Goal: Task Accomplishment & Management: Complete application form

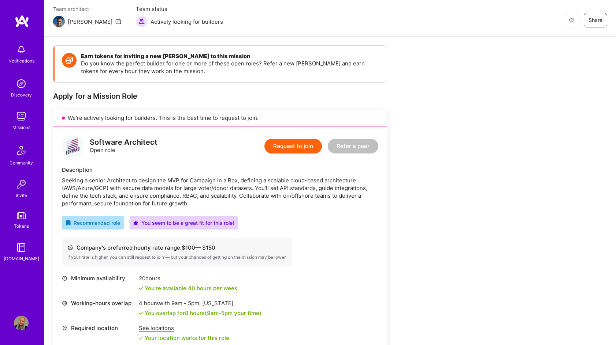
scroll to position [35, 0]
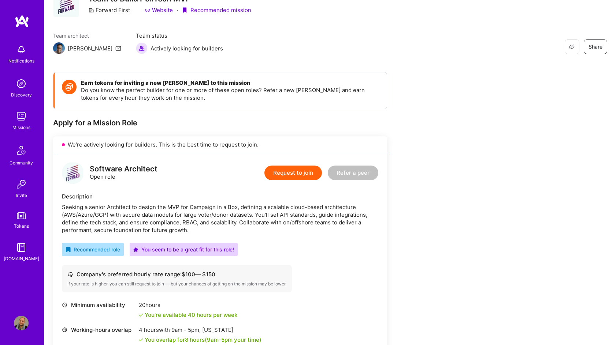
click at [194, 214] on div "Seeking a senior Architect to design the MVP for Campaign in a Box, defining a …" at bounding box center [220, 218] width 316 height 31
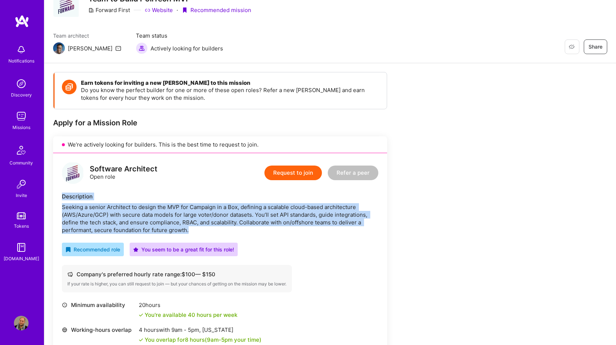
drag, startPoint x: 205, startPoint y: 232, endPoint x: 63, endPoint y: 195, distance: 146.8
click at [63, 195] on div "Description Seeking a senior Architect to design the MVP for Campaign in a Box,…" at bounding box center [220, 213] width 316 height 41
copy div "Description Seeking a senior Architect to design the MVP for Campaign in a Box,…"
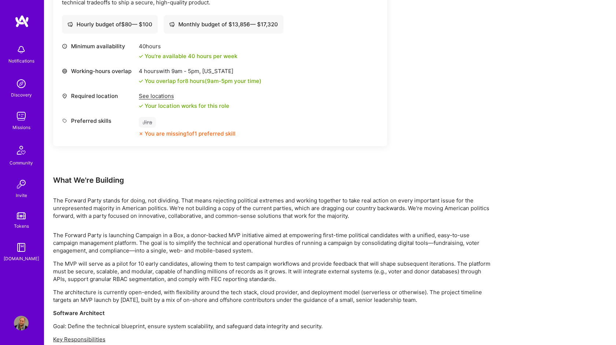
scroll to position [530, 0]
click at [31, 316] on div "Notifications Discovery Missions Community Invite Tokens [DOMAIN_NAME] Profile" at bounding box center [22, 172] width 44 height 345
click at [26, 320] on img at bounding box center [21, 323] width 15 height 15
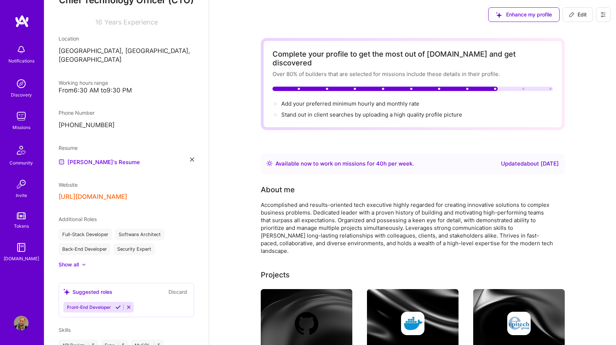
scroll to position [252, 0]
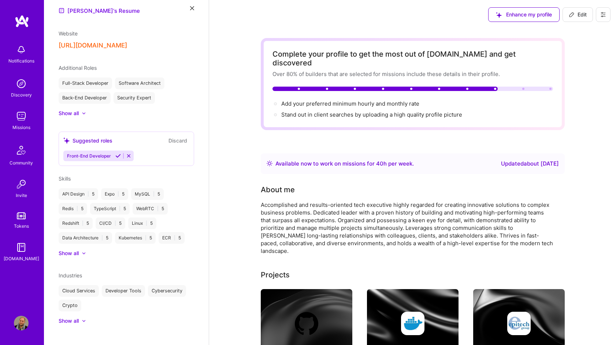
click at [584, 22] on div "Enhance my profile Edit" at bounding box center [548, 14] width 133 height 29
click at [583, 17] on span "Edit" at bounding box center [577, 14] width 18 height 7
select select "US"
select select "Right Now"
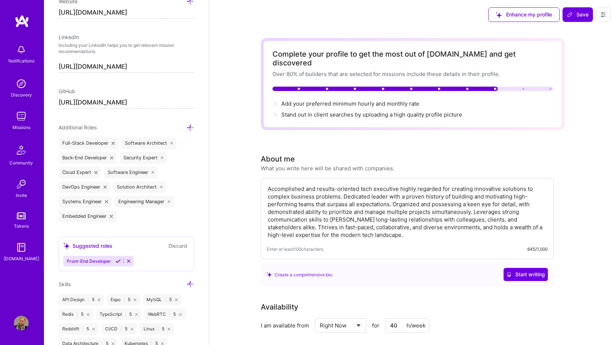
scroll to position [404, 0]
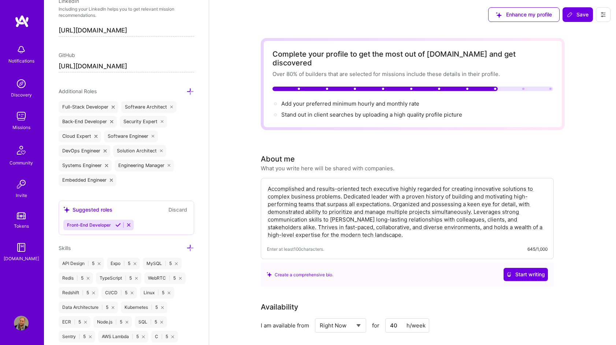
click at [186, 249] on div "Skills" at bounding box center [126, 248] width 135 height 8
click at [192, 249] on icon at bounding box center [190, 248] width 8 height 8
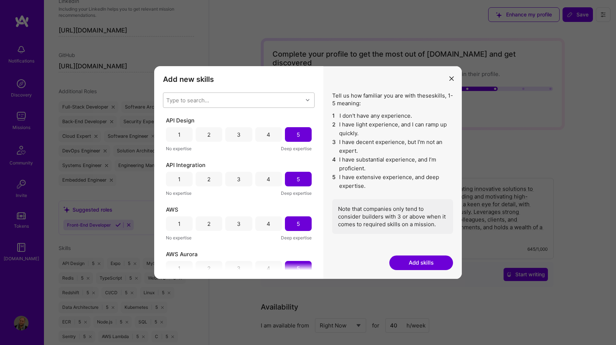
click at [282, 100] on div "Type to search..." at bounding box center [232, 100] width 139 height 15
type input "jira"
click at [255, 111] on div "Jira" at bounding box center [239, 119] width 152 height 16
click at [254, 115] on div "Jira" at bounding box center [239, 119] width 152 height 14
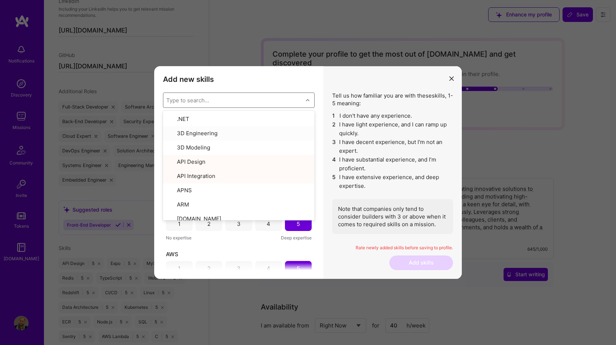
click at [373, 129] on li "2 I have light experience, and I can ramp up quickly." at bounding box center [392, 129] width 121 height 18
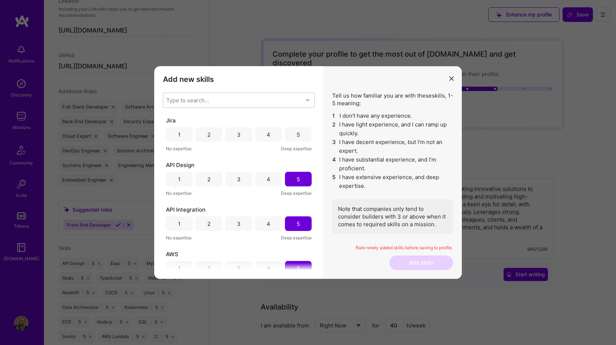
click at [265, 127] on div "4" at bounding box center [268, 134] width 27 height 15
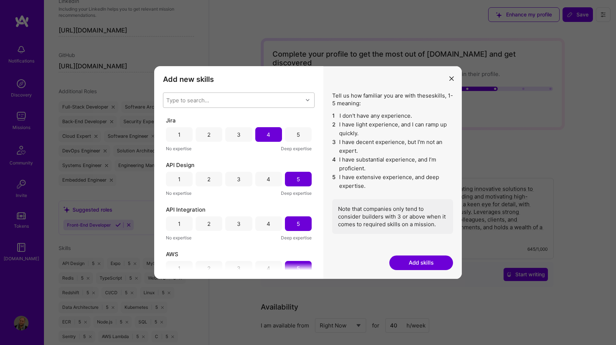
click at [261, 98] on div "Type to search..." at bounding box center [232, 100] width 139 height 15
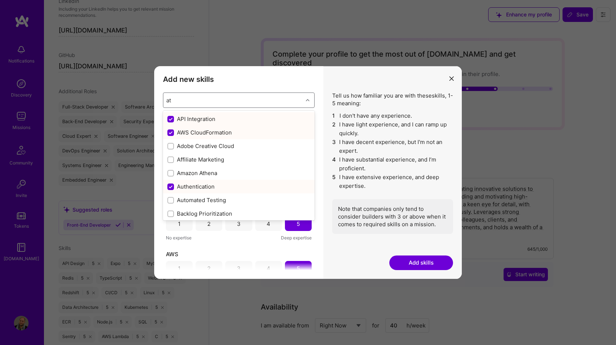
type input "atl"
checkbox input "false"
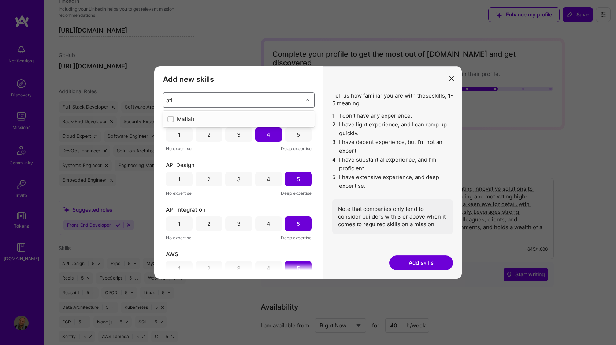
type input "atl"
click at [453, 77] on button "modal" at bounding box center [451, 78] width 9 height 12
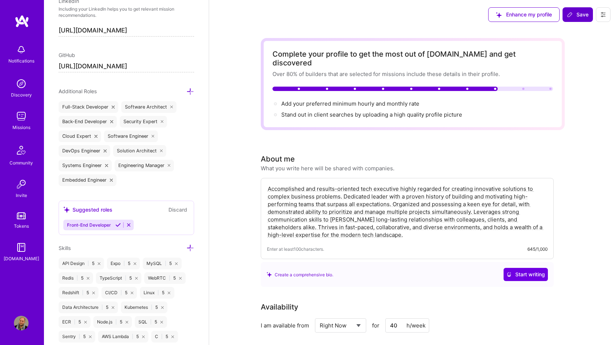
click at [581, 20] on button "Save" at bounding box center [577, 14] width 30 height 15
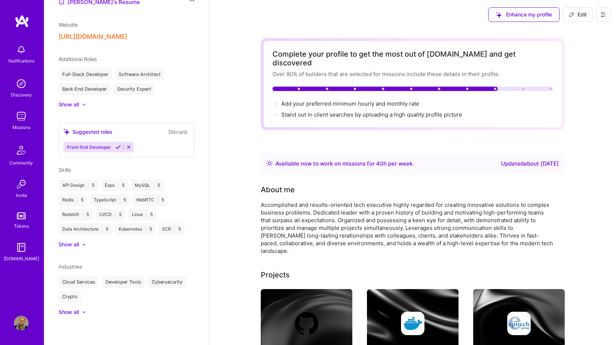
scroll to position [221, 0]
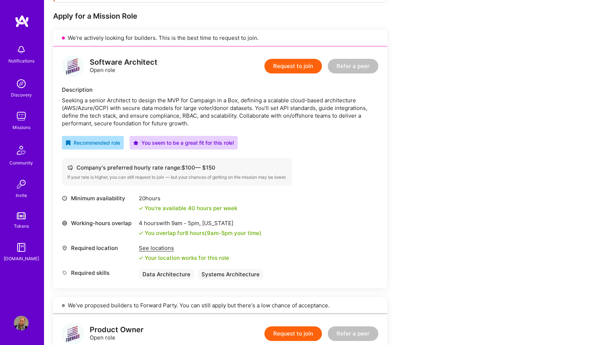
scroll to position [140, 0]
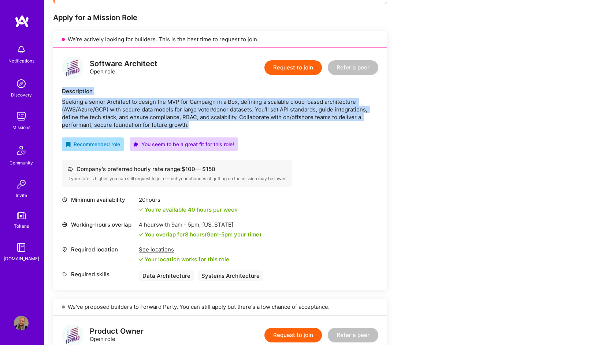
drag, startPoint x: 180, startPoint y: 121, endPoint x: 58, endPoint y: 90, distance: 126.0
click at [58, 89] on div "Software Architect Open role Request to join Refer a peer Description Seeking a…" at bounding box center [220, 169] width 334 height 242
copy div "Description Seeking a senior Architect to design the MVP for Campaign in a Box,…"
click at [288, 71] on button "Request to join" at bounding box center [292, 67] width 57 height 15
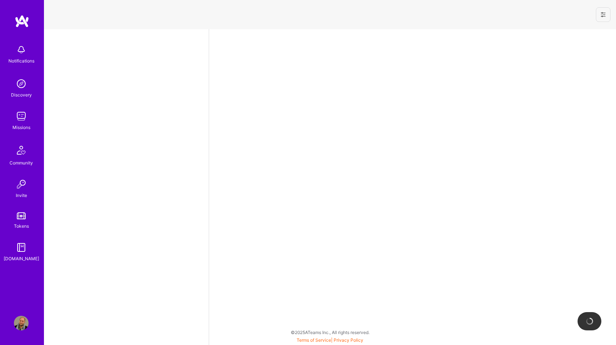
select select "US"
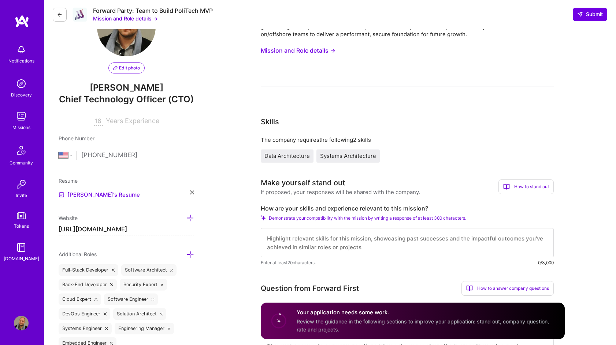
scroll to position [63, 0]
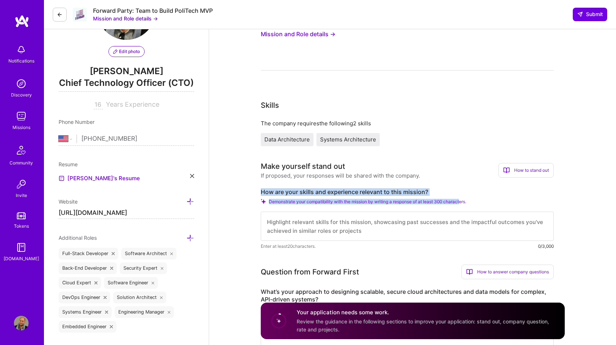
drag, startPoint x: 261, startPoint y: 190, endPoint x: 460, endPoint y: 199, distance: 198.9
click at [463, 204] on div "How are your skills and experience relevant to this mission? Demonstrate your c…" at bounding box center [407, 219] width 293 height 62
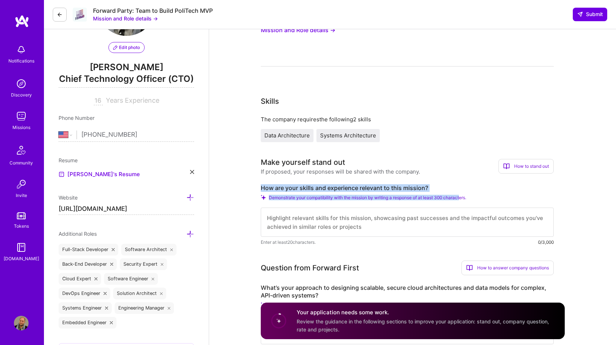
scroll to position [96, 0]
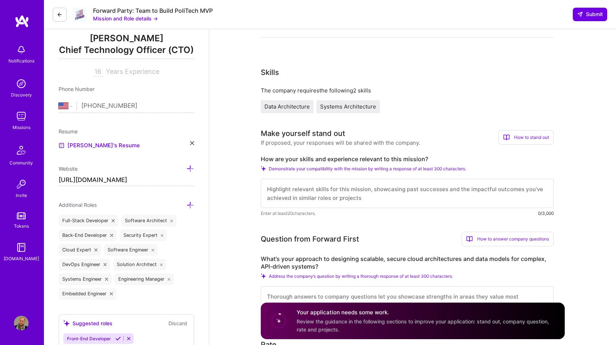
click at [487, 164] on div "How are your skills and experience relevant to this mission? Demonstrate your c…" at bounding box center [407, 187] width 293 height 62
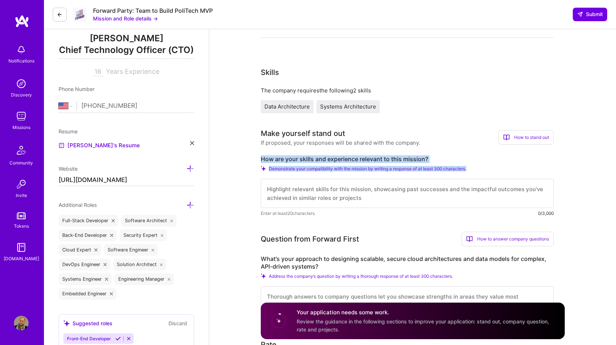
drag, startPoint x: 483, startPoint y: 169, endPoint x: 240, endPoint y: 158, distance: 244.0
copy div "How are your skills and experience relevant to this mission? Demonstrate your c…"
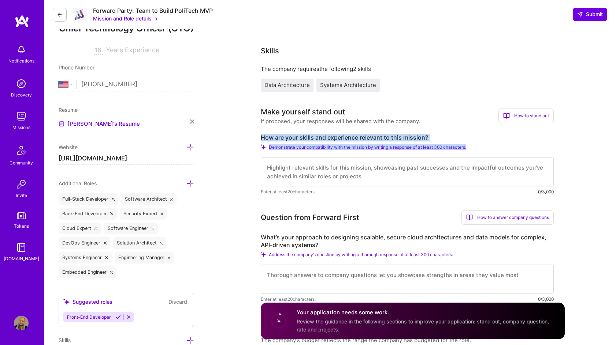
scroll to position [129, 0]
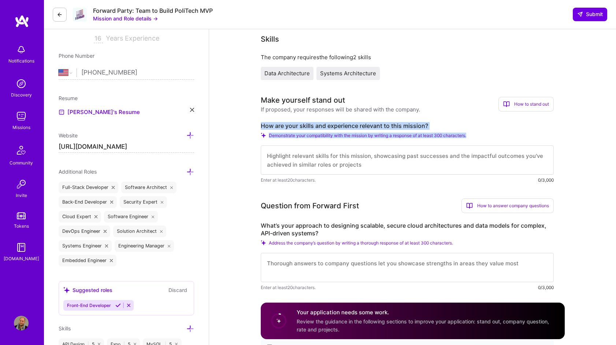
click at [298, 121] on div "Make yourself stand out If proposed, your responses will be shared with the com…" at bounding box center [407, 139] width 293 height 89
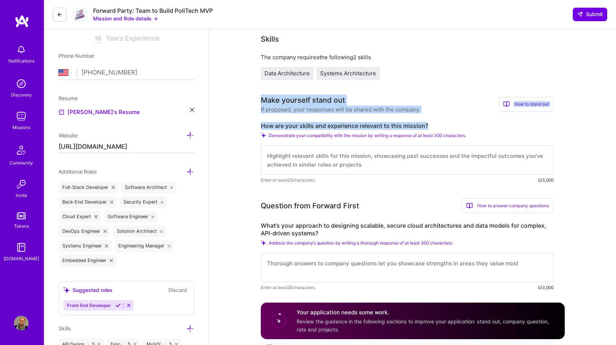
drag, startPoint x: 257, startPoint y: 100, endPoint x: 463, endPoint y: 129, distance: 208.1
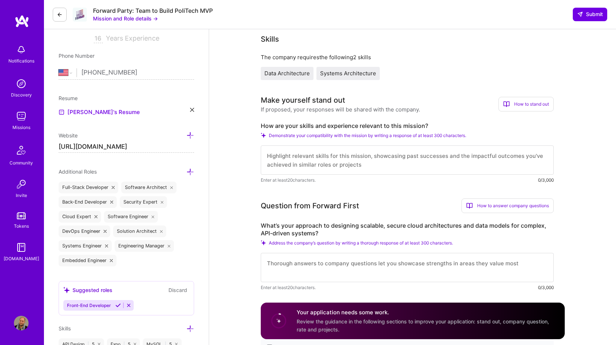
click at [463, 128] on label "How are your skills and experience relevant to this mission?" at bounding box center [407, 126] width 293 height 8
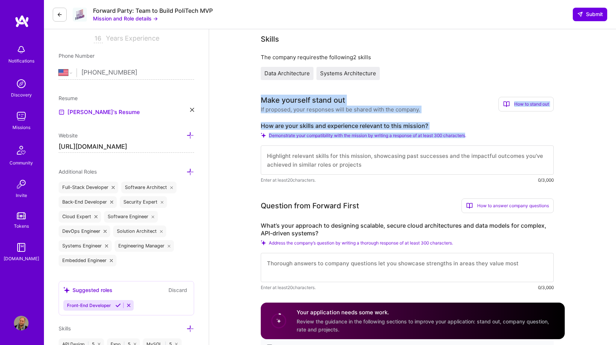
drag, startPoint x: 468, startPoint y: 134, endPoint x: 255, endPoint y: 94, distance: 216.3
copy div "Make yourself stand out If proposed, your responses will be shared with the com…"
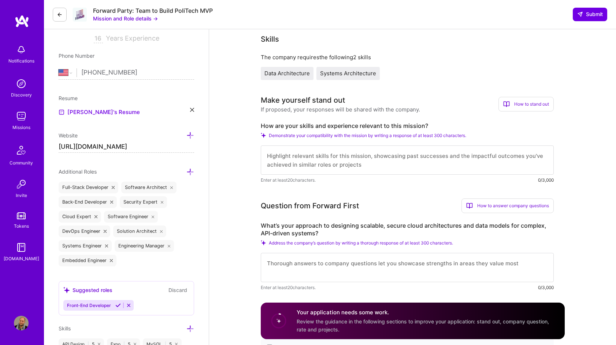
click at [479, 157] on textarea at bounding box center [407, 160] width 293 height 29
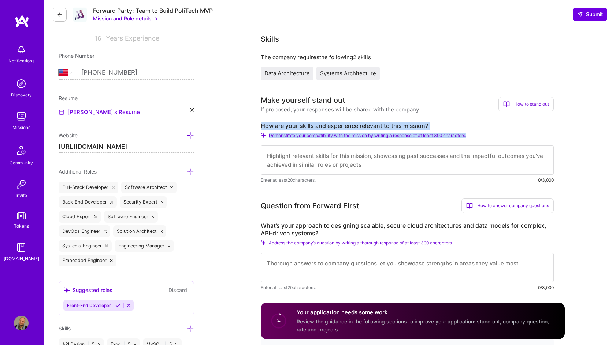
drag, startPoint x: 472, startPoint y: 134, endPoint x: 251, endPoint y: 121, distance: 222.1
copy div "How are your skills and experience relevant to this mission? Demonstrate your c…"
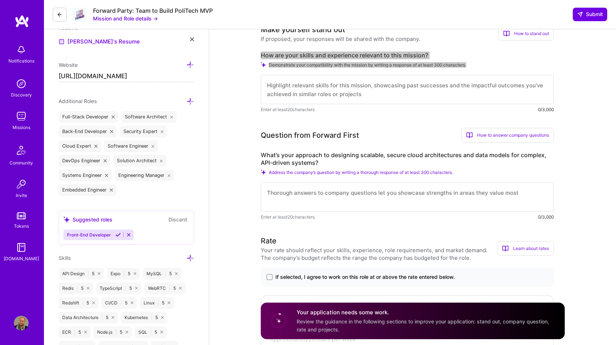
scroll to position [197, 0]
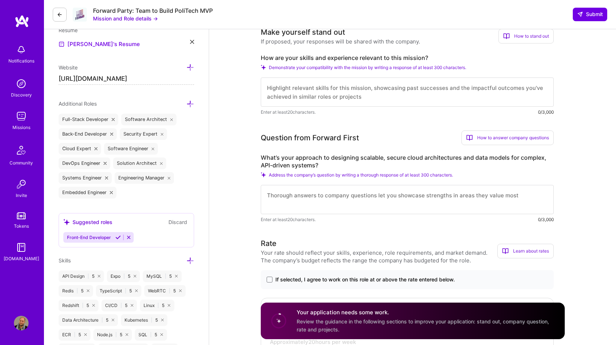
click at [385, 95] on textarea at bounding box center [407, 92] width 293 height 29
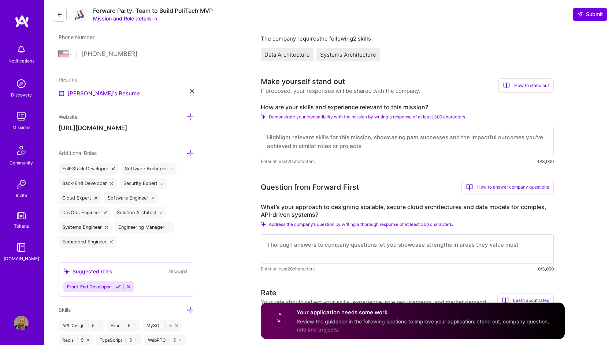
scroll to position [146, 0]
paste textarea "I bring 15+ years architecting scalable cloud systems and leading distributed t…"
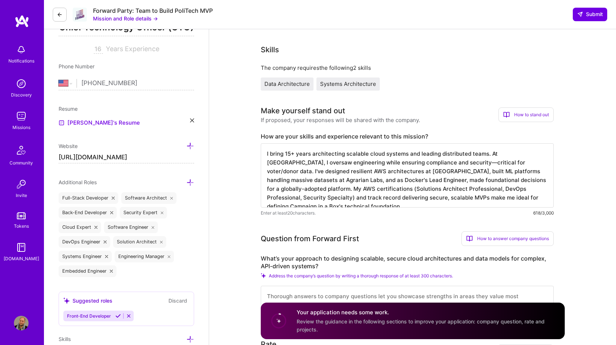
scroll to position [116, 0]
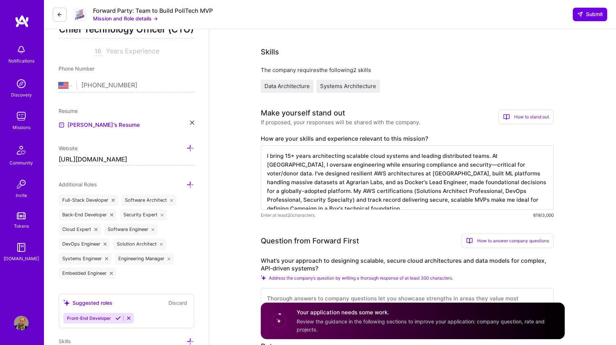
click at [328, 177] on textarea "I bring 15+ years architecting scalable cloud systems and leading distributed t…" at bounding box center [407, 178] width 293 height 64
click at [392, 177] on textarea "I bring 15+ years architecting scalable cloud systems and leading distributed t…" at bounding box center [407, 178] width 293 height 64
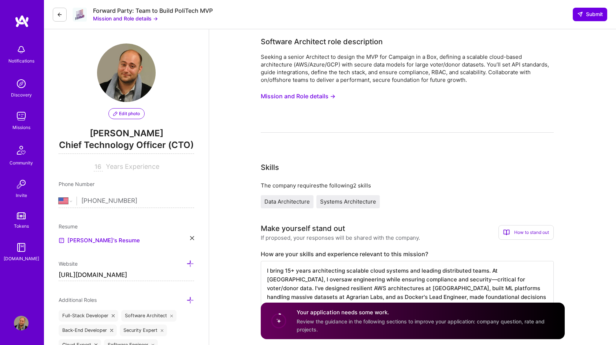
scroll to position [0, 0]
type textarea "I bring 15+ years architecting scalable cloud systems and leading distributed t…"
click at [399, 80] on div "Seeking a senior Architect to design the MVP for Campaign in a Box, defining a …" at bounding box center [407, 68] width 293 height 31
click at [446, 58] on div "Seeking a senior Architect to design the MVP for Campaign in a Box, defining a …" at bounding box center [407, 68] width 293 height 31
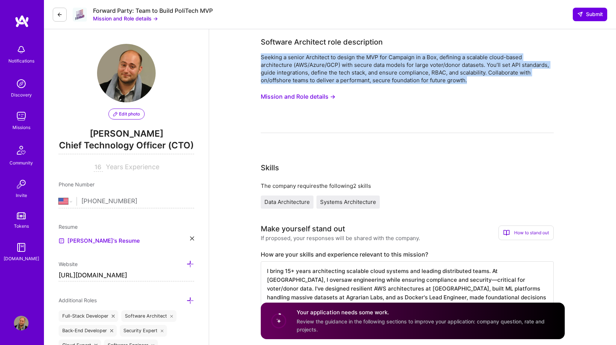
drag, startPoint x: 429, startPoint y: 76, endPoint x: 259, endPoint y: 66, distance: 170.1
copy div "Seeking a senior Architect to design the MVP for Campaign in a Box, defining a …"
click at [289, 95] on button "Mission and Role details →" at bounding box center [298, 97] width 75 height 14
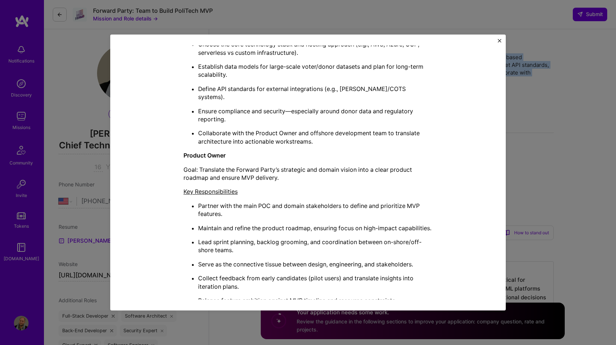
scroll to position [385, 0]
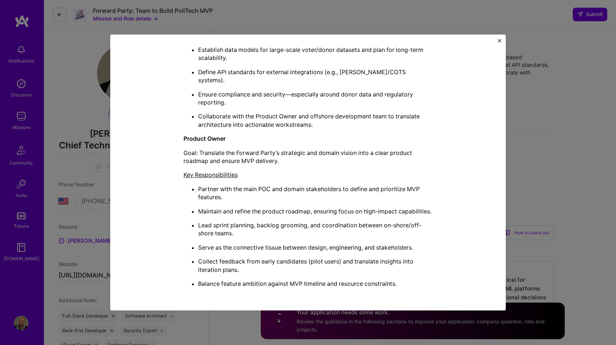
click at [295, 139] on div "The Forward Party is launching Campaign in a Box, a donor-backed MVP initiative…" at bounding box center [307, 57] width 249 height 461
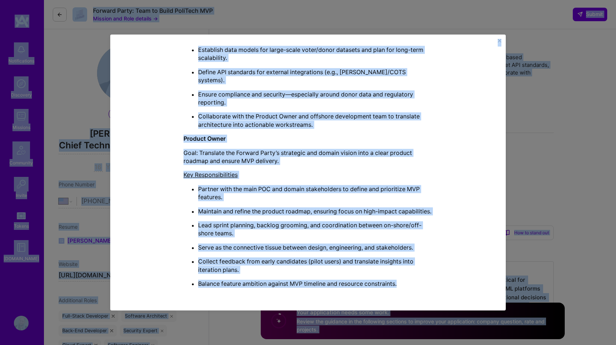
copy body "Notifications Discovery Missions Community Invite Tokens A.Guide Profile Close …"
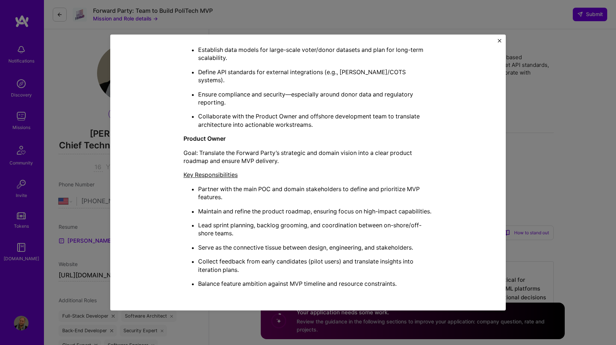
click at [300, 135] on p "Product Owner" at bounding box center [307, 139] width 249 height 8
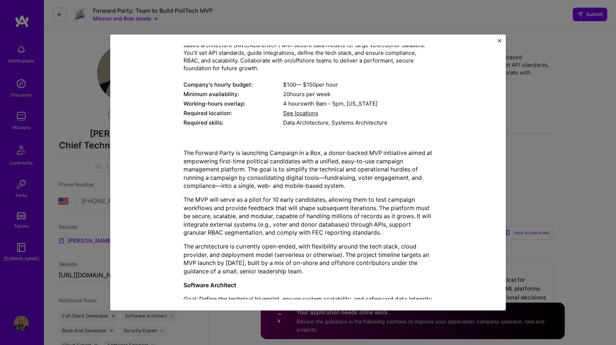
scroll to position [24, 0]
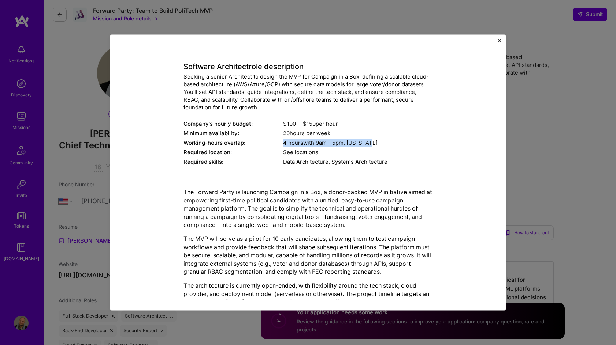
drag, startPoint x: 286, startPoint y: 145, endPoint x: 381, endPoint y: 144, distance: 94.8
click at [381, 144] on div "4 hours with 9am - 5pm , New York" at bounding box center [357, 143] width 149 height 8
click at [289, 156] on span "See locations" at bounding box center [300, 152] width 35 height 7
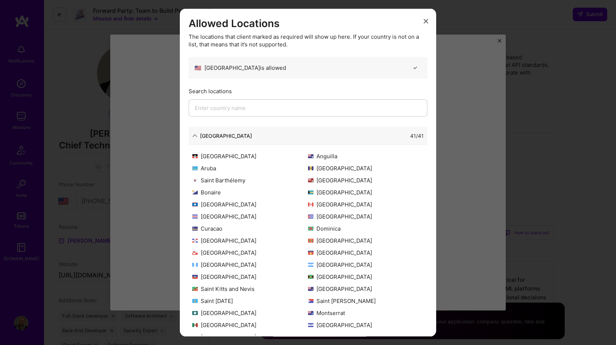
click at [428, 21] on button "modal" at bounding box center [425, 21] width 9 height 12
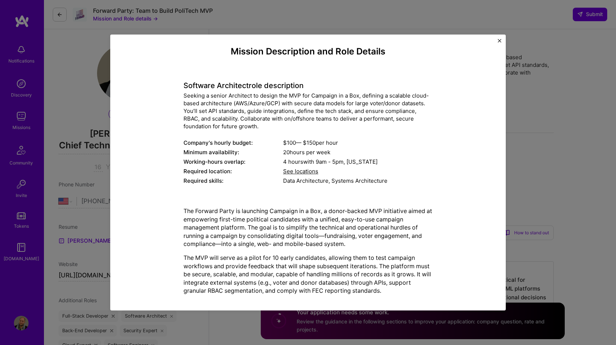
scroll to position [0, 0]
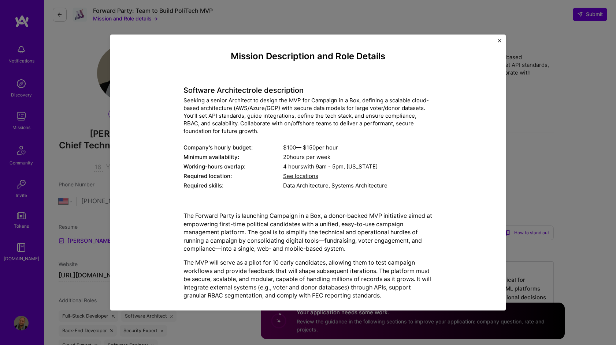
click at [539, 199] on div "Mission Description and Role Details Software Architect role description Seekin…" at bounding box center [308, 172] width 616 height 345
click at [539, 199] on div "Data Architecture Systems Architecture" at bounding box center [407, 202] width 293 height 13
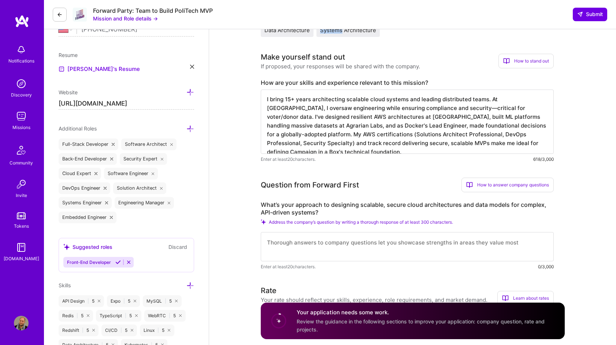
scroll to position [173, 0]
click at [371, 255] on textarea at bounding box center [407, 246] width 293 height 29
paste textarea "I start by understanding constraints—MVP timeline, pilot scale (10 candidates),…"
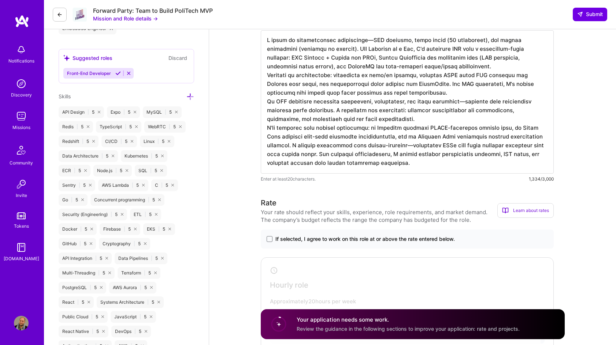
scroll to position [405, 0]
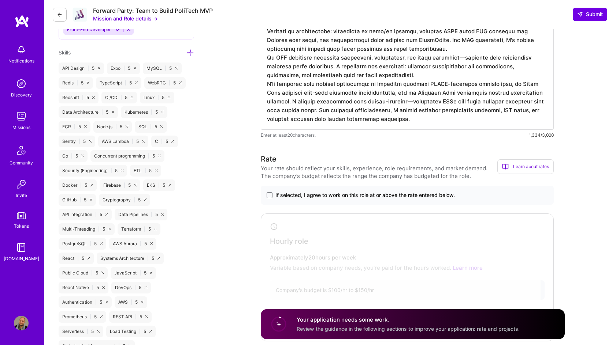
type textarea "I start by understanding constraints—MVP timeline, pilot scale (10 candidates),…"
click at [351, 202] on div "If selected, I agree to work on this role at or above the rate entered below." at bounding box center [407, 195] width 293 height 19
click at [369, 197] on span "If selected, I agree to work on this role at or above the rate entered below." at bounding box center [364, 195] width 179 height 7
click at [0, 0] on input "If selected, I agree to work on this role at or above the rate entered below." at bounding box center [0, 0] width 0 height 0
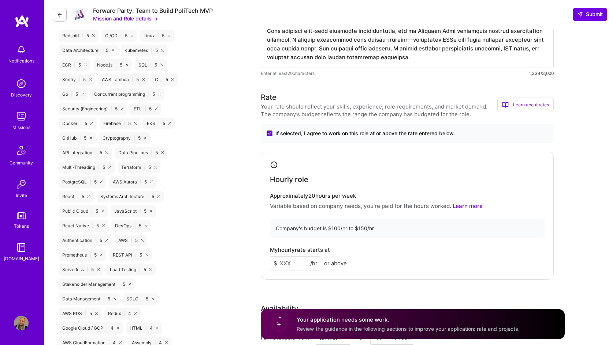
scroll to position [484, 0]
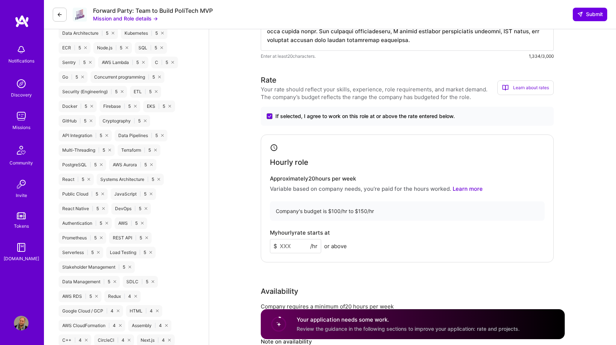
click at [308, 245] on input at bounding box center [295, 246] width 51 height 14
type input "150"
click at [415, 213] on div "Company's budget is $100/hr to $150/hr" at bounding box center [407, 211] width 274 height 19
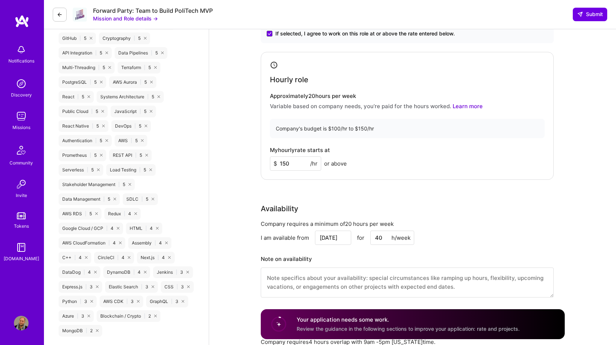
scroll to position [584, 0]
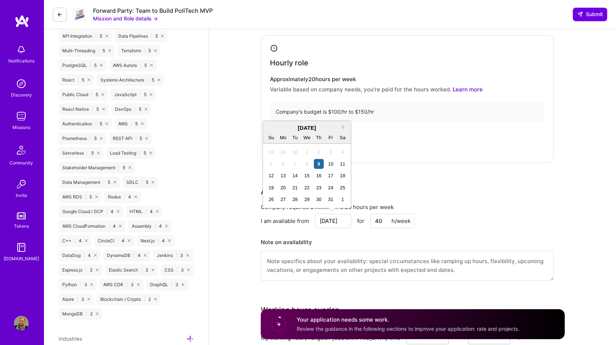
click at [332, 225] on input "[DATE]" at bounding box center [333, 221] width 36 height 14
click at [282, 177] on div "13" at bounding box center [283, 176] width 10 height 10
type input "[DATE]"
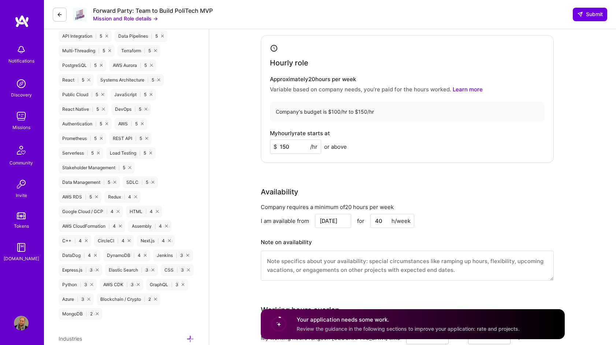
click at [532, 199] on div "Availability Company requires a minimum of 20 hours per week I am available fro…" at bounding box center [407, 239] width 293 height 104
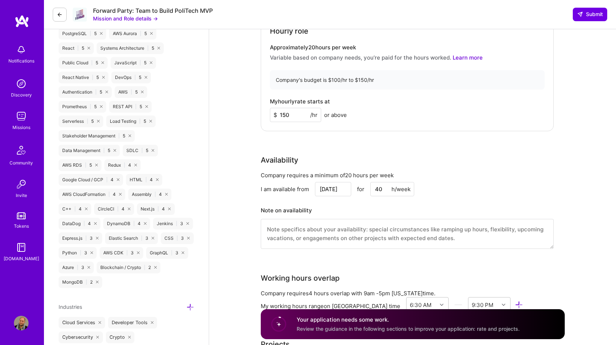
scroll to position [629, 0]
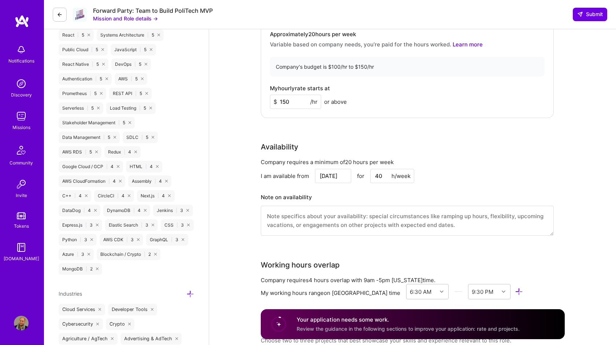
click at [337, 215] on textarea at bounding box center [407, 221] width 293 height 30
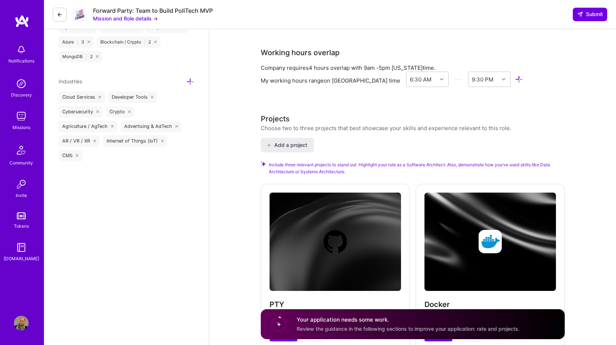
scroll to position [756, 0]
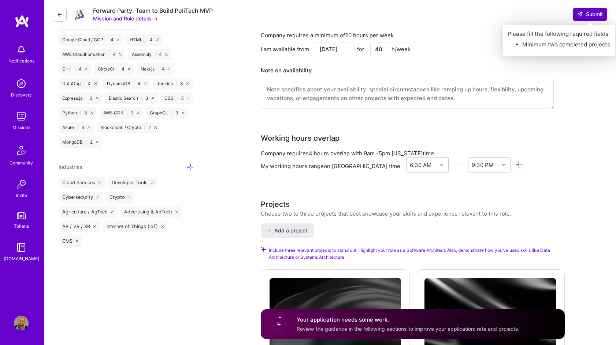
click at [591, 12] on span "Submit" at bounding box center [590, 14] width 26 height 7
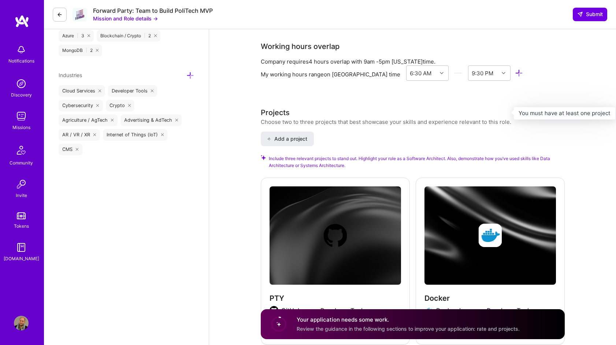
scroll to position [980, 0]
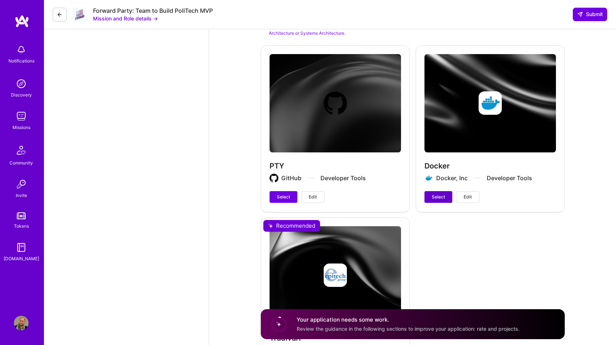
click at [442, 197] on span "Select" at bounding box center [437, 197] width 13 height 7
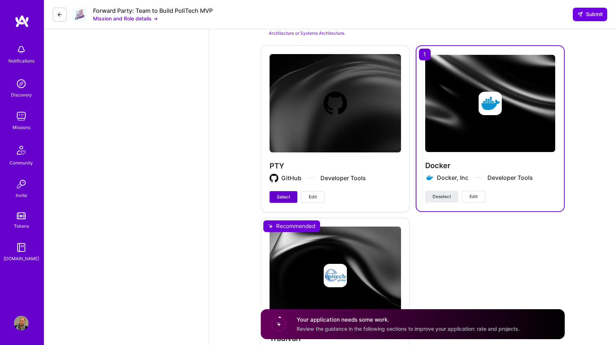
click at [283, 200] on button "Select" at bounding box center [283, 197] width 28 height 12
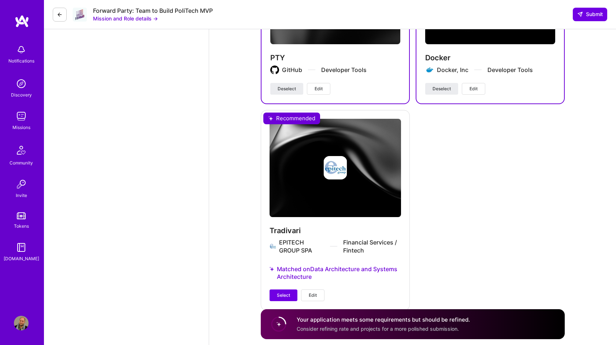
scroll to position [1105, 0]
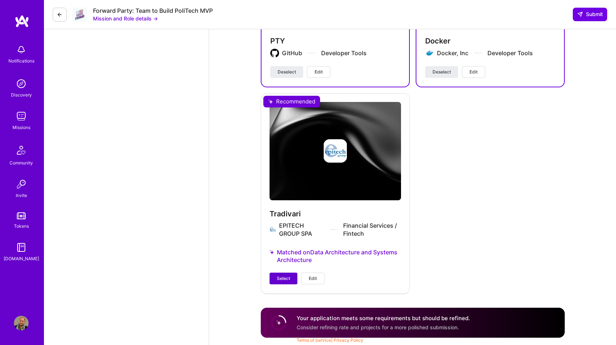
click at [278, 282] on span "Select" at bounding box center [283, 279] width 13 height 7
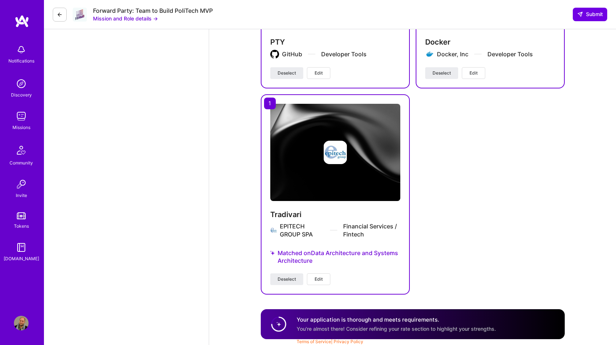
scroll to position [1098, 0]
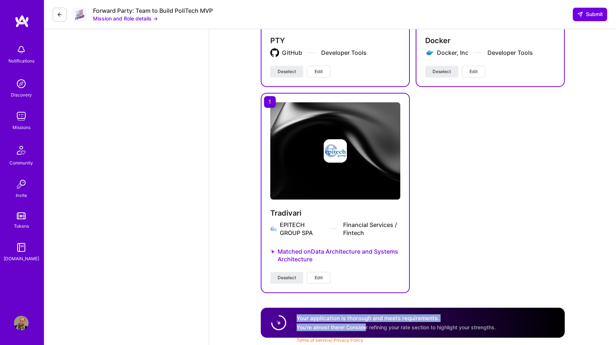
drag, startPoint x: 414, startPoint y: 322, endPoint x: 484, endPoint y: 292, distance: 76.4
click at [473, 313] on div "Your application is thorough and meets requirements. You're almost there! Consi…" at bounding box center [413, 323] width 304 height 30
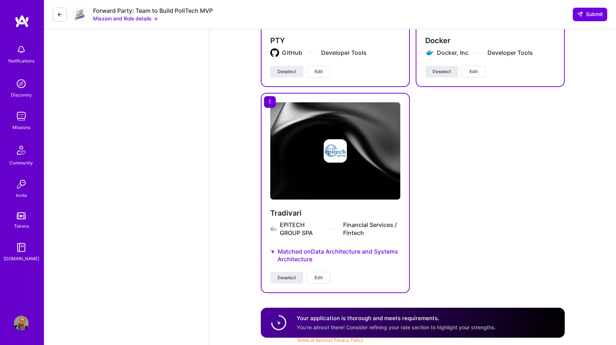
click at [492, 272] on div "PTY GitHub Developer Tools Deselect Edit Docker Docker, Inc Developer Tools Des…" at bounding box center [413, 107] width 304 height 374
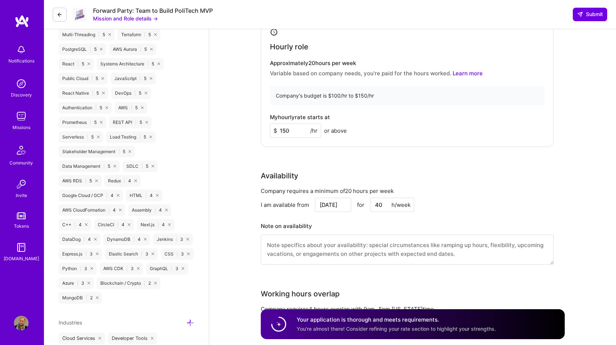
scroll to position [562, 0]
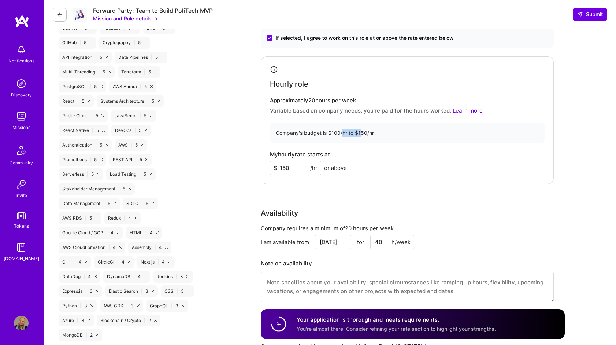
drag, startPoint x: 342, startPoint y: 131, endPoint x: 341, endPoint y: 143, distance: 12.5
click at [359, 132] on div "Company's budget is $100/hr to $150/hr" at bounding box center [407, 132] width 274 height 19
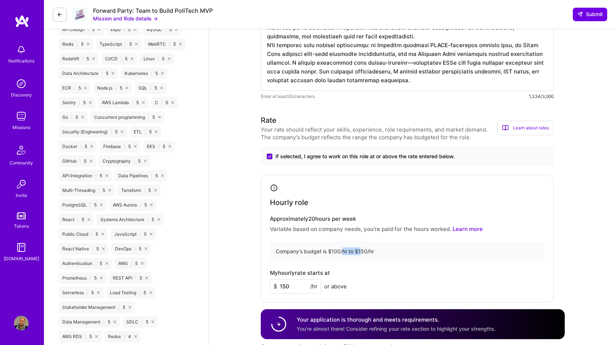
scroll to position [406, 0]
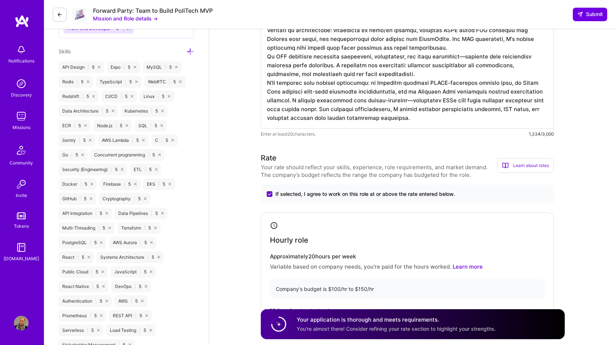
click at [339, 170] on div "Your rate should reflect your skills, experience, role requirements, and market…" at bounding box center [379, 171] width 236 height 15
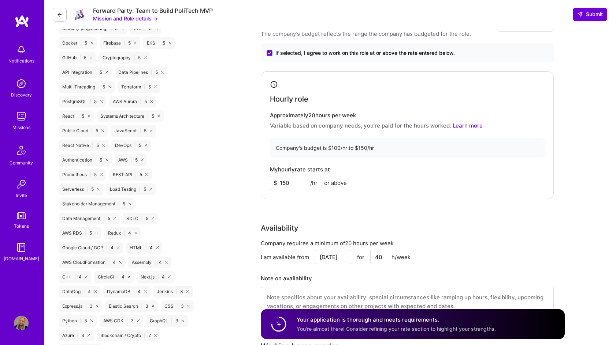
scroll to position [660, 0]
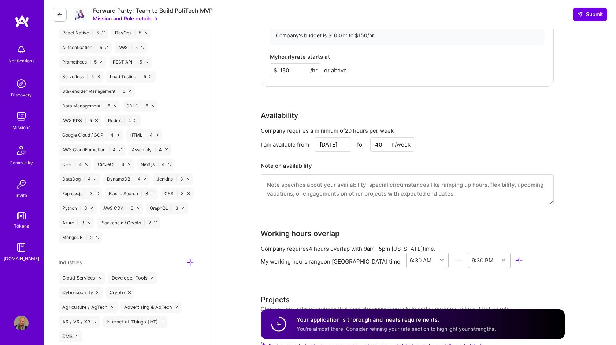
click at [292, 69] on input "150" at bounding box center [295, 70] width 51 height 14
click at [292, 70] on input "150" at bounding box center [295, 70] width 51 height 14
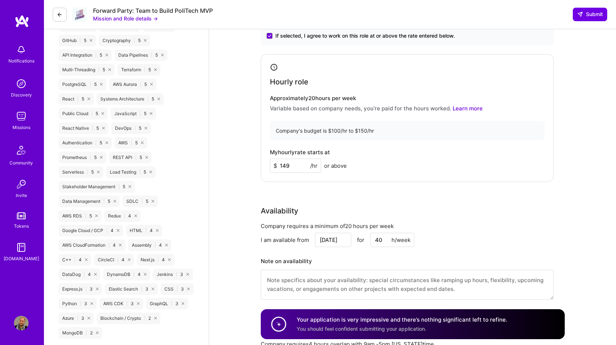
scroll to position [512, 0]
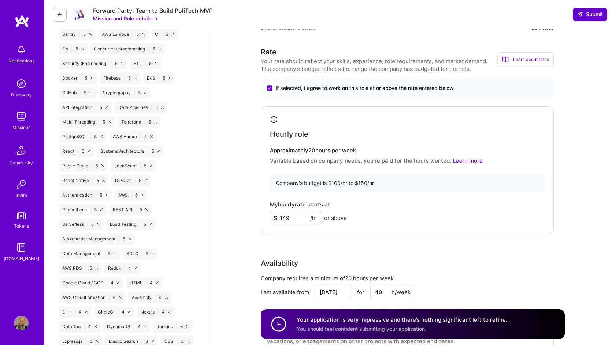
type input "149"
click at [586, 19] on button "Submit" at bounding box center [589, 14] width 34 height 13
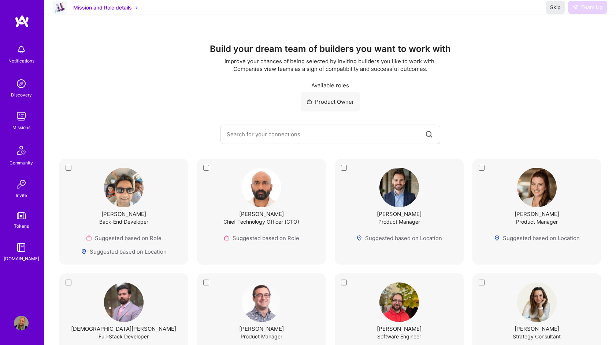
click at [20, 86] on img at bounding box center [21, 83] width 15 height 15
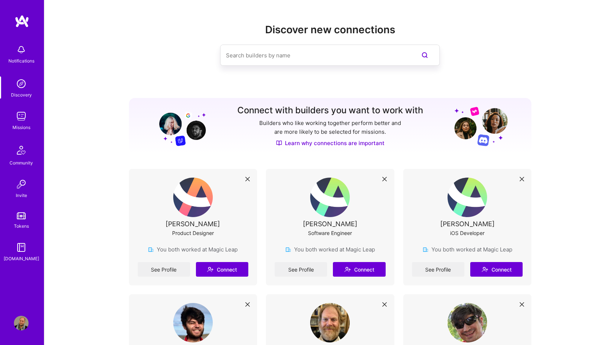
click at [18, 125] on div "Missions" at bounding box center [21, 128] width 18 height 8
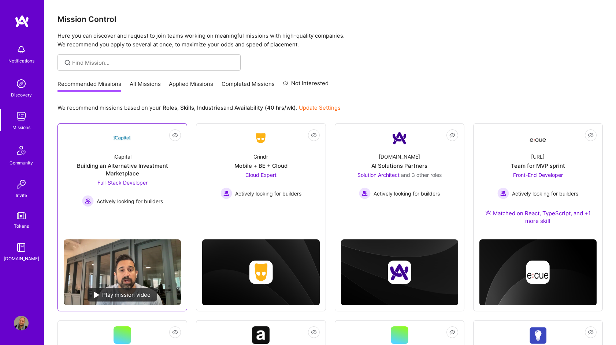
click at [158, 162] on div "iCapital Building an Alternative Investment Marketplace Full-Stack Developer Ac…" at bounding box center [122, 177] width 117 height 60
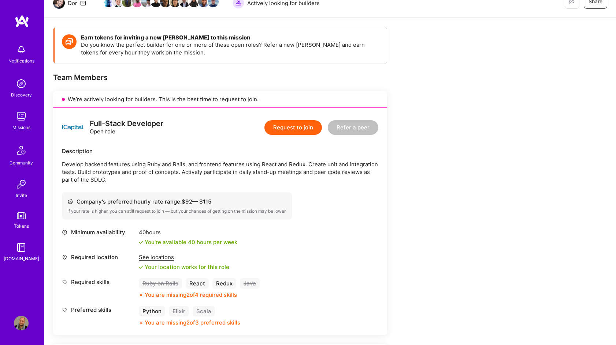
scroll to position [88, 0]
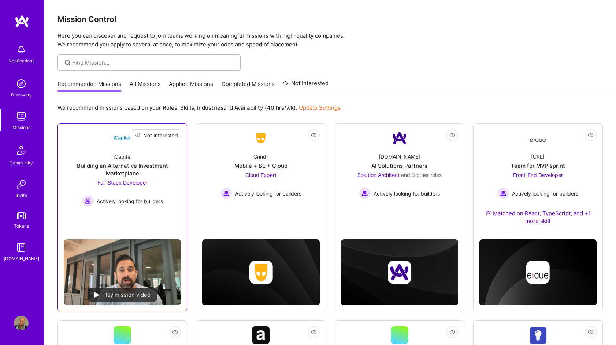
click at [177, 135] on span "Not Interested" at bounding box center [160, 136] width 35 height 8
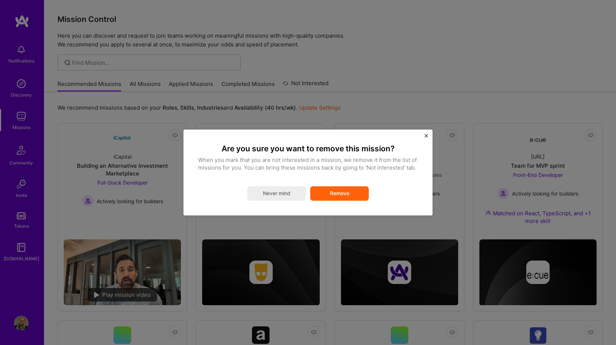
click at [347, 192] on button "Remove" at bounding box center [339, 194] width 59 height 15
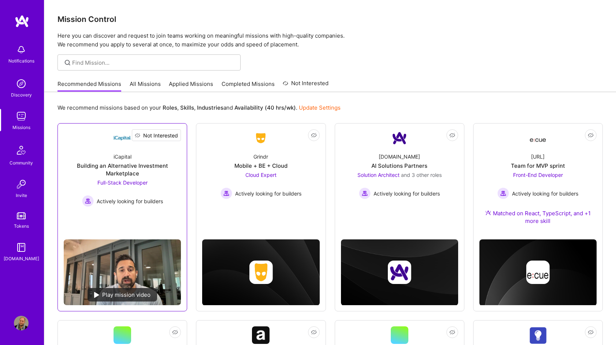
click at [175, 135] on span "Not Interested" at bounding box center [160, 136] width 35 height 8
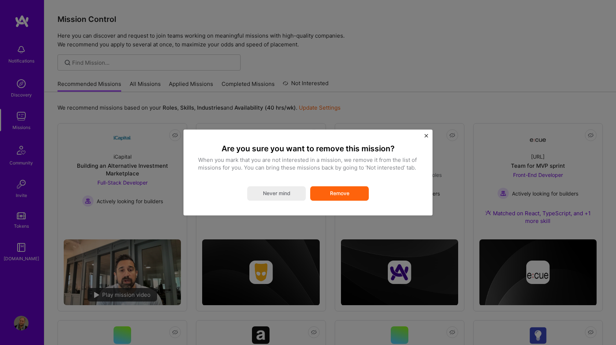
click at [328, 195] on button "Remove" at bounding box center [339, 194] width 59 height 15
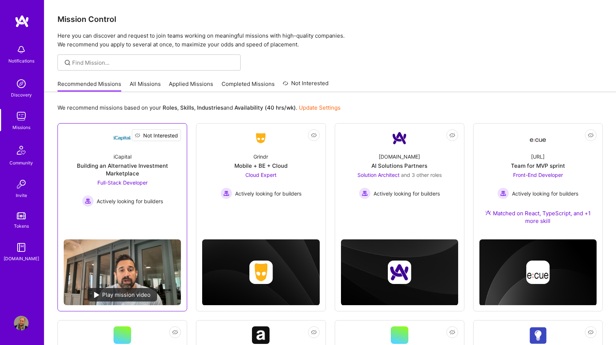
click at [177, 136] on span "Not Interested" at bounding box center [160, 136] width 35 height 8
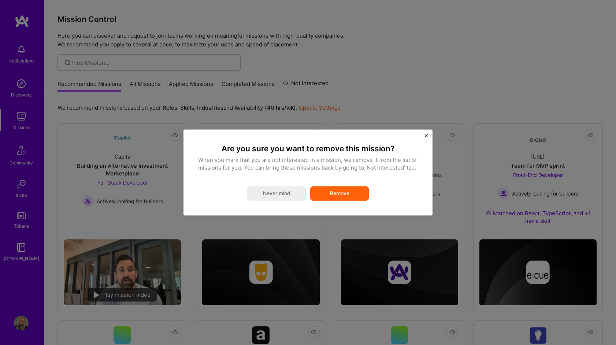
click at [299, 197] on button "Never mind" at bounding box center [276, 194] width 59 height 15
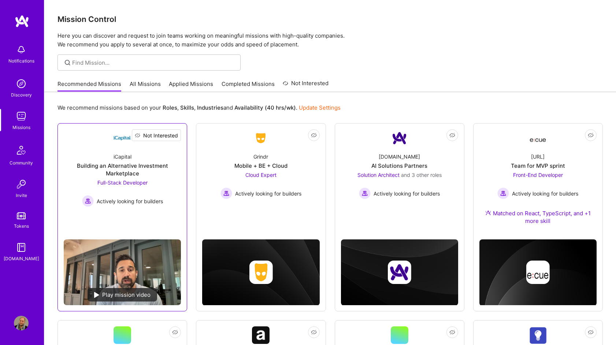
click at [173, 135] on span "Not Interested" at bounding box center [160, 136] width 35 height 8
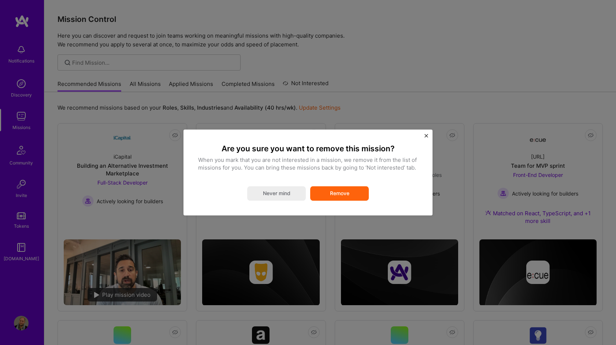
click at [341, 196] on button "Remove" at bounding box center [339, 194] width 59 height 15
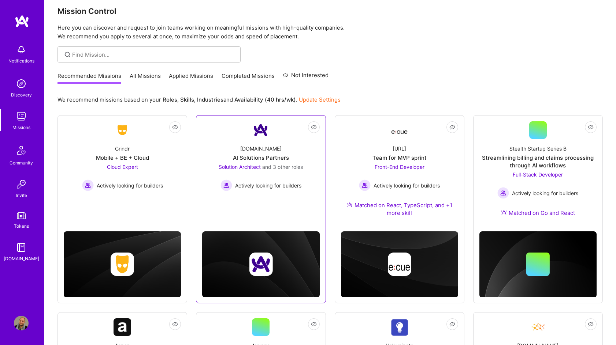
scroll to position [8, 0]
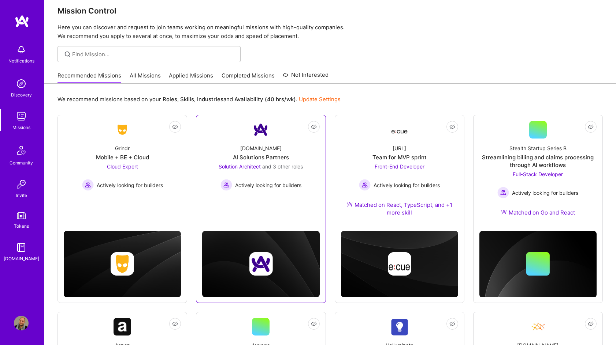
click at [313, 156] on div "[DOMAIN_NAME] AI Solutions Partners Solution Architect and 3 other roles Active…" at bounding box center [260, 165] width 117 height 52
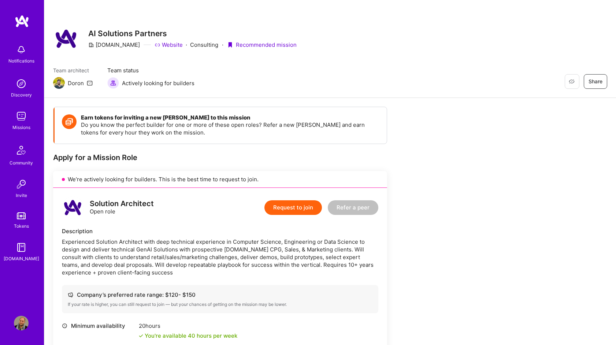
click at [28, 324] on img at bounding box center [21, 323] width 15 height 15
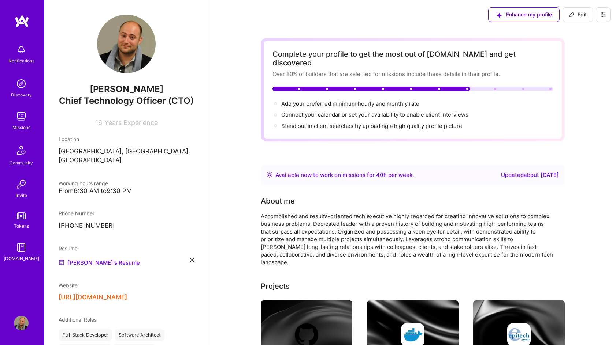
click at [583, 18] on span "Edit" at bounding box center [577, 14] width 18 height 7
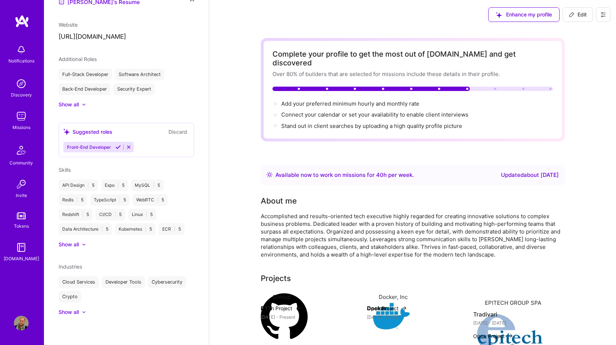
select select "US"
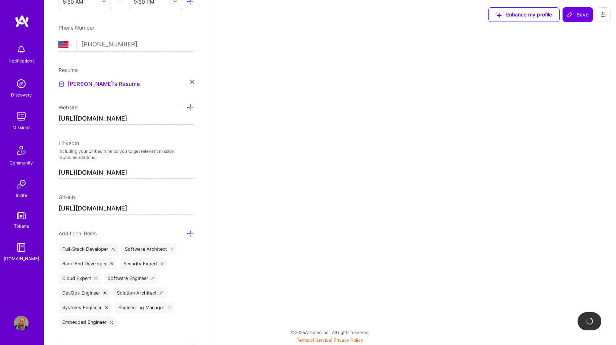
select select "Right Now"
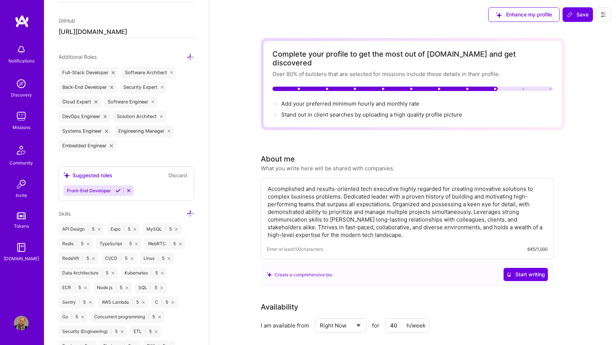
scroll to position [456, 0]
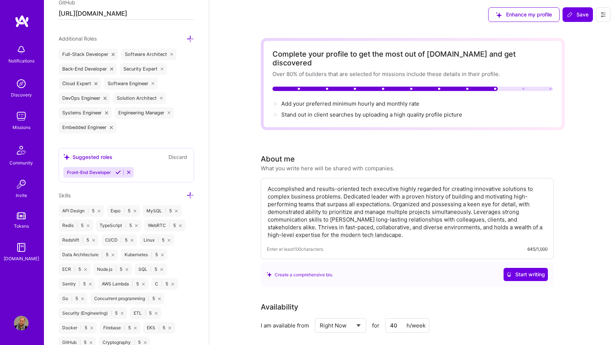
click at [191, 193] on icon at bounding box center [190, 196] width 8 height 8
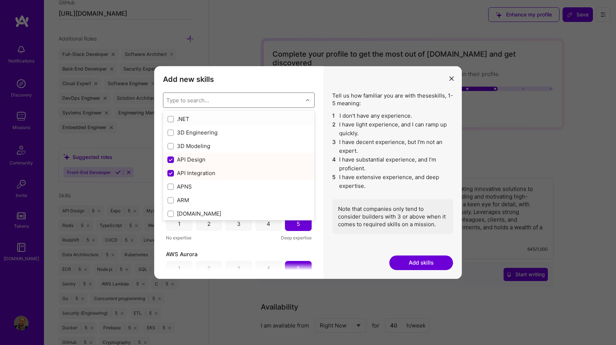
click at [287, 101] on div "Type to search..." at bounding box center [232, 100] width 139 height 15
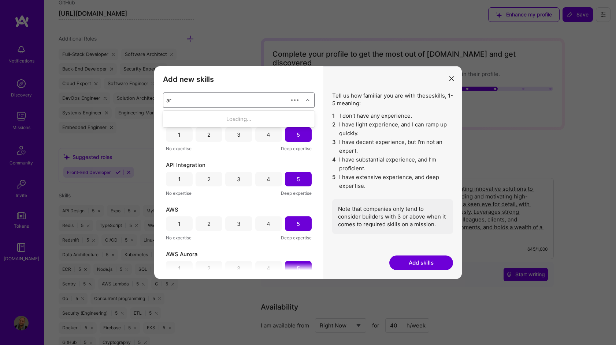
type input "art"
click at [203, 132] on div "Artificial Intelligence (AI)" at bounding box center [238, 133] width 143 height 8
checkbox input "true"
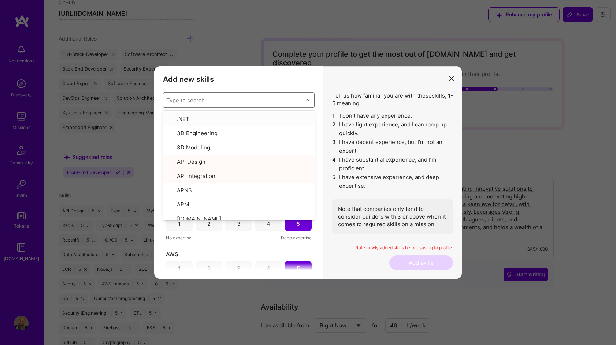
click at [218, 104] on div "Type to search..." at bounding box center [232, 100] width 139 height 15
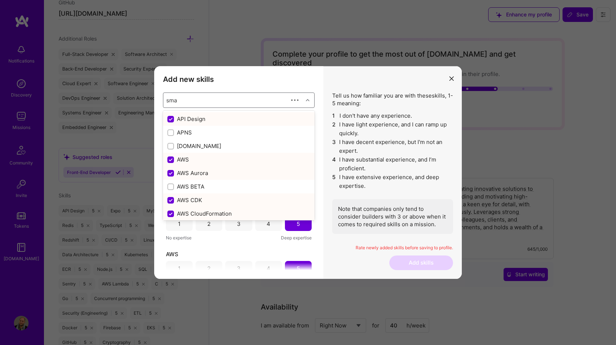
type input "smar"
checkbox input "false"
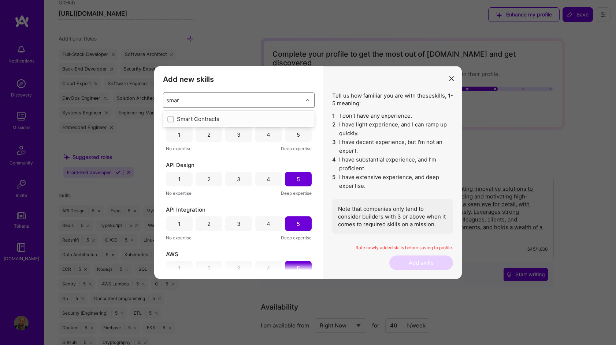
type input "smart"
click at [212, 114] on div "Smart Contracts" at bounding box center [239, 119] width 152 height 14
type input "produ"
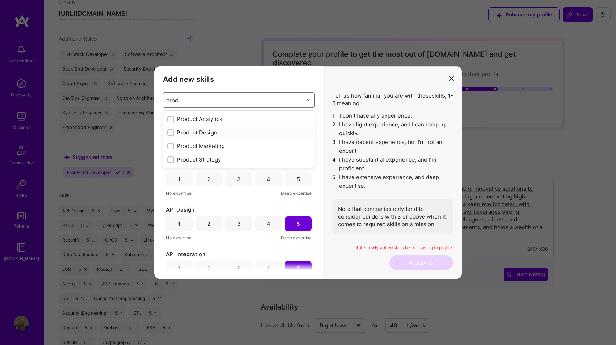
click at [244, 137] on div "Product Design" at bounding box center [239, 133] width 152 height 14
checkbox input "true"
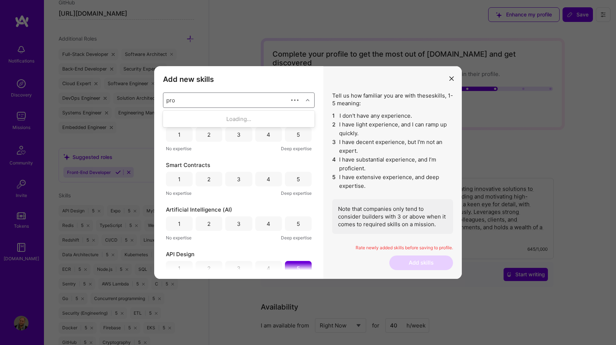
type input "prod"
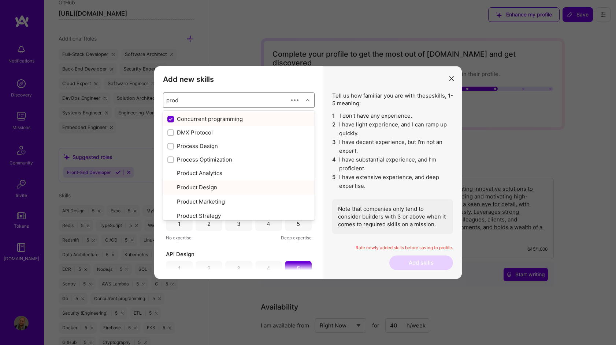
checkbox input "false"
checkbox input "true"
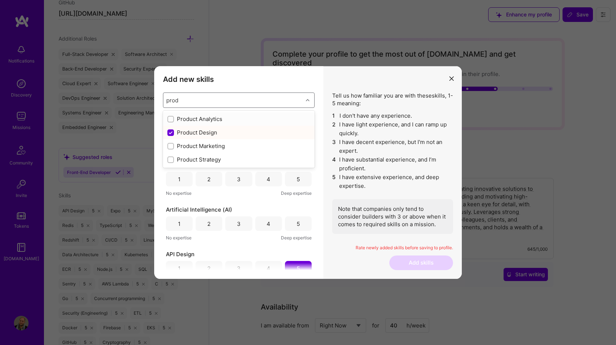
click at [255, 123] on div "Product Analytics" at bounding box center [239, 119] width 152 height 14
checkbox input "false"
checkbox input "true"
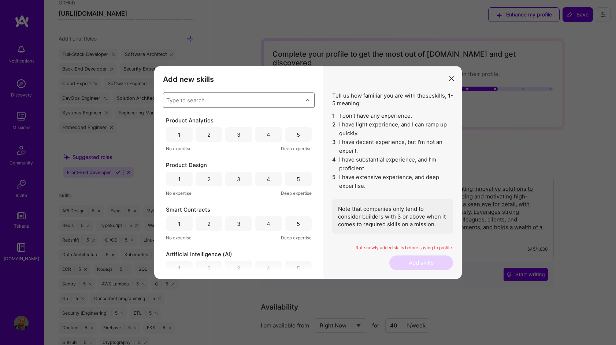
drag, startPoint x: 236, startPoint y: 103, endPoint x: 220, endPoint y: 22, distance: 83.2
click at [236, 104] on div "Type to search..." at bounding box center [232, 100] width 139 height 15
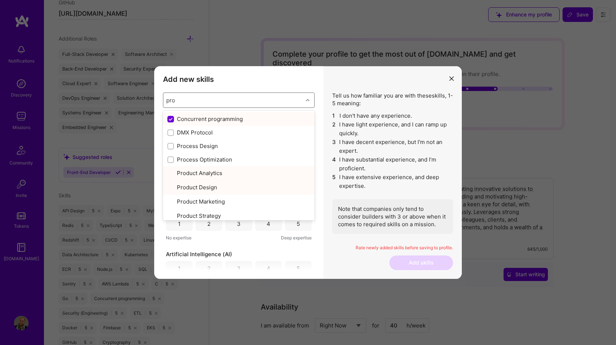
type input "prod"
checkbox input "true"
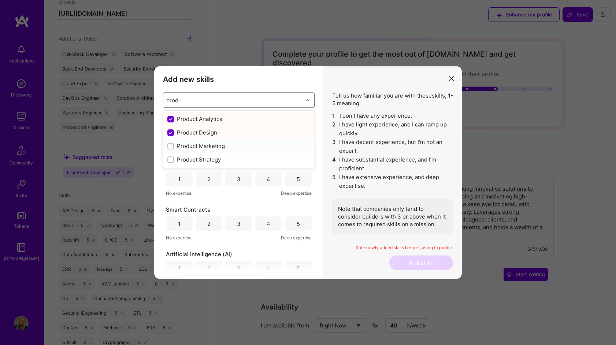
click at [187, 145] on div "Product Marketing" at bounding box center [238, 146] width 143 height 8
checkbox input "false"
checkbox input "true"
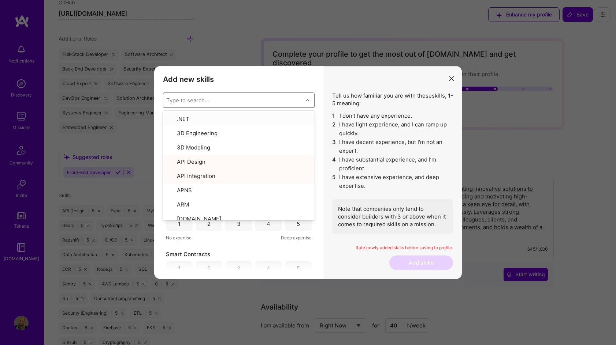
click at [236, 107] on div "Type to search..." at bounding box center [232, 100] width 139 height 15
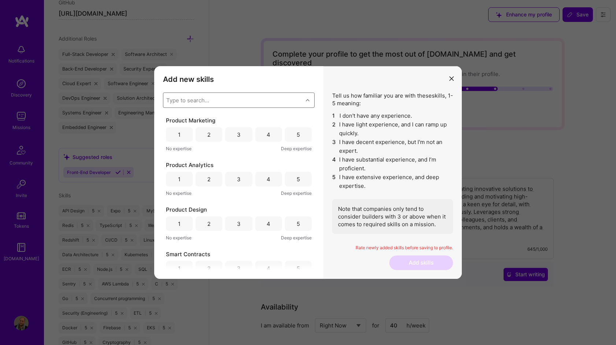
click at [231, 105] on div "Type to search..." at bounding box center [232, 100] width 139 height 15
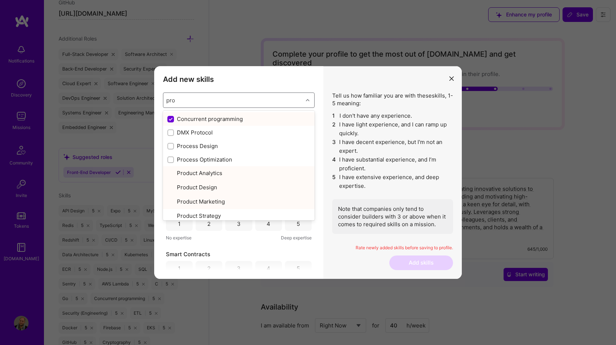
type input "prod"
checkbox input "true"
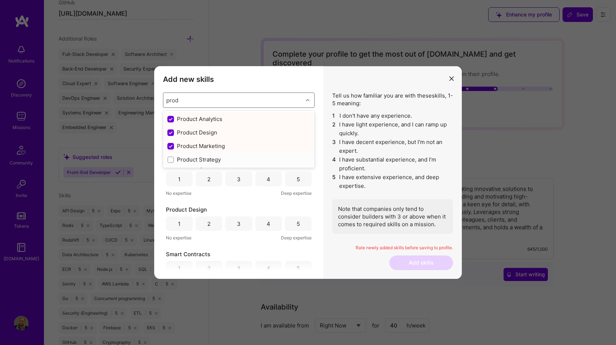
click at [201, 157] on div "Product Strategy" at bounding box center [238, 160] width 143 height 8
checkbox input "false"
checkbox input "true"
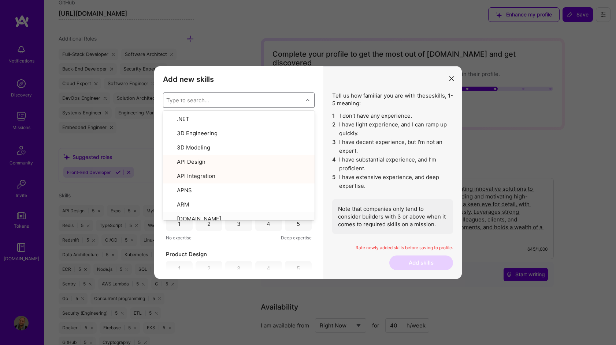
click at [384, 173] on li "4 I have substantial experience, and I’m proficient." at bounding box center [392, 165] width 121 height 18
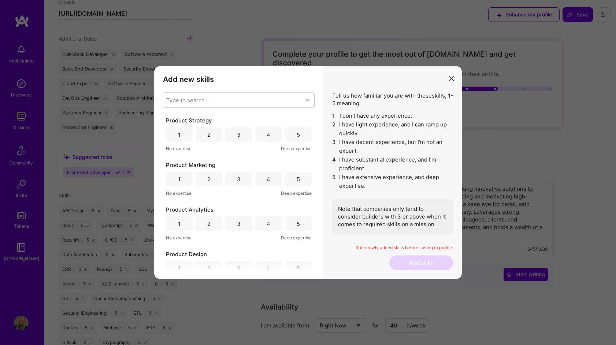
click at [269, 183] on div "4" at bounding box center [268, 179] width 27 height 15
click at [272, 132] on div "4" at bounding box center [268, 134] width 27 height 15
click at [233, 226] on div "3" at bounding box center [238, 224] width 27 height 15
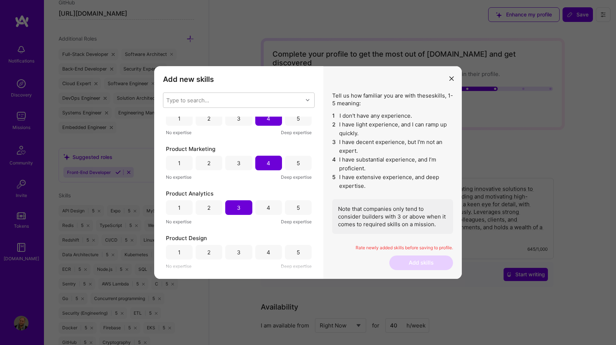
scroll to position [27, 0]
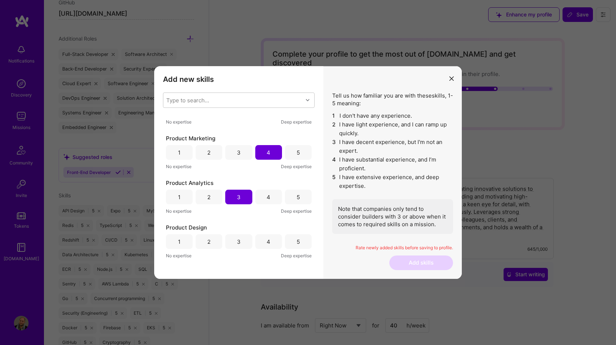
click at [266, 244] on div "4" at bounding box center [268, 242] width 4 height 8
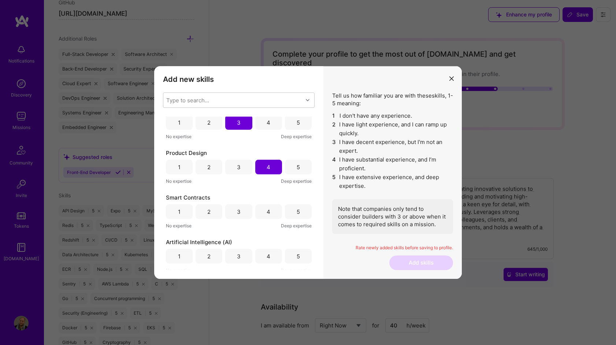
scroll to position [105, 0]
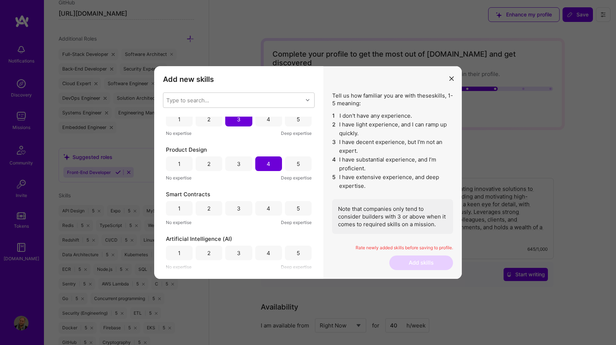
click at [233, 210] on div "3" at bounding box center [238, 208] width 27 height 15
click at [247, 255] on div "3" at bounding box center [238, 253] width 27 height 15
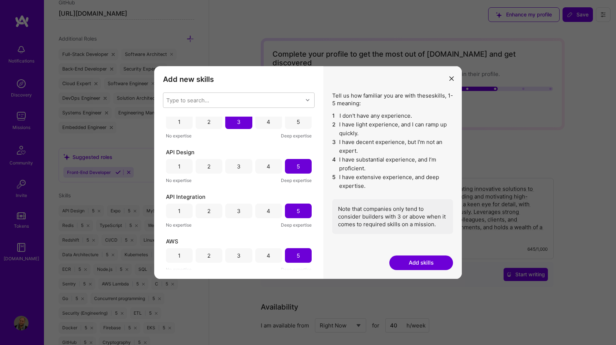
scroll to position [194, 0]
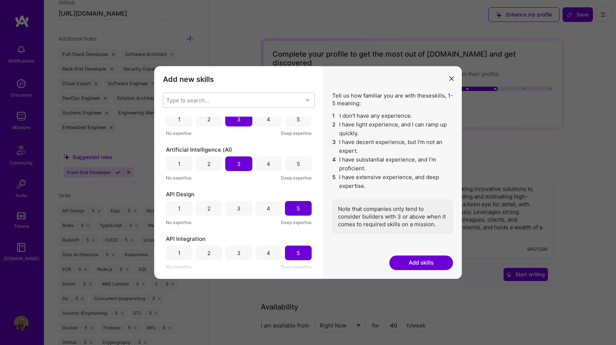
click at [268, 165] on div "4" at bounding box center [268, 164] width 4 height 8
click at [403, 266] on button "Add skills" at bounding box center [421, 263] width 64 height 15
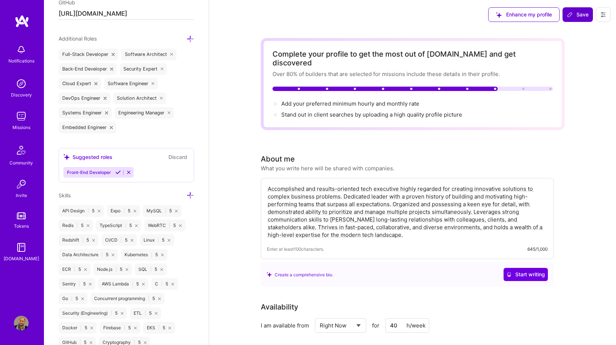
click at [573, 20] on button "Save" at bounding box center [577, 14] width 30 height 15
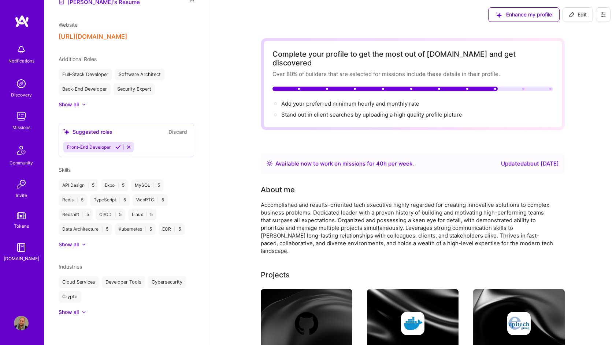
scroll to position [252, 0]
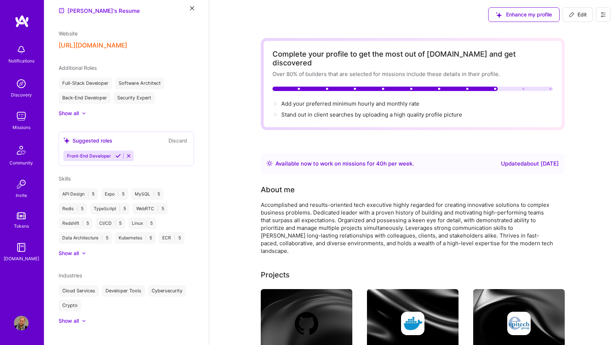
drag, startPoint x: 379, startPoint y: 96, endPoint x: 455, endPoint y: 122, distance: 79.6
click at [379, 100] on span "Add your preferred minimum hourly and monthly rate →" at bounding box center [350, 103] width 138 height 7
select select "US"
select select "Right Now"
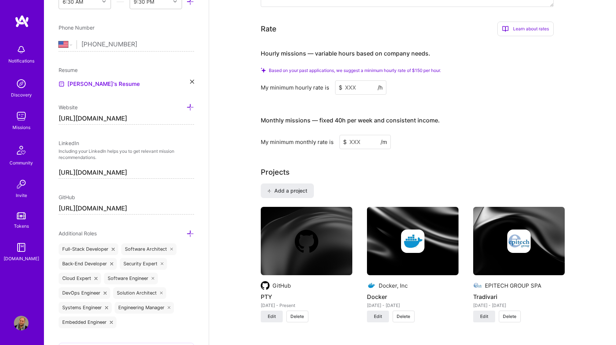
scroll to position [430, 0]
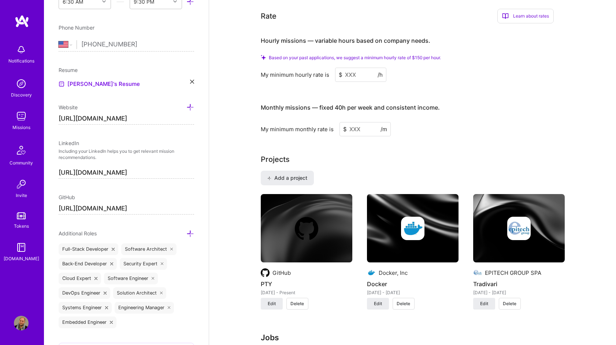
drag, startPoint x: 358, startPoint y: 70, endPoint x: 355, endPoint y: 81, distance: 11.7
click at [358, 70] on input at bounding box center [360, 75] width 51 height 14
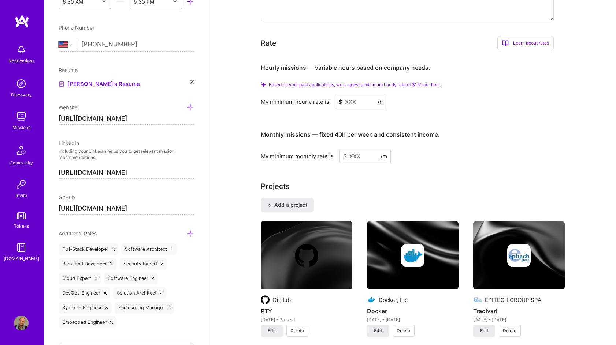
scroll to position [364, 0]
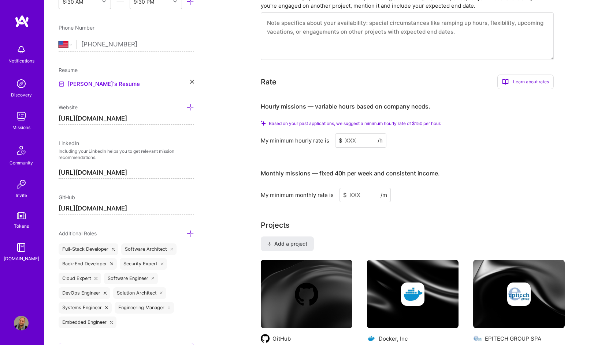
drag, startPoint x: 14, startPoint y: 121, endPoint x: 614, endPoint y: 124, distance: 600.5
click at [14, 121] on img at bounding box center [21, 116] width 15 height 15
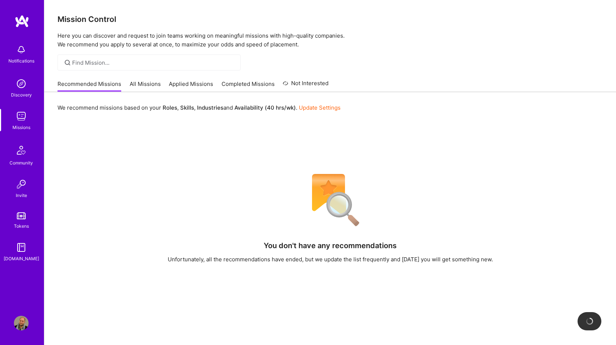
click at [151, 89] on link "All Missions" at bounding box center [145, 86] width 31 height 12
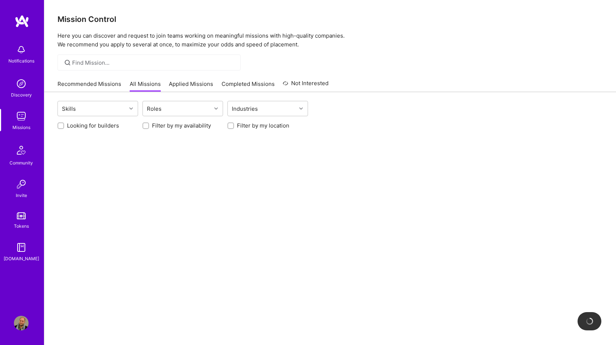
click at [102, 82] on link "Recommended Missions" at bounding box center [89, 86] width 64 height 12
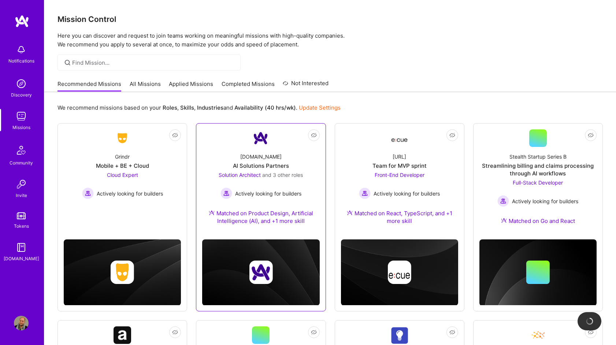
click at [216, 168] on div "[DOMAIN_NAME] AI Solutions Partners Solution Architect and 3 other roles Active…" at bounding box center [260, 190] width 117 height 87
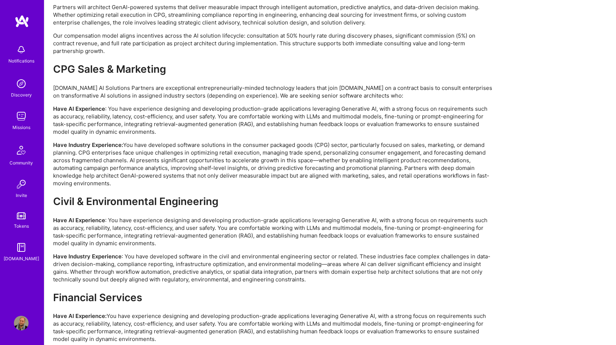
scroll to position [1357, 0]
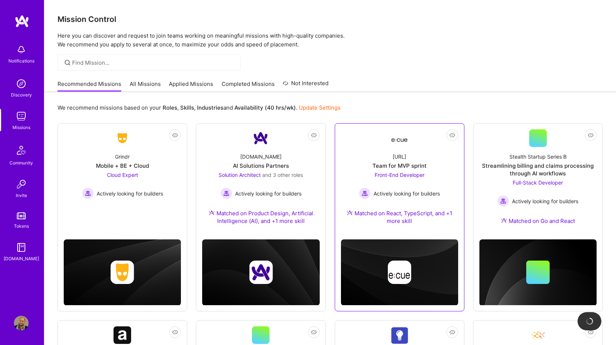
click at [435, 156] on div "[URL] Team for MVP sprint Front-End Developer Actively looking for builders Mat…" at bounding box center [399, 190] width 117 height 87
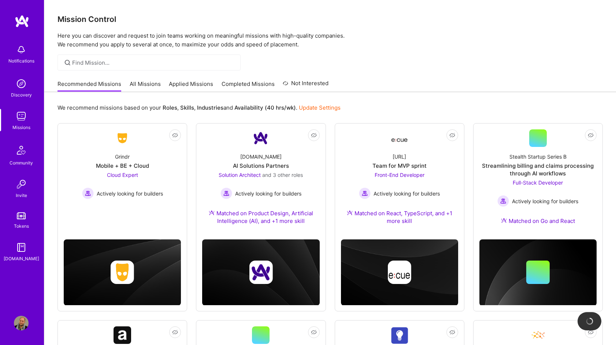
click at [27, 323] on img at bounding box center [21, 323] width 15 height 15
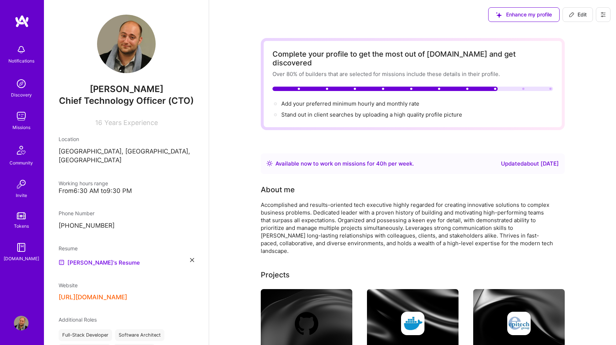
click at [583, 12] on span "Edit" at bounding box center [577, 14] width 18 height 7
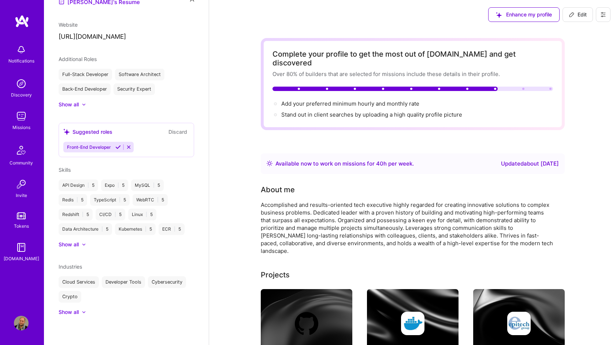
select select "US"
select select "Right Now"
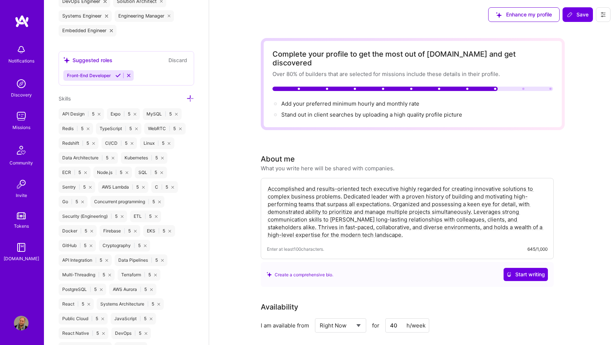
scroll to position [598, 0]
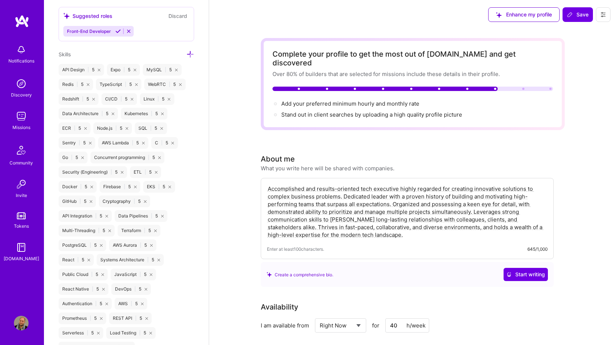
click at [194, 54] on div "Edit photo [PERSON_NAME] Chief Technology Officer (CTO) 16 Years Experience Loc…" at bounding box center [126, 172] width 165 height 345
click at [188, 54] on icon at bounding box center [190, 55] width 8 height 8
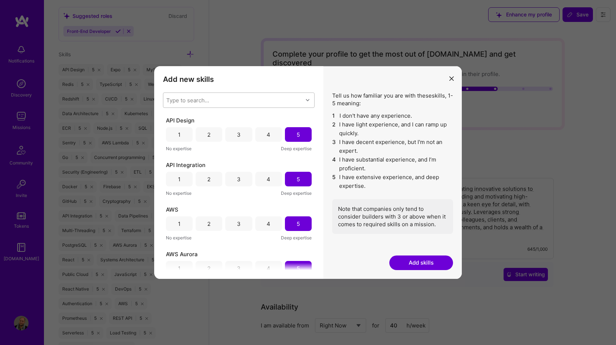
click at [228, 101] on div "Type to search..." at bounding box center [232, 100] width 139 height 15
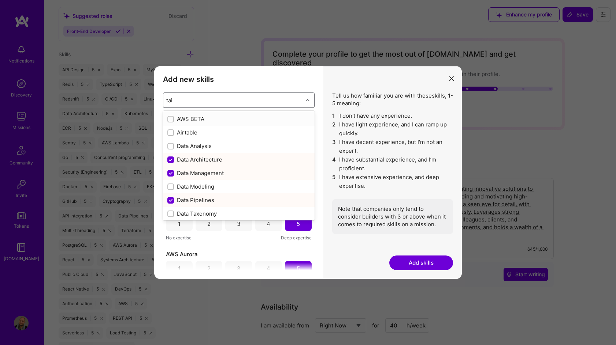
type input "tail"
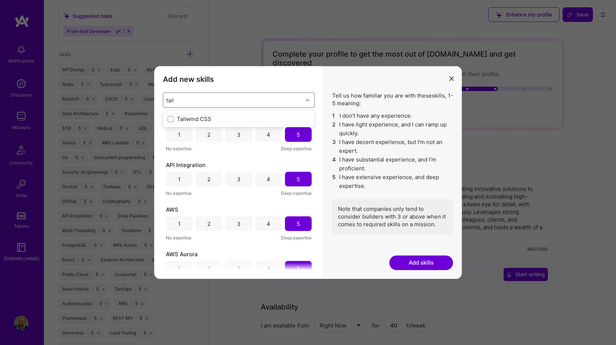
click at [263, 114] on div "Tailwind CSS" at bounding box center [239, 119] width 152 height 14
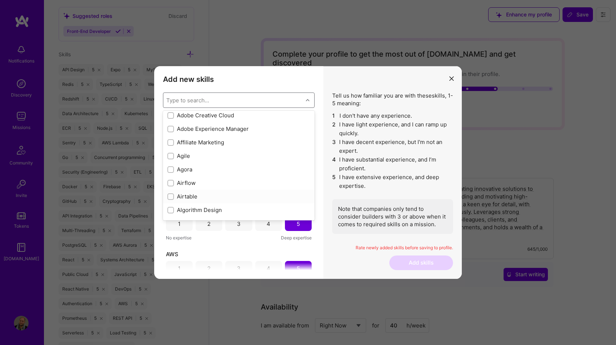
scroll to position [235, 0]
drag, startPoint x: 173, startPoint y: 154, endPoint x: 179, endPoint y: 157, distance: 5.7
click at [173, 154] on div "modal" at bounding box center [170, 155] width 7 height 7
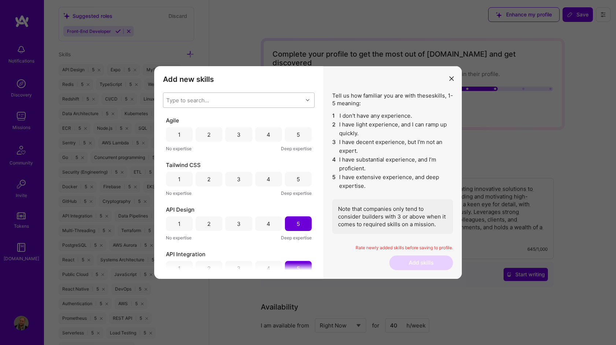
click at [253, 103] on div "Type to search..." at bounding box center [232, 100] width 139 height 15
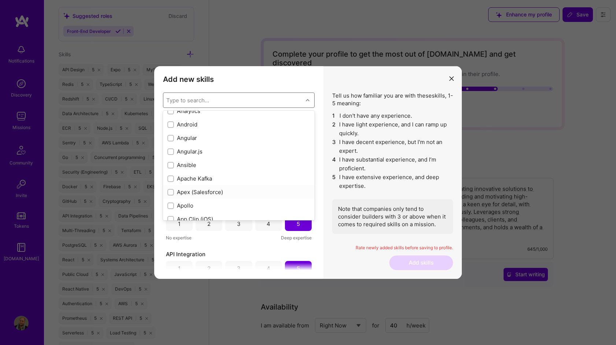
scroll to position [407, 0]
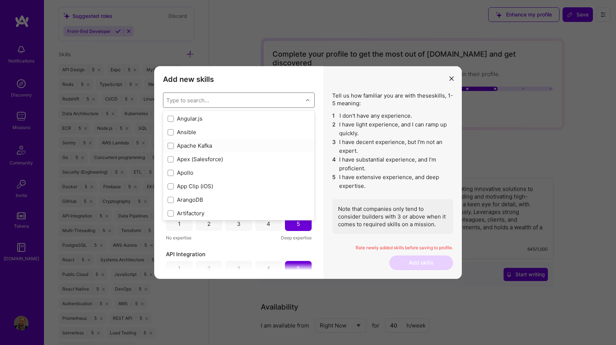
click at [212, 147] on div "Apache Kafka" at bounding box center [238, 146] width 143 height 8
checkbox input "true"
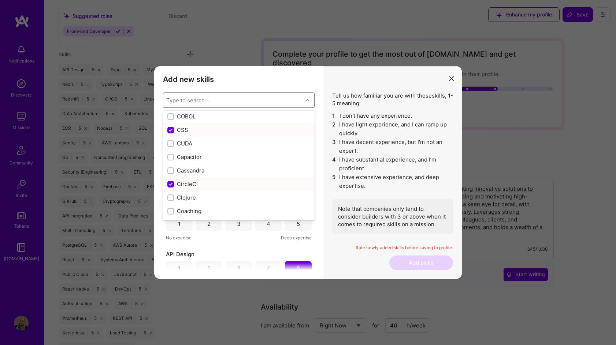
scroll to position [830, 0]
click at [260, 171] on div "Cassandra" at bounding box center [238, 170] width 143 height 8
checkbox input "true"
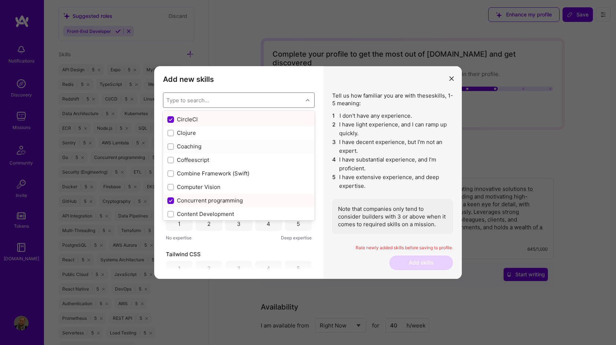
click at [257, 152] on div "Coaching" at bounding box center [239, 147] width 152 height 14
checkbox input "true"
click at [256, 181] on div "Computer Vision" at bounding box center [239, 187] width 152 height 14
checkbox input "true"
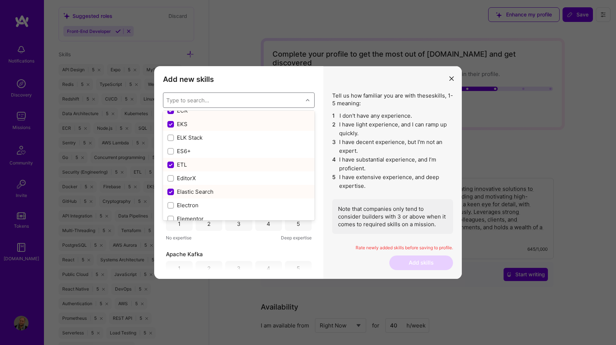
scroll to position [1472, 0]
click at [242, 143] on div "ES6+" at bounding box center [239, 150] width 152 height 14
click at [259, 143] on div "ES6+" at bounding box center [239, 150] width 152 height 14
checkbox input "false"
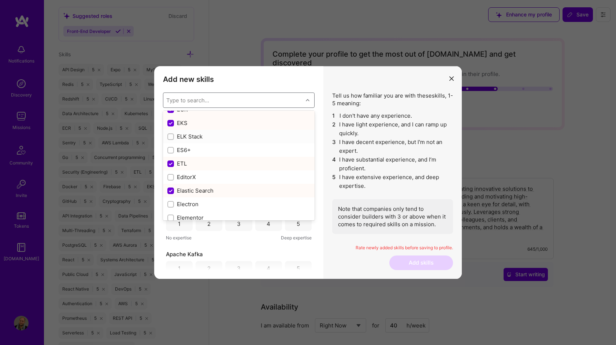
drag, startPoint x: 257, startPoint y: 142, endPoint x: 257, endPoint y: 145, distance: 3.7
click at [257, 142] on div "ELK Stack" at bounding box center [239, 137] width 152 height 14
checkbox input "true"
click at [257, 155] on div "ES6+" at bounding box center [239, 150] width 152 height 14
checkbox input "true"
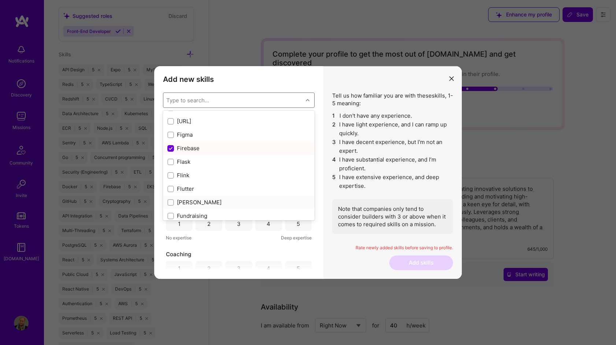
scroll to position [1760, 0]
click at [235, 132] on div "Figma" at bounding box center [238, 133] width 143 height 8
checkbox input "true"
click at [264, 124] on div "GPS" at bounding box center [238, 121] width 143 height 8
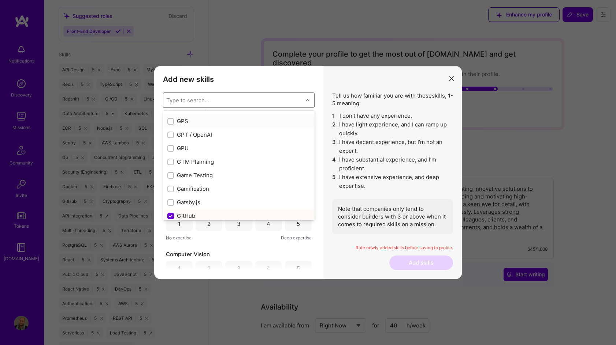
checkbox input "true"
click at [271, 139] on div "GPT / OpenAI" at bounding box center [239, 135] width 152 height 14
checkbox input "true"
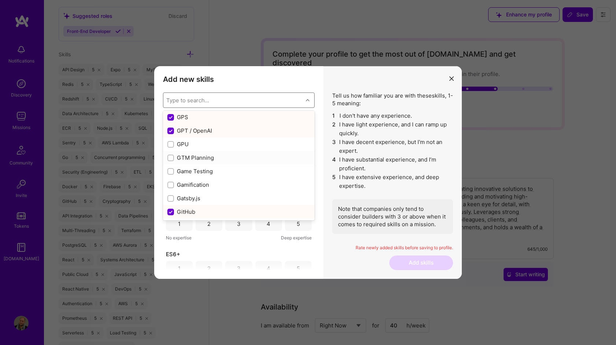
scroll to position [1871, 0]
click at [268, 146] on div "GPU" at bounding box center [238, 144] width 143 height 8
checkbox input "true"
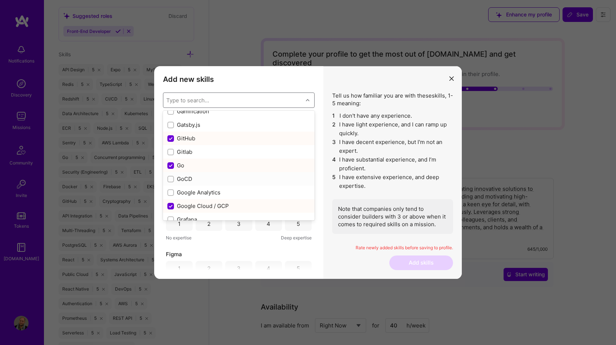
scroll to position [1946, 0]
click at [263, 151] on div "Gitlab" at bounding box center [238, 150] width 143 height 8
checkbox input "true"
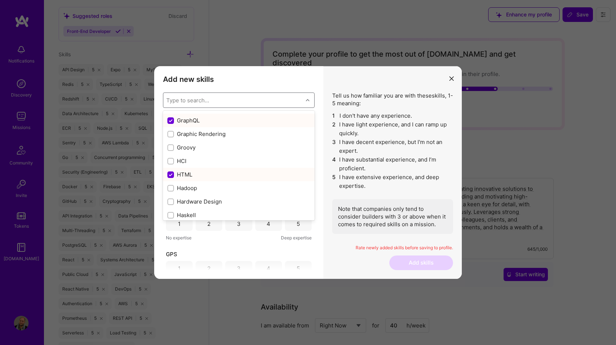
scroll to position [2062, 0]
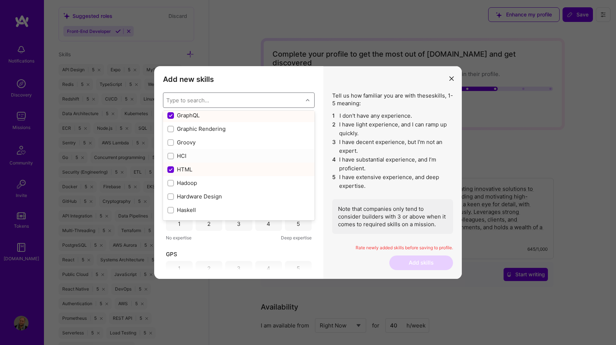
click at [262, 157] on div "HCI" at bounding box center [238, 156] width 143 height 8
checkbox input "true"
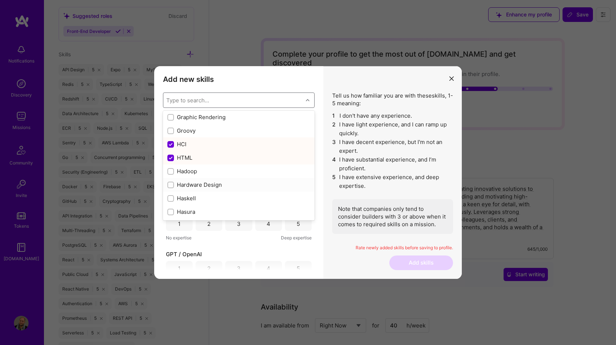
scroll to position [2085, 0]
click at [265, 157] on div "Hadoop" at bounding box center [238, 160] width 143 height 8
checkbox input "true"
click at [276, 176] on div "Hardware Design" at bounding box center [238, 173] width 143 height 8
checkbox input "true"
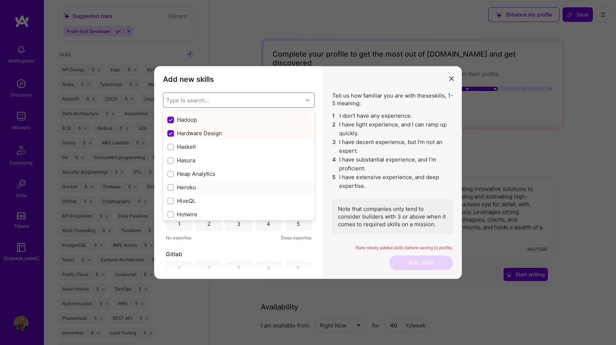
click at [265, 189] on div "Heroku" at bounding box center [238, 188] width 143 height 8
checkbox input "true"
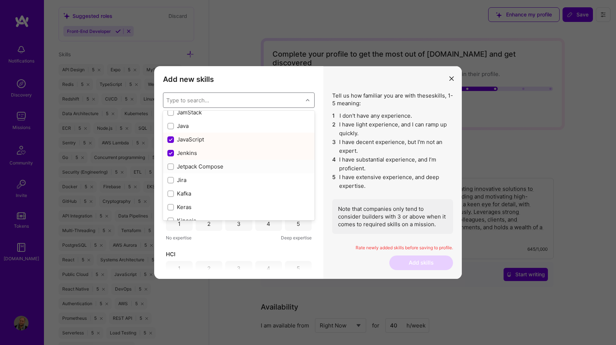
scroll to position [2337, 0]
click at [257, 177] on div "Jira" at bounding box center [238, 179] width 143 height 8
checkbox input "true"
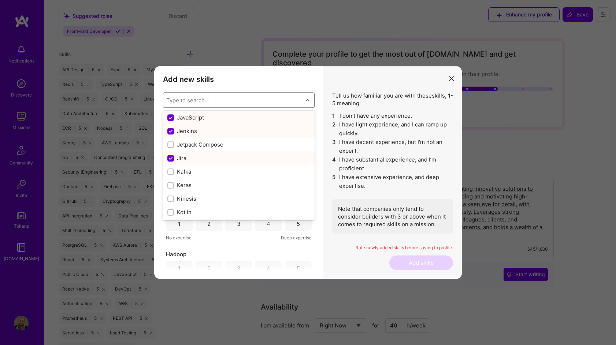
scroll to position [2358, 0]
click at [264, 176] on div "Kafka" at bounding box center [239, 172] width 152 height 14
checkbox input "true"
click at [272, 190] on div "Kinesis" at bounding box center [239, 196] width 152 height 14
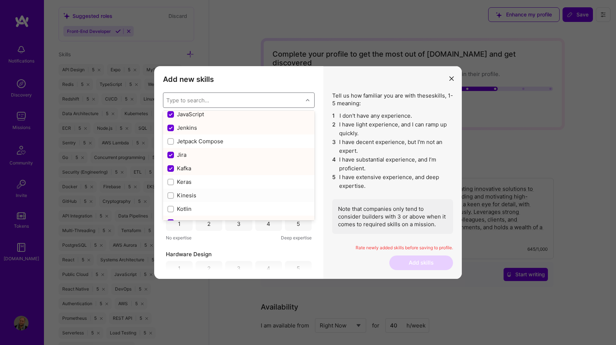
checkbox input "true"
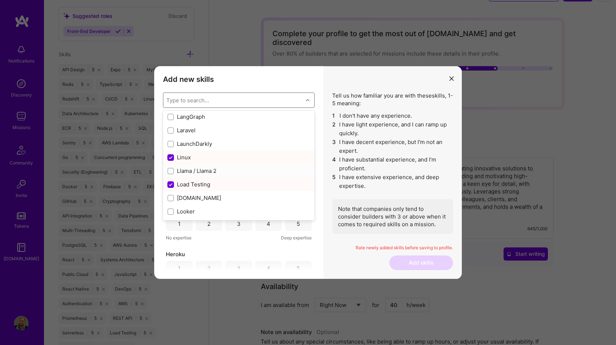
scroll to position [2509, 0]
click at [257, 175] on div "Llama / Llama 2" at bounding box center [239, 170] width 152 height 14
checkbox input "true"
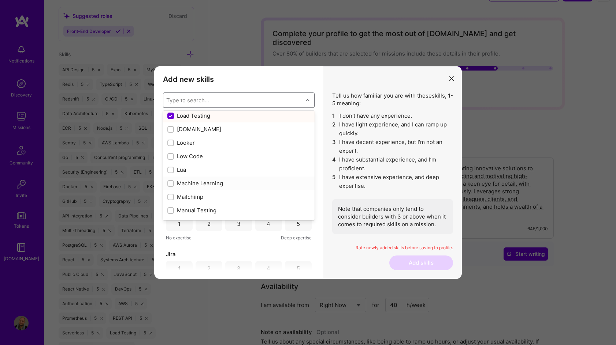
click at [264, 182] on div "Machine Learning" at bounding box center [238, 184] width 143 height 8
checkbox input "true"
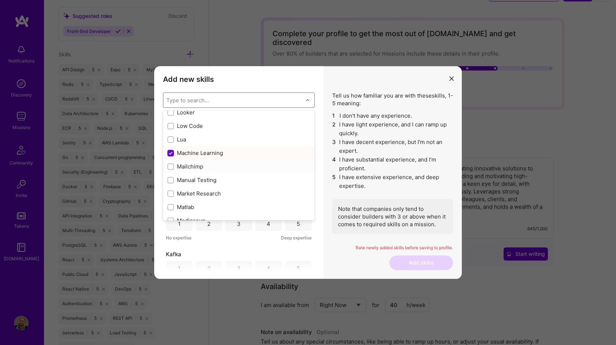
click at [263, 171] on div "Mailchimp" at bounding box center [239, 167] width 152 height 14
checkbox input "true"
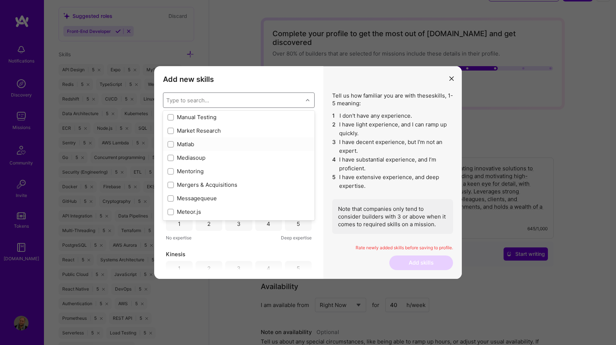
click at [261, 147] on div "Matlab" at bounding box center [238, 145] width 143 height 8
checkbox input "true"
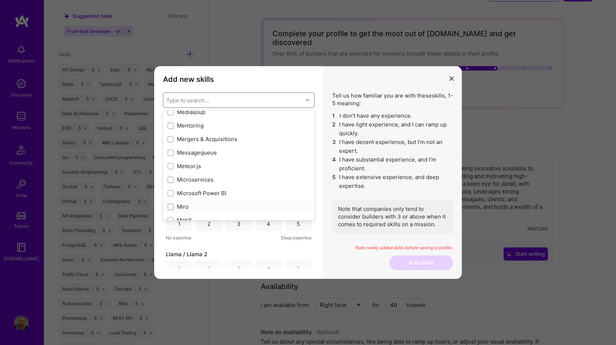
scroll to position [2715, 0]
click at [250, 182] on div "Microservices" at bounding box center [238, 180] width 143 height 8
checkbox input "true"
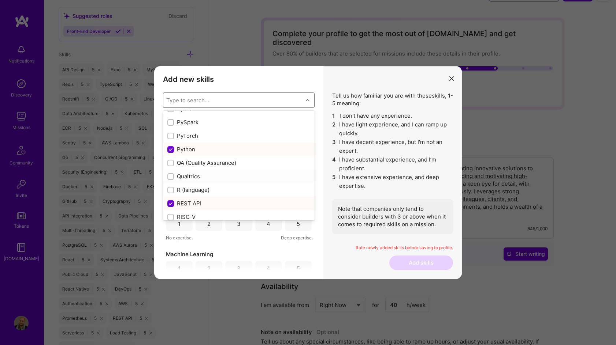
scroll to position [3477, 0]
click at [247, 162] on div "QA (Quality Assurance)" at bounding box center [238, 163] width 143 height 8
checkbox input "true"
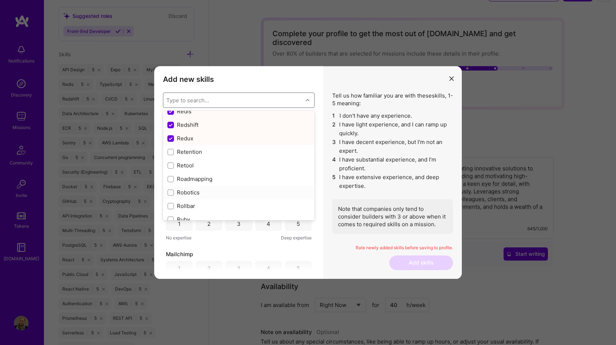
scroll to position [3665, 0]
click at [246, 163] on div "Retool" at bounding box center [238, 164] width 143 height 8
checkbox input "true"
click at [248, 159] on div "Rust" at bounding box center [238, 156] width 143 height 8
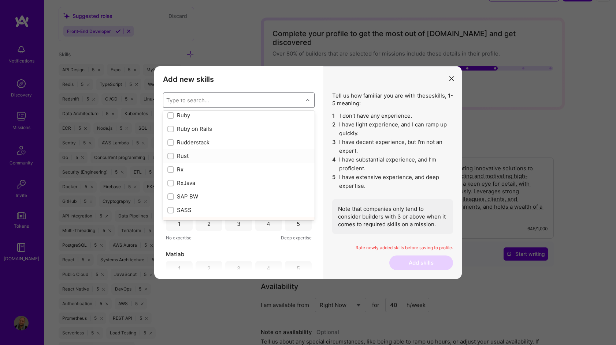
checkbox input "true"
click at [263, 157] on div "SASS" at bounding box center [239, 152] width 152 height 14
checkbox input "true"
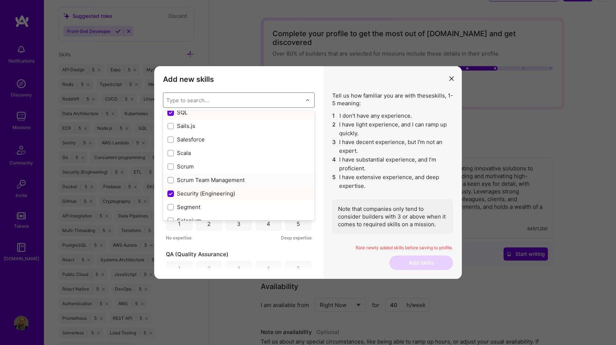
click at [270, 174] on div "Scrum Team Management" at bounding box center [239, 180] width 152 height 14
checkbox input "true"
click at [272, 171] on div "Scrum" at bounding box center [239, 167] width 152 height 14
checkbox input "true"
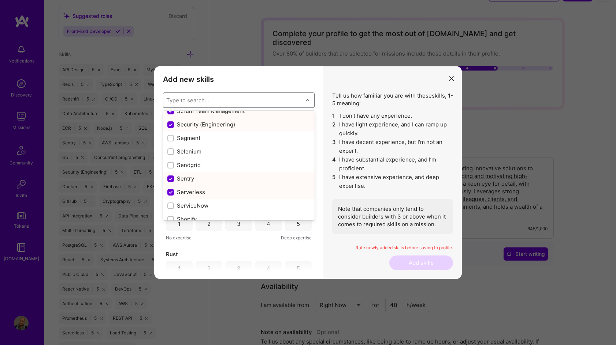
scroll to position [3997, 0]
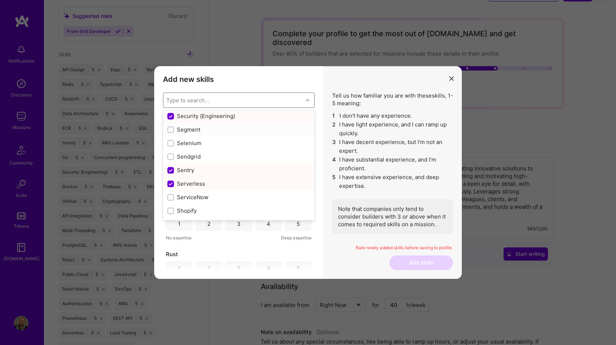
click at [232, 129] on div "Segment" at bounding box center [238, 130] width 143 height 8
checkbox input "true"
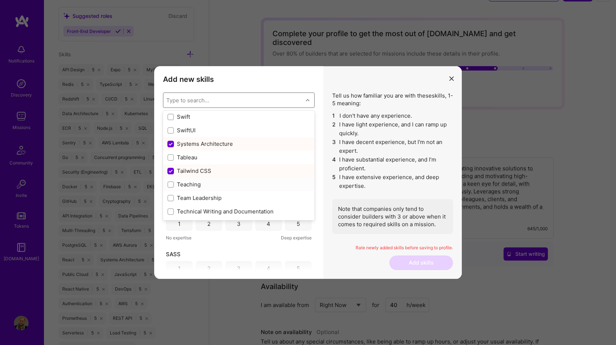
scroll to position [4381, 0]
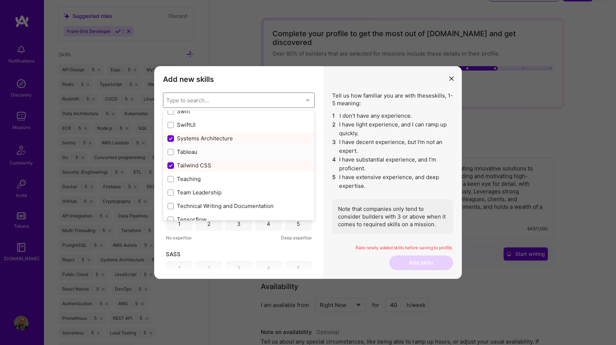
click at [279, 157] on div "Tableau" at bounding box center [239, 152] width 152 height 14
checkbox input "true"
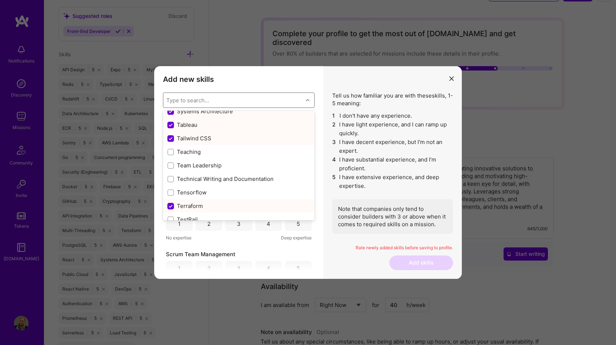
scroll to position [4420, 0]
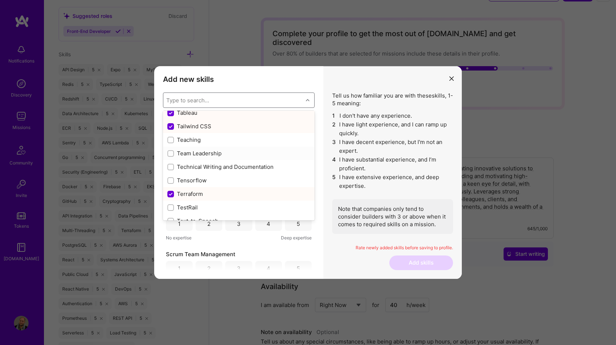
click at [279, 156] on div "Team Leadership" at bounding box center [238, 154] width 143 height 8
checkbox input "true"
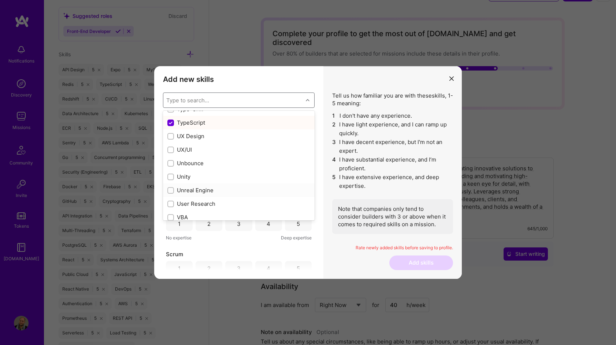
scroll to position [4625, 0]
click at [295, 168] on div "Unity" at bounding box center [238, 166] width 143 height 8
checkbox input "true"
click at [292, 172] on div "Vercel" at bounding box center [238, 172] width 143 height 8
checkbox input "true"
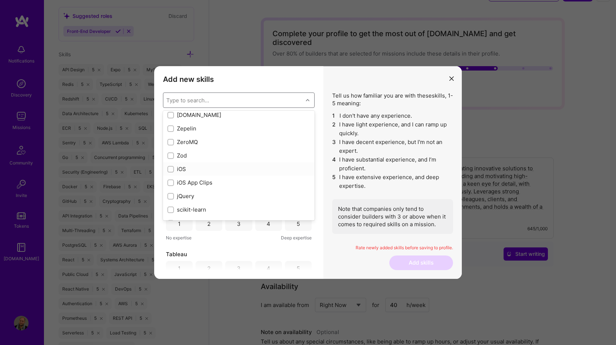
scroll to position [5011, 0]
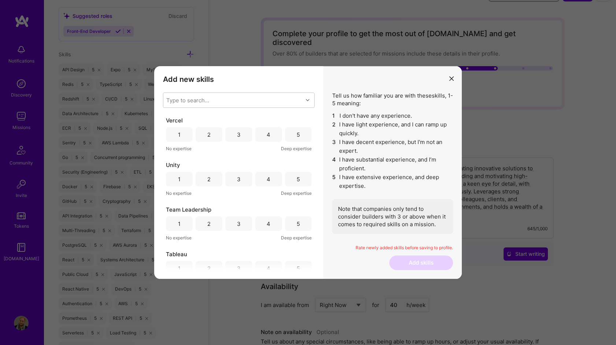
click at [357, 94] on div "Tell us how familiar you are with these skills , 1-5 meaning: 1 I don't have an…" at bounding box center [392, 163] width 121 height 142
click at [296, 136] on div "5" at bounding box center [297, 135] width 3 height 8
click at [234, 179] on div "3" at bounding box center [238, 179] width 27 height 15
drag, startPoint x: 291, startPoint y: 228, endPoint x: 283, endPoint y: 231, distance: 8.0
click at [290, 228] on div "5" at bounding box center [298, 224] width 27 height 15
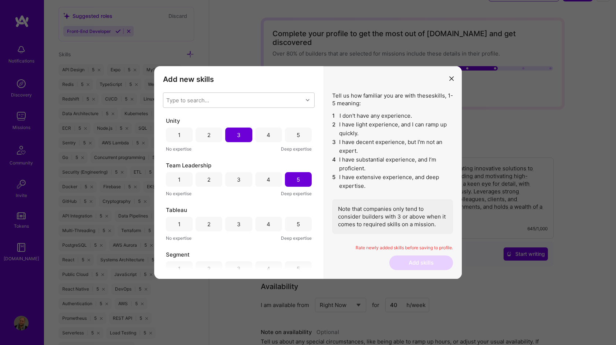
scroll to position [59, 0]
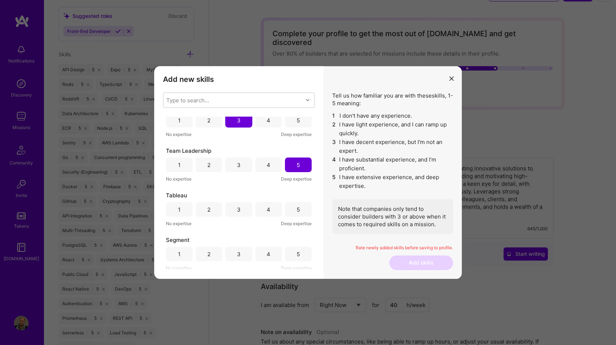
click at [228, 211] on div "3" at bounding box center [238, 209] width 27 height 15
click at [237, 253] on div "3" at bounding box center [239, 255] width 4 height 8
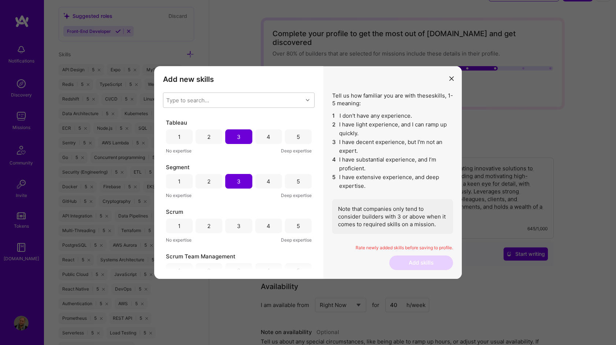
scroll to position [146, 0]
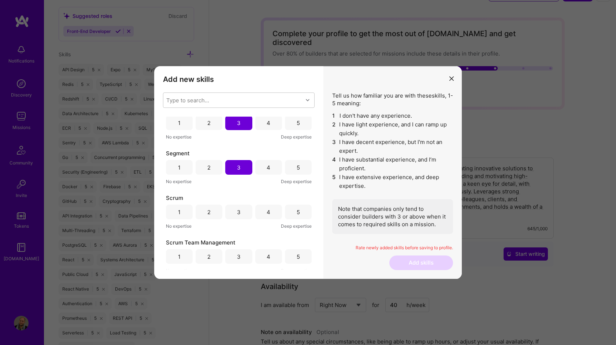
drag, startPoint x: 265, startPoint y: 211, endPoint x: 264, endPoint y: 215, distance: 3.7
click at [266, 212] on div "4" at bounding box center [268, 213] width 4 height 8
click at [270, 255] on div "4" at bounding box center [268, 257] width 27 height 15
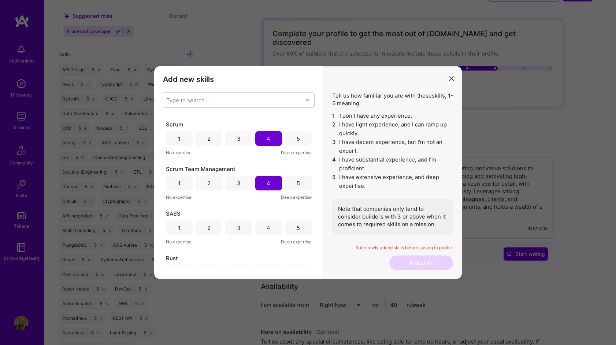
scroll to position [234, 0]
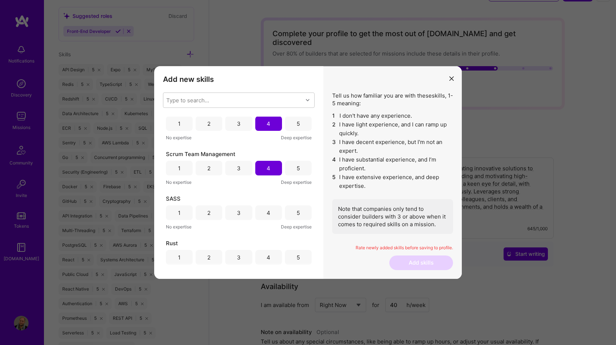
click at [242, 213] on div "3" at bounding box center [238, 213] width 27 height 15
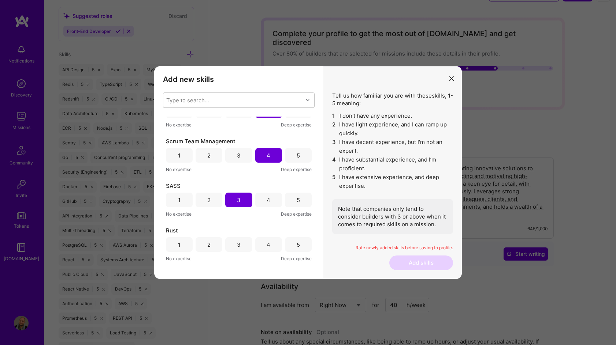
click at [217, 245] on div "2" at bounding box center [208, 245] width 27 height 15
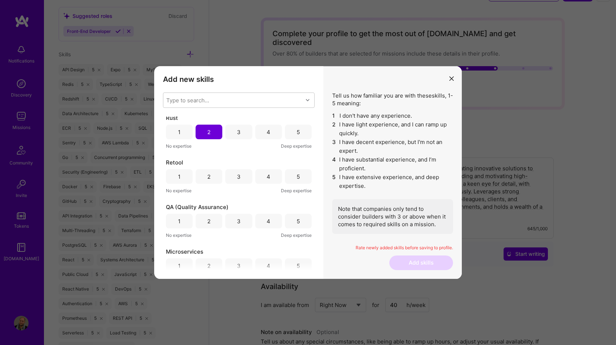
scroll to position [369, 0]
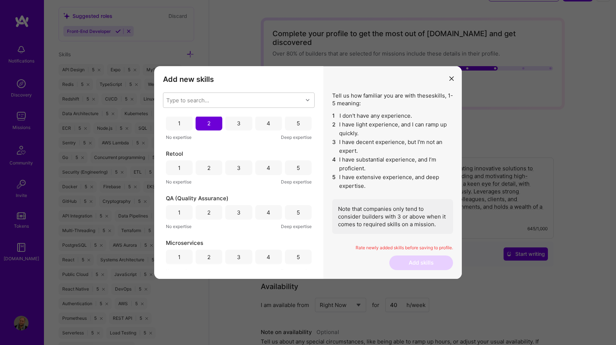
click at [244, 167] on div "3" at bounding box center [238, 168] width 27 height 15
drag, startPoint x: 266, startPoint y: 214, endPoint x: 263, endPoint y: 217, distance: 4.7
click at [266, 214] on div "4" at bounding box center [268, 213] width 4 height 8
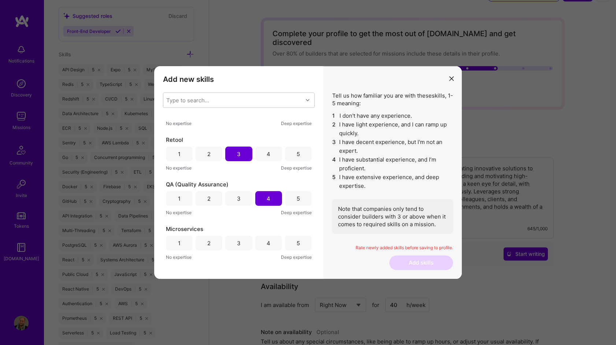
scroll to position [399, 0]
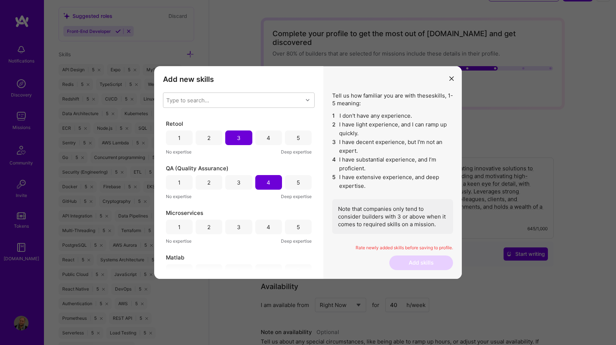
click at [293, 232] on div "5" at bounding box center [298, 227] width 27 height 15
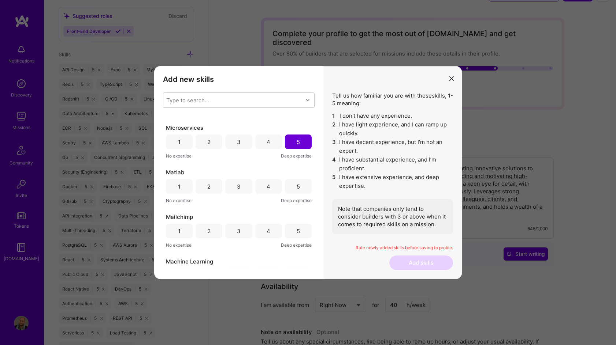
scroll to position [504, 0]
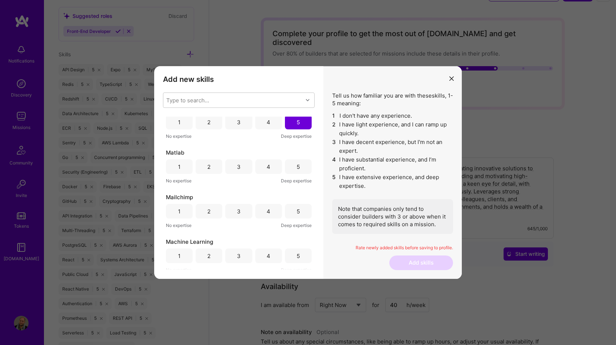
drag, startPoint x: 218, startPoint y: 167, endPoint x: 225, endPoint y: 180, distance: 14.8
click at [218, 167] on div "2" at bounding box center [208, 167] width 27 height 15
drag, startPoint x: 258, startPoint y: 212, endPoint x: 259, endPoint y: 217, distance: 5.2
click at [259, 213] on div "4" at bounding box center [268, 210] width 27 height 15
click at [246, 209] on div "3" at bounding box center [238, 210] width 27 height 15
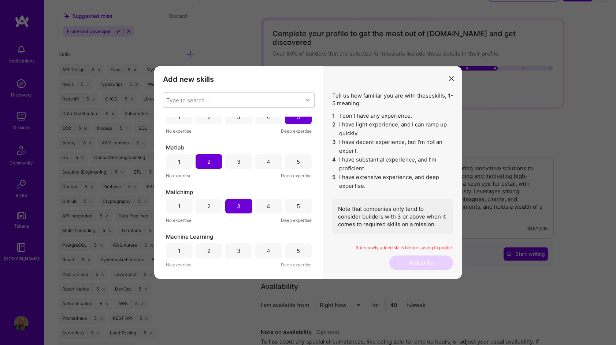
scroll to position [541, 0]
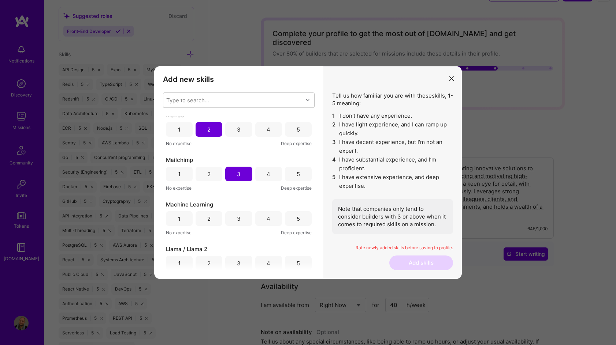
click at [245, 219] on div "3" at bounding box center [238, 219] width 27 height 15
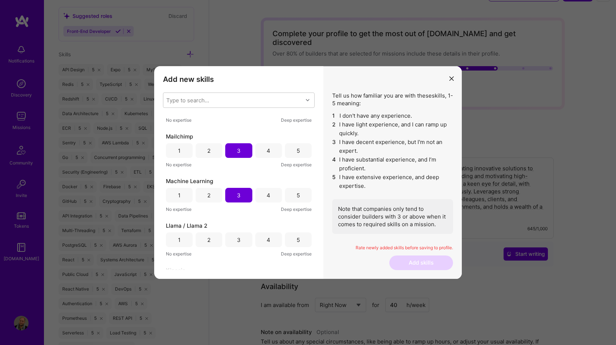
scroll to position [580, 0]
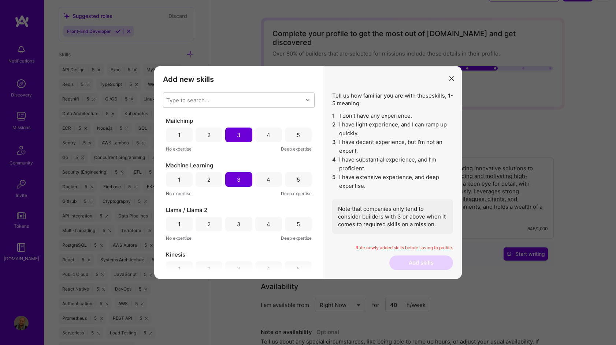
click at [213, 225] on div "2" at bounding box center [208, 224] width 27 height 15
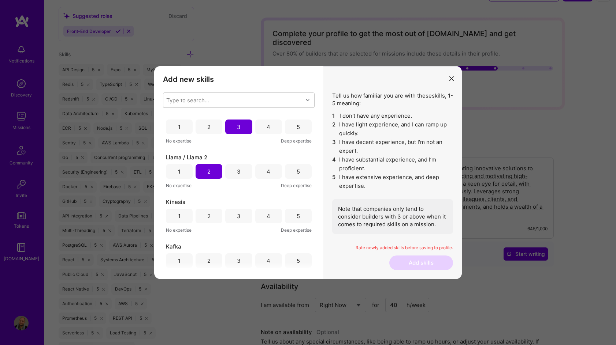
scroll to position [633, 0]
drag, startPoint x: 262, startPoint y: 220, endPoint x: 246, endPoint y: 244, distance: 28.4
click at [262, 220] on div "4" at bounding box center [268, 216] width 27 height 15
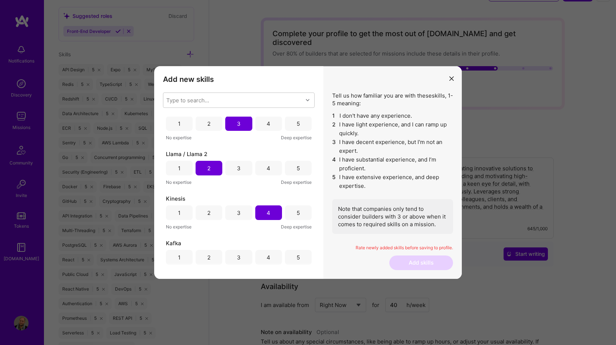
scroll to position [676, 0]
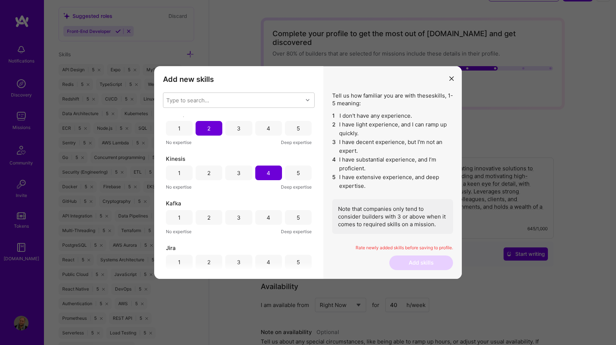
click at [262, 217] on div "4" at bounding box center [268, 217] width 27 height 15
click at [272, 216] on div "4" at bounding box center [268, 218] width 27 height 15
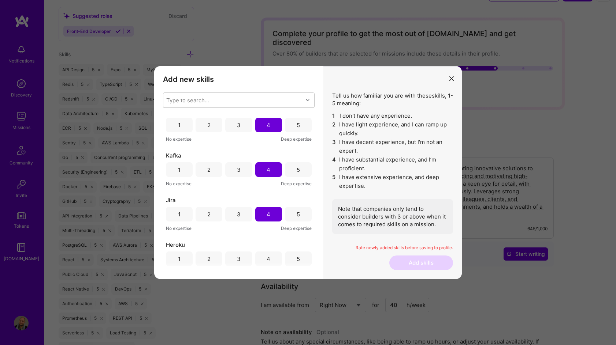
scroll to position [760, 0]
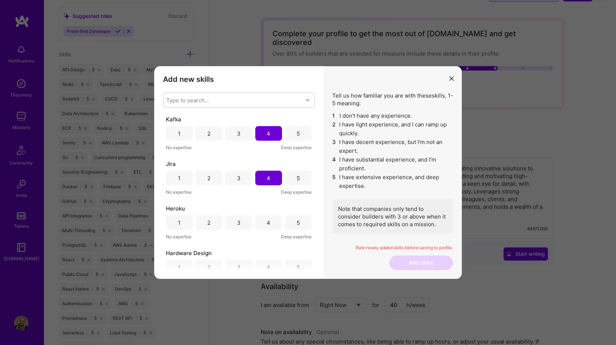
click at [255, 225] on div "4" at bounding box center [268, 223] width 27 height 15
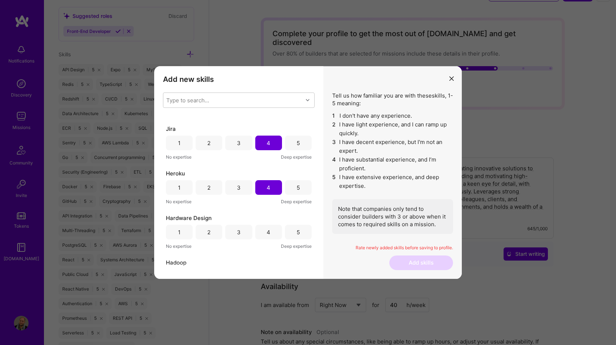
scroll to position [804, 0]
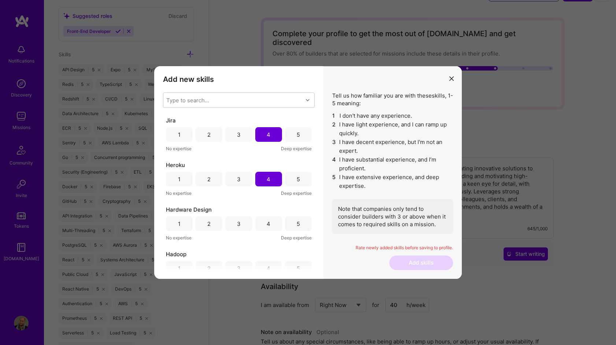
click at [263, 225] on div "4" at bounding box center [268, 224] width 27 height 15
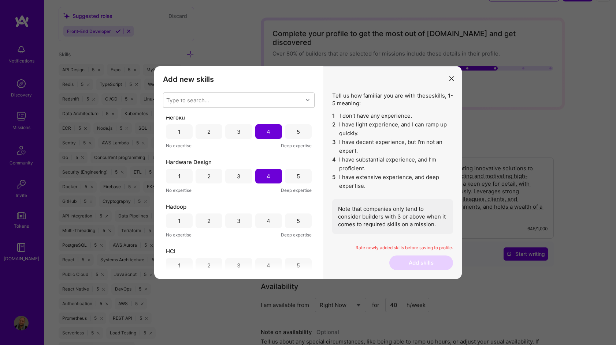
click at [240, 221] on div "3" at bounding box center [238, 221] width 27 height 15
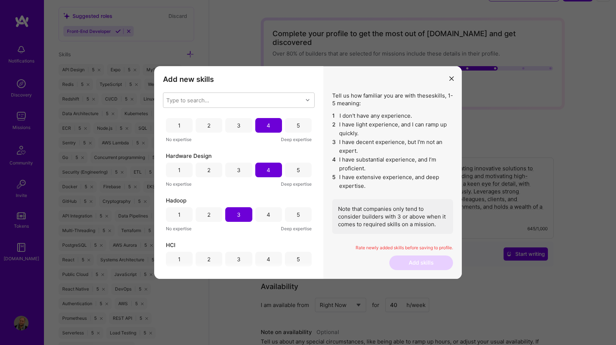
scroll to position [863, 0]
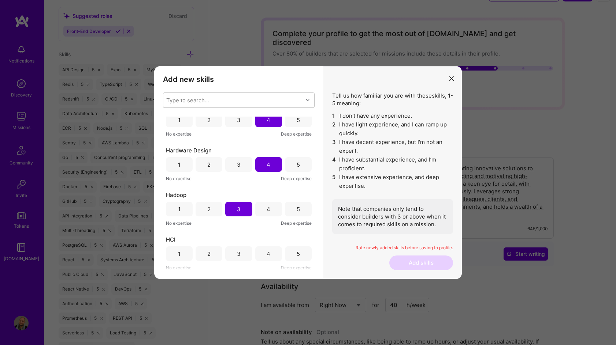
click at [299, 256] on div "5" at bounding box center [298, 254] width 27 height 15
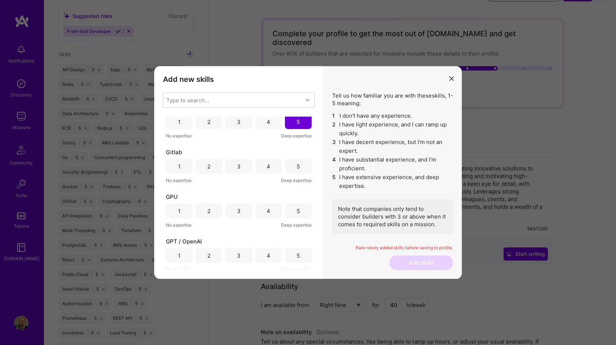
scroll to position [994, 0]
click at [291, 170] on div "5" at bounding box center [298, 168] width 27 height 15
drag, startPoint x: 273, startPoint y: 216, endPoint x: 269, endPoint y: 227, distance: 10.9
click at [273, 217] on div "4" at bounding box center [268, 212] width 27 height 15
click at [240, 258] on div "3" at bounding box center [238, 257] width 27 height 15
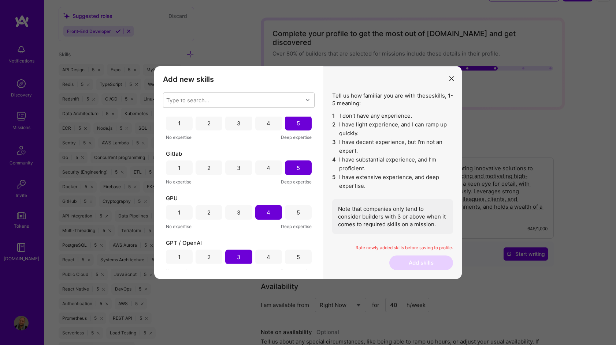
click at [255, 254] on div "4" at bounding box center [268, 257] width 27 height 15
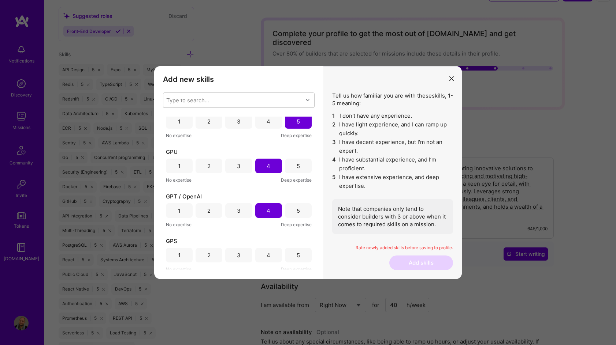
scroll to position [1079, 0]
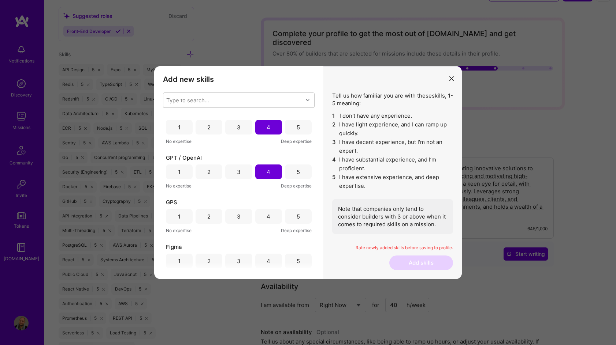
click at [272, 216] on div "4" at bounding box center [268, 216] width 27 height 15
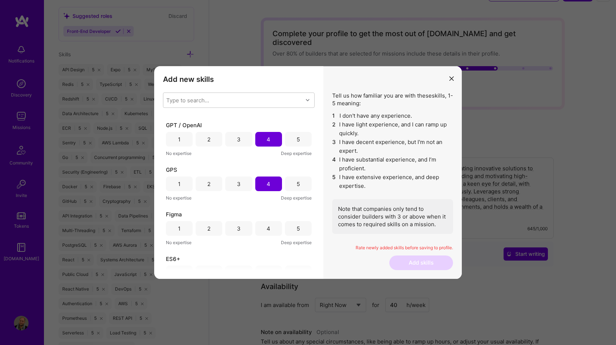
scroll to position [1126, 0]
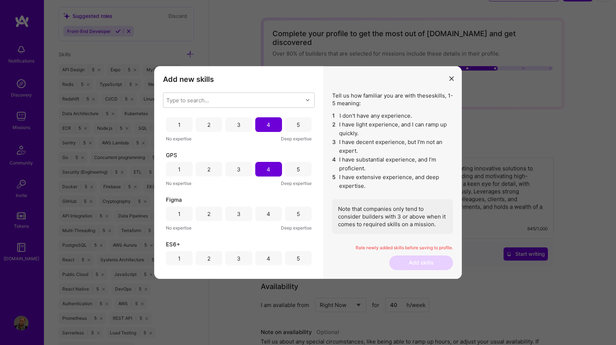
click at [242, 215] on div "3" at bounding box center [238, 214] width 27 height 15
click at [289, 262] on div "5" at bounding box center [298, 258] width 27 height 15
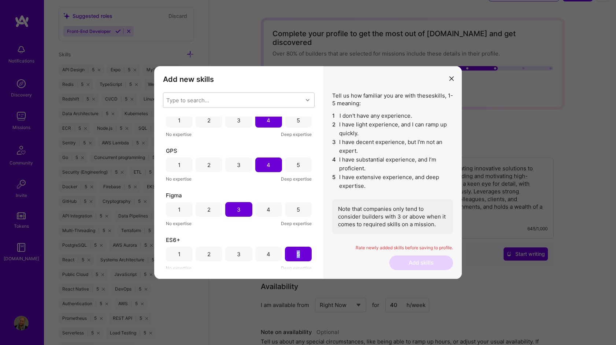
scroll to position [1216, 0]
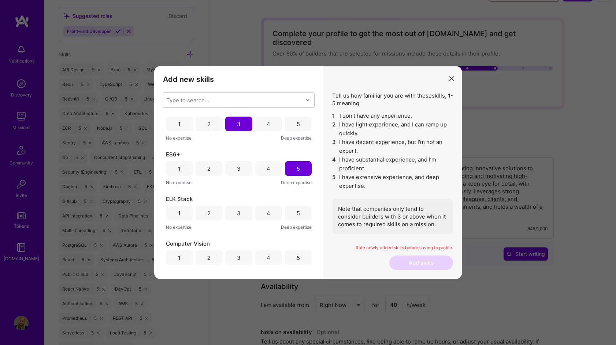
click at [270, 214] on div "4" at bounding box center [268, 213] width 27 height 15
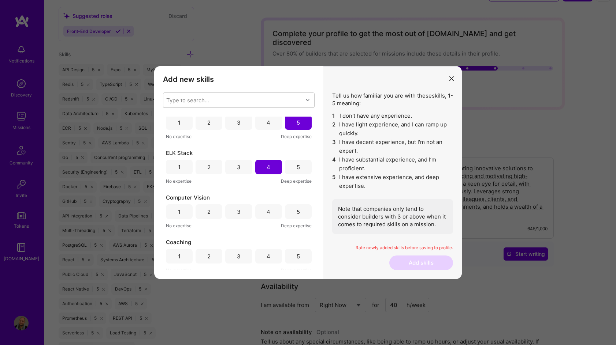
scroll to position [1267, 0]
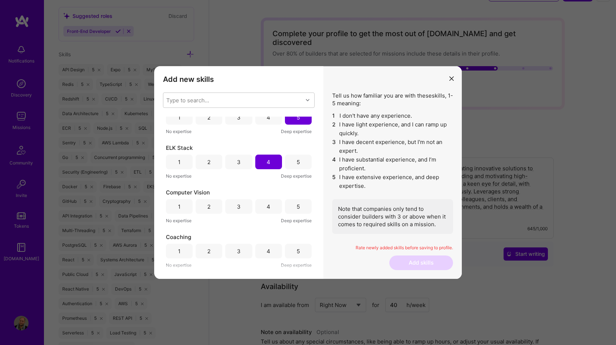
click at [245, 210] on div "3" at bounding box center [238, 206] width 27 height 15
click at [292, 254] on div "5" at bounding box center [298, 251] width 27 height 15
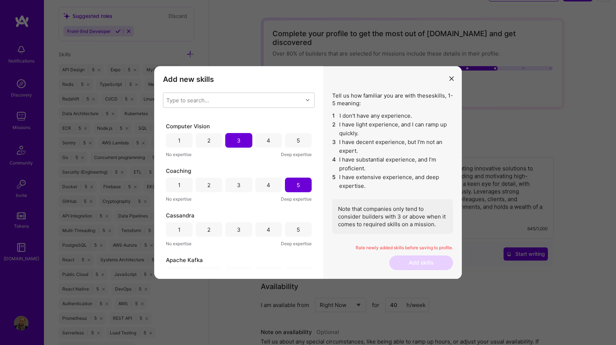
click at [266, 233] on div "4" at bounding box center [268, 230] width 4 height 8
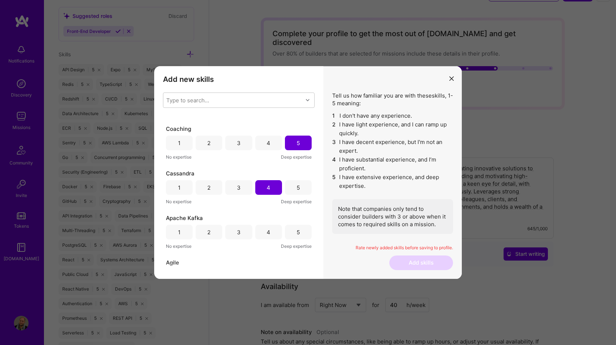
scroll to position [1380, 0]
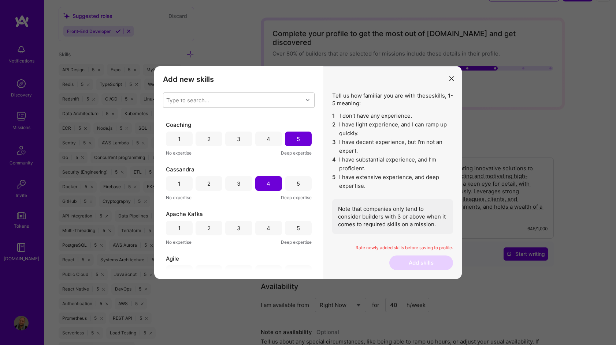
click at [259, 232] on div "4" at bounding box center [268, 228] width 27 height 15
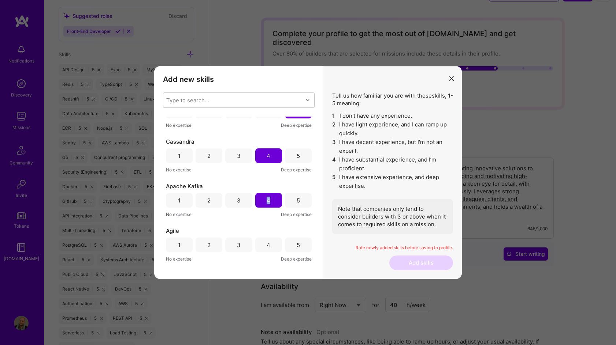
scroll to position [1425, 0]
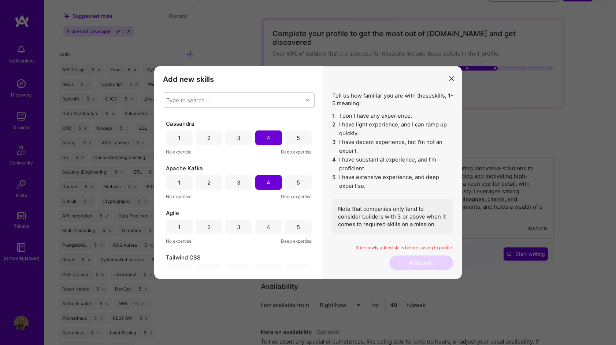
click at [268, 231] on div "4" at bounding box center [268, 227] width 27 height 15
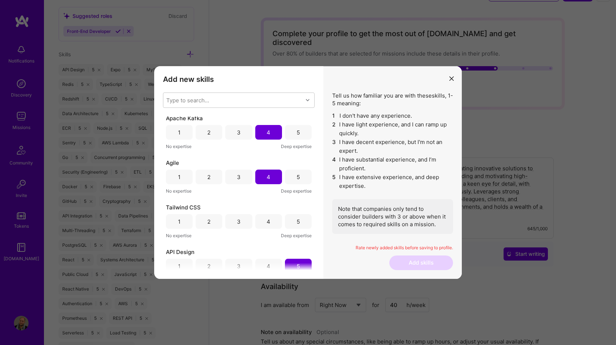
scroll to position [1478, 0]
click at [212, 221] on div "2" at bounding box center [208, 219] width 27 height 15
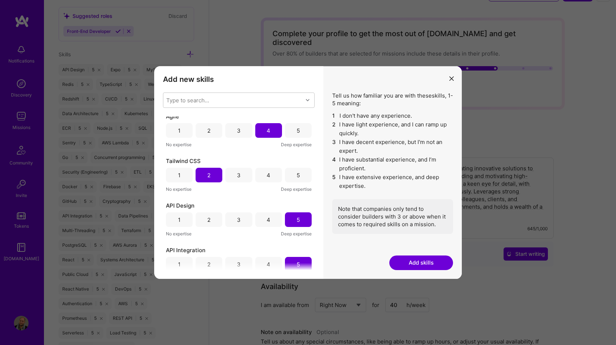
scroll to position [1528, 0]
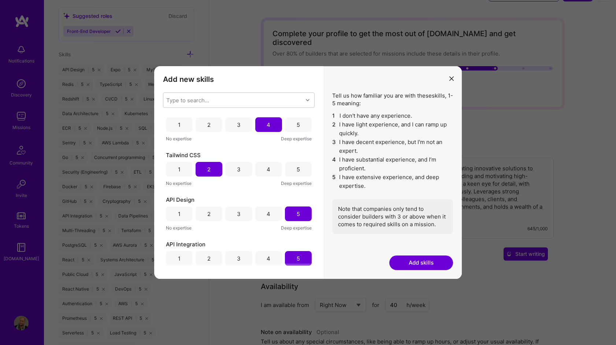
click at [432, 265] on button "Add skills" at bounding box center [421, 263] width 64 height 15
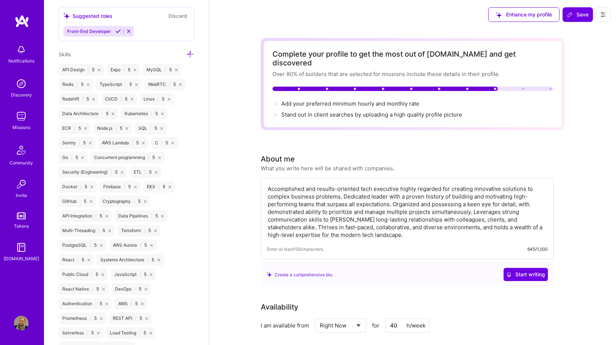
scroll to position [0, 0]
click at [576, 18] on span "Save" at bounding box center [577, 14] width 22 height 7
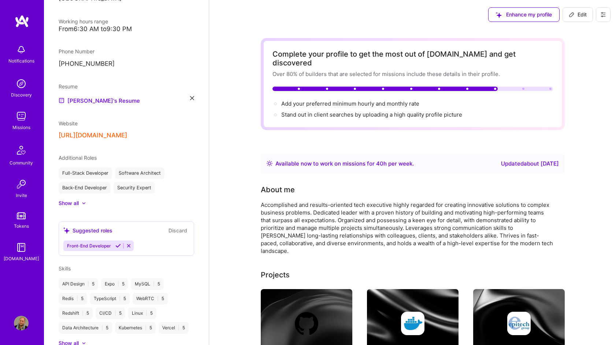
scroll to position [137, 0]
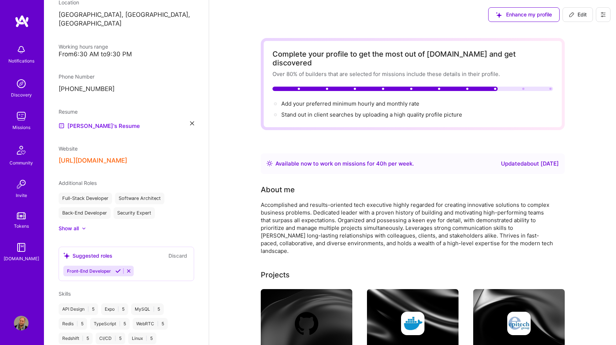
click at [27, 231] on div "Notifications Discovery Missions Community Invite Tokens [DOMAIN_NAME]" at bounding box center [22, 152] width 44 height 222
click at [19, 217] on img at bounding box center [21, 216] width 9 height 7
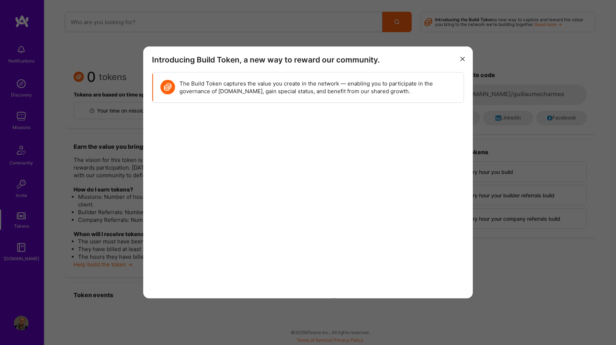
click at [124, 110] on div "Introducing Build Token, a new way to reward our community. The Build Token cap…" at bounding box center [308, 172] width 616 height 345
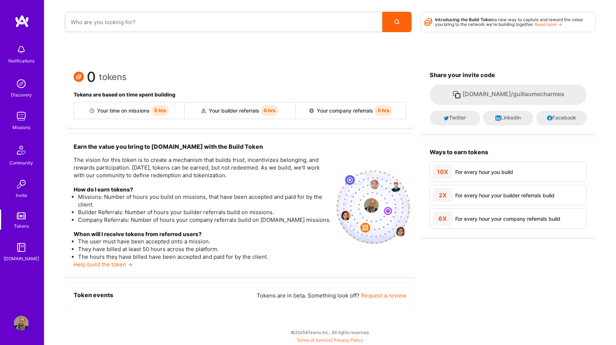
click at [21, 122] on img at bounding box center [21, 116] width 15 height 15
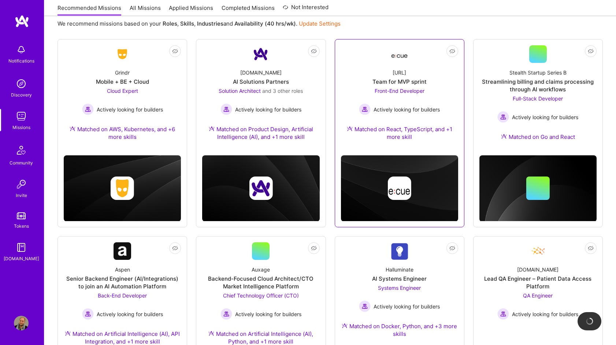
scroll to position [85, 0]
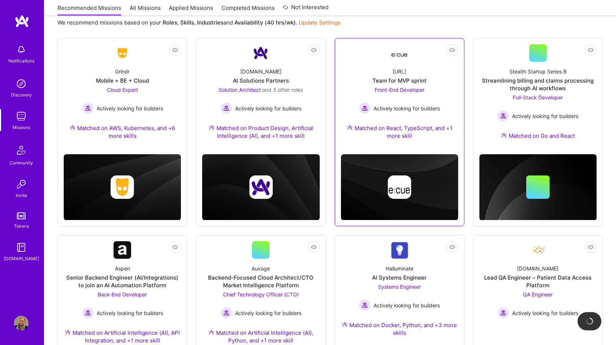
click at [425, 97] on div "Front-End Developer Actively looking for builders" at bounding box center [399, 100] width 81 height 28
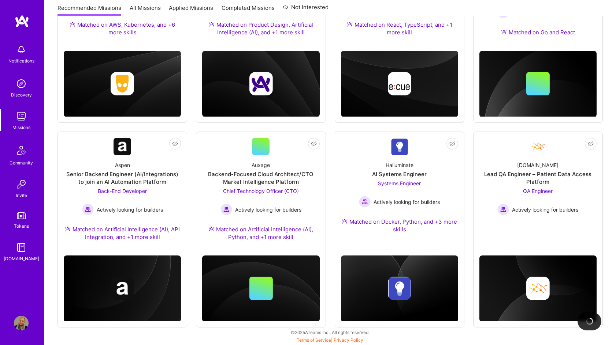
scroll to position [85, 0]
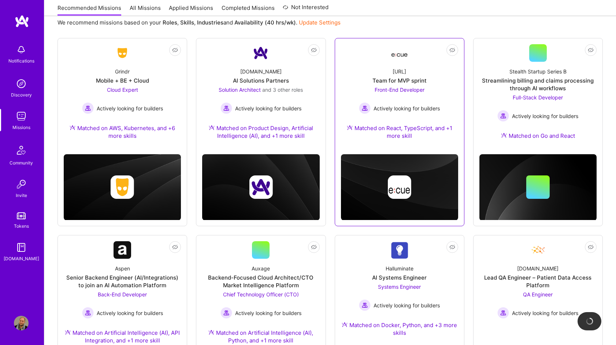
click at [414, 97] on div "Front-End Developer Actively looking for builders" at bounding box center [399, 100] width 81 height 28
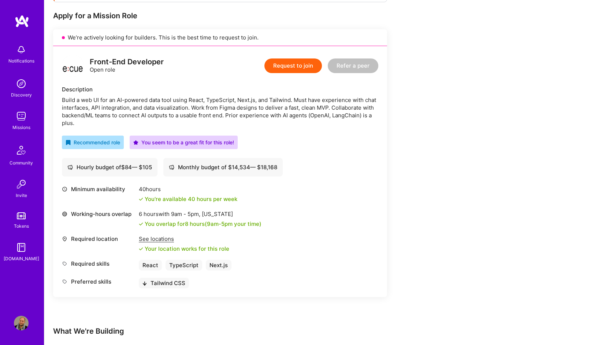
scroll to position [152, 0]
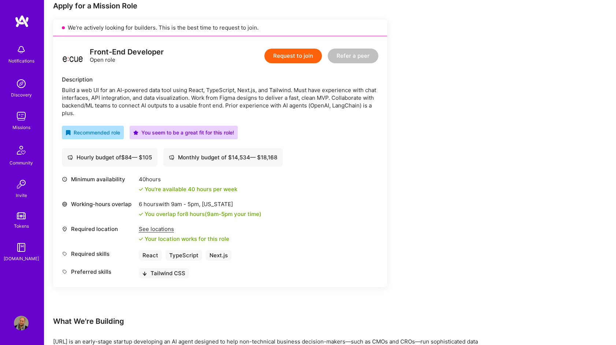
drag, startPoint x: 148, startPoint y: 307, endPoint x: 128, endPoint y: 295, distance: 24.2
click at [148, 307] on div "Earn tokens for inviting a new [PERSON_NAME] to this mission Do you know the pe…" at bounding box center [220, 136] width 334 height 362
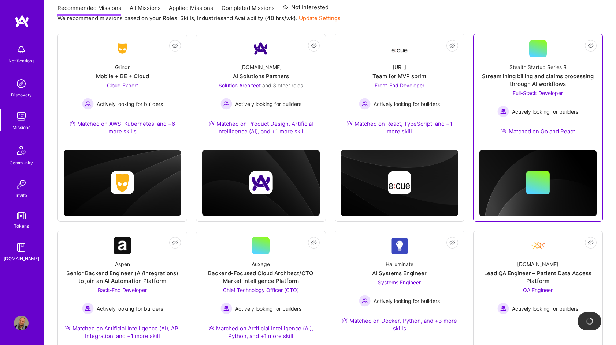
scroll to position [91, 0]
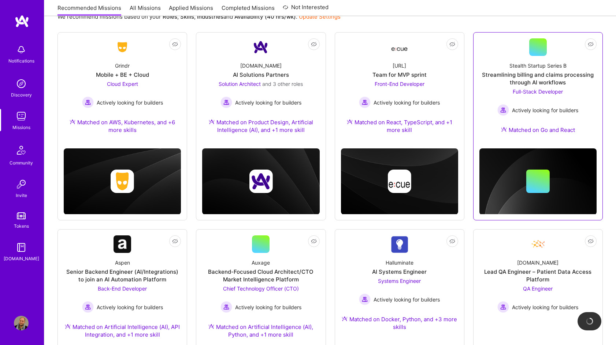
click at [565, 81] on div "Streamlining billing and claims processing through AI workflows" at bounding box center [537, 78] width 117 height 15
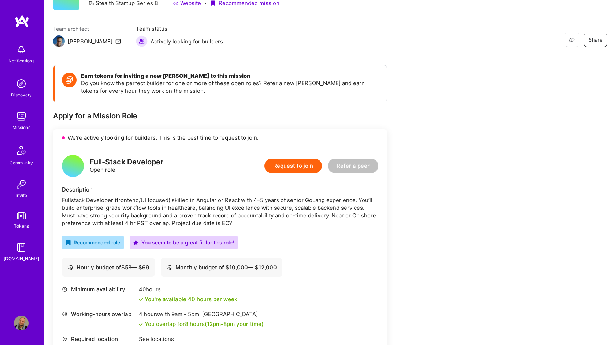
scroll to position [30, 0]
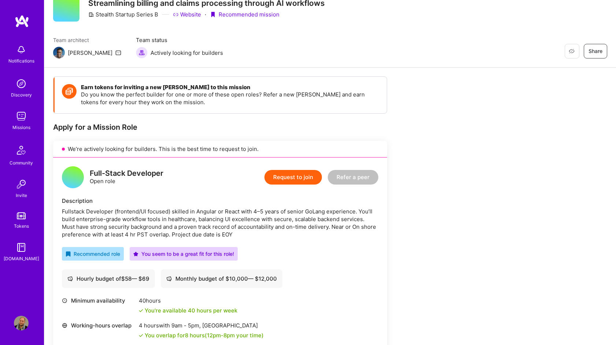
click at [281, 177] on button "Request to join" at bounding box center [292, 177] width 57 height 15
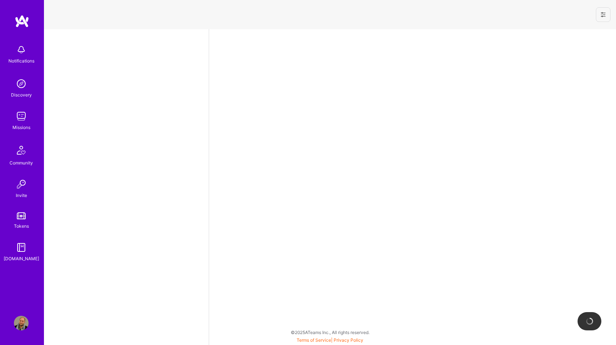
select select "US"
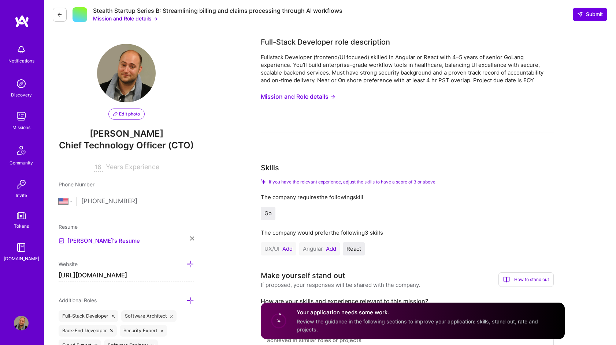
click at [304, 101] on button "Mission and Role details →" at bounding box center [298, 97] width 75 height 14
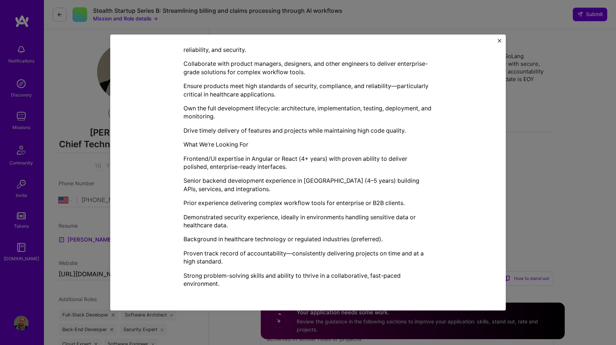
scroll to position [1, 0]
click at [313, 226] on p "Demonstrated security experience, ideally in environments handling sensitive da…" at bounding box center [307, 221] width 249 height 16
click at [310, 208] on div "Fullstack Developer (Frontend/UI Focus) Type: Full-Time Experience Level: Senio…" at bounding box center [307, 78] width 249 height 420
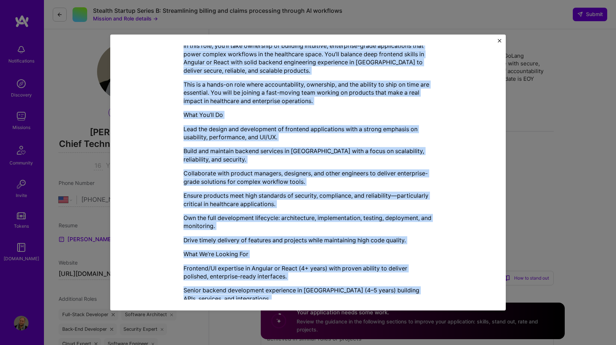
scroll to position [0, 0]
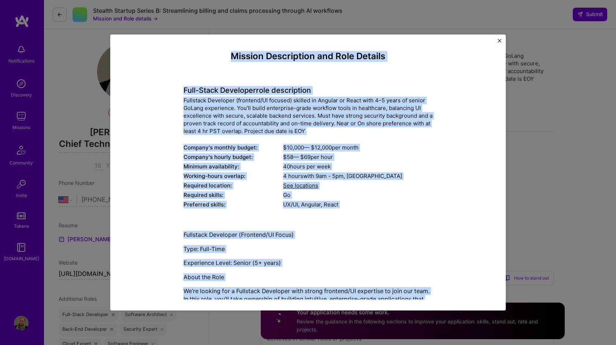
drag, startPoint x: 225, startPoint y: 238, endPoint x: 240, endPoint y: 78, distance: 161.0
click at [163, 35] on div "Mission Description and Role Details Full-Stack Developer role description Full…" at bounding box center [307, 172] width 395 height 276
copy div "Loremip Dolorsitame con Adip Elitsed Doei-Tempo Incididun utla etdoloremag Aliq…"
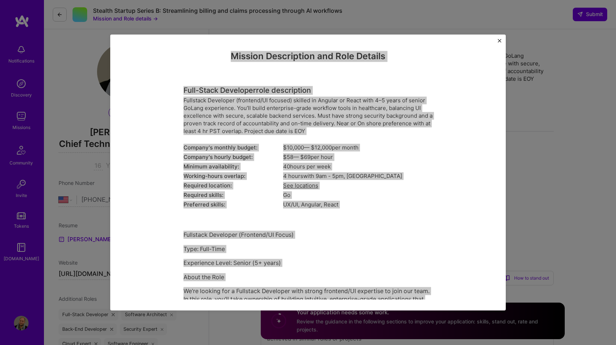
copy div "Loremip Dolorsitame con Adip Elitsed Doei-Tempo Incididun utla etdoloremag Aliq…"
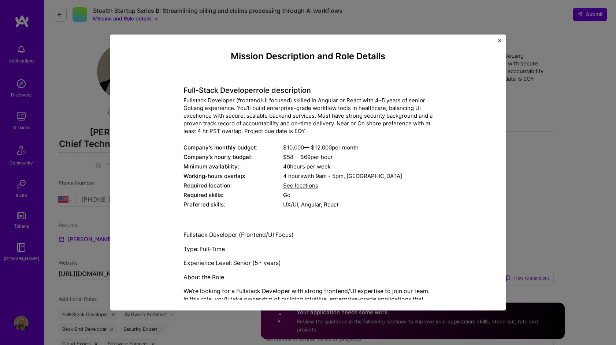
click at [590, 104] on div "Mission Description and Role Details Full-Stack Developer role description Full…" at bounding box center [308, 172] width 616 height 345
drag, startPoint x: 575, startPoint y: 127, endPoint x: 511, endPoint y: 71, distance: 84.8
click at [575, 126] on div "Mission Description and Role Details Full-Stack Developer role description Full…" at bounding box center [308, 172] width 616 height 345
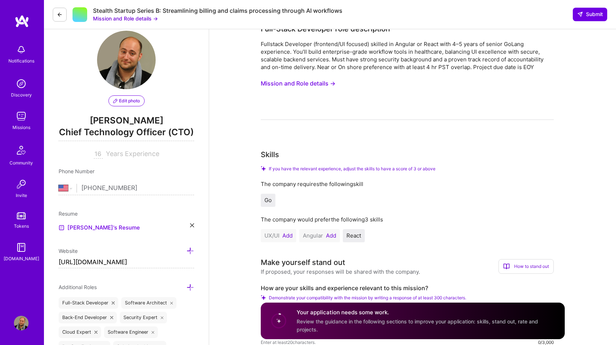
scroll to position [177, 0]
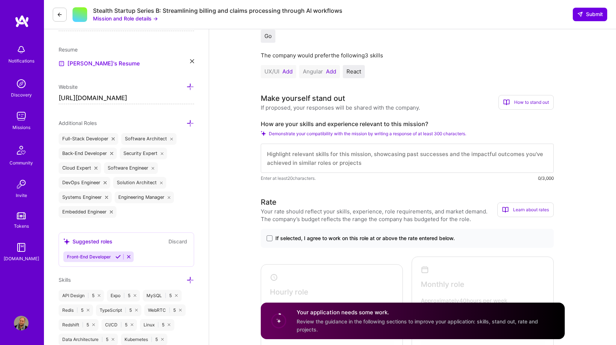
click at [296, 99] on div "Make yourself stand out" at bounding box center [303, 98] width 84 height 11
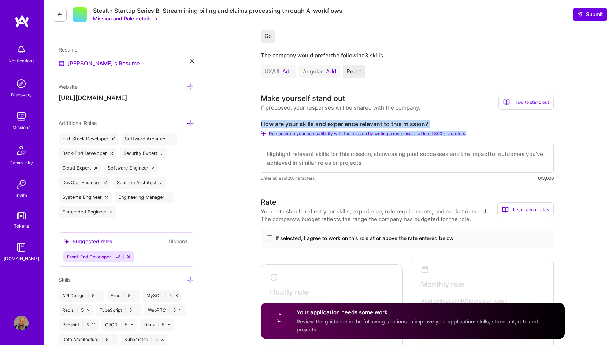
drag, startPoint x: 258, startPoint y: 125, endPoint x: 573, endPoint y: 151, distance: 316.1
copy div "How are your skills and experience relevant to this mission? Demonstrate your c…"
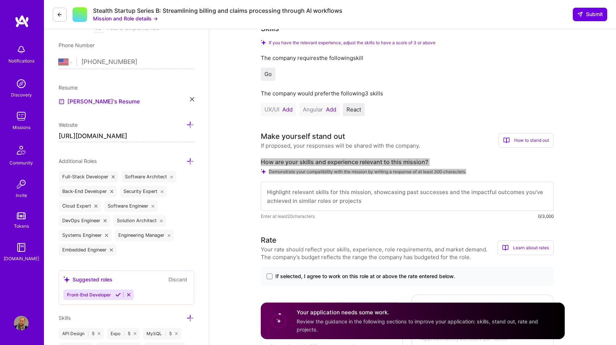
scroll to position [140, 0]
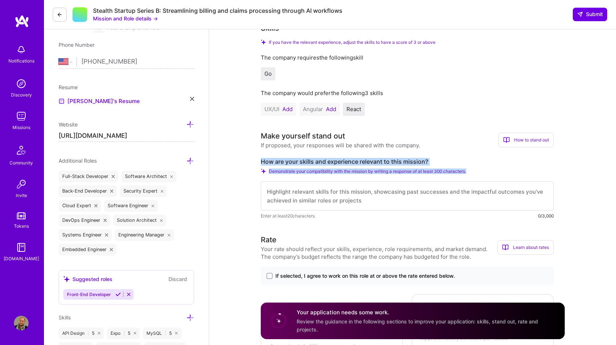
click at [527, 96] on div "The company would prefer the following 3 skills" at bounding box center [407, 93] width 293 height 8
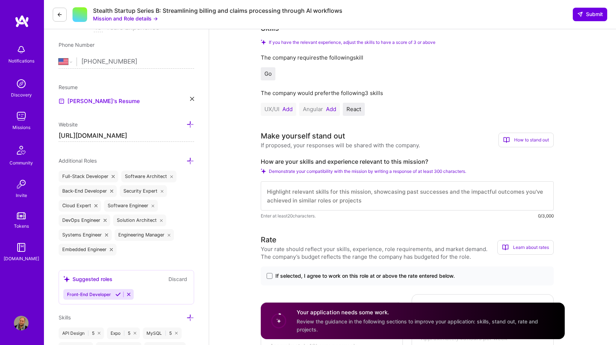
click at [527, 96] on div "The company would prefer the following 3 skills" at bounding box center [407, 93] width 293 height 8
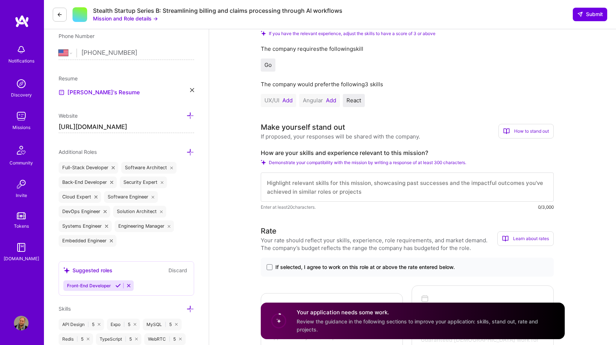
scroll to position [149, 0]
click at [287, 100] on button "Add" at bounding box center [287, 100] width 10 height 6
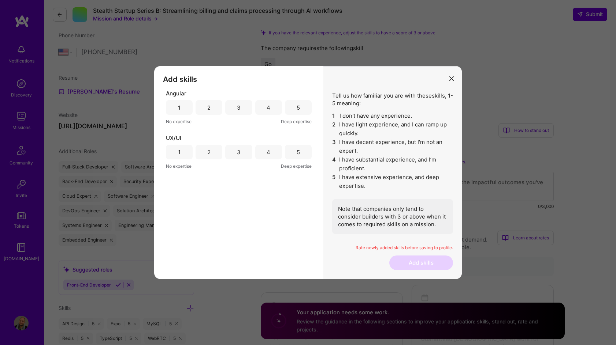
drag, startPoint x: 264, startPoint y: 157, endPoint x: 268, endPoint y: 160, distance: 4.5
click at [264, 157] on div "4" at bounding box center [268, 152] width 27 height 15
drag, startPoint x: 397, startPoint y: 248, endPoint x: 411, endPoint y: 254, distance: 15.0
click at [411, 253] on div "Rate newly added skills before saving to profile." at bounding box center [392, 250] width 121 height 11
click at [410, 250] on p "Rate newly added skills before saving to profile." at bounding box center [392, 248] width 121 height 6
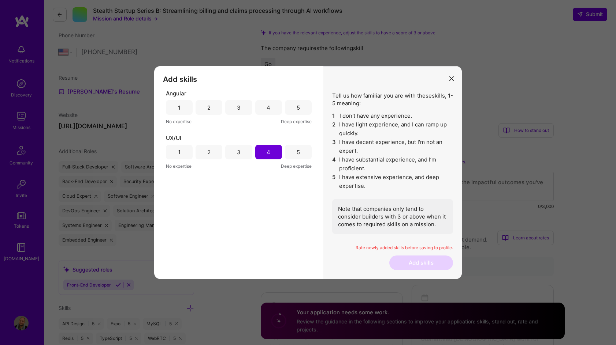
click at [179, 112] on div "1" at bounding box center [179, 107] width 27 height 15
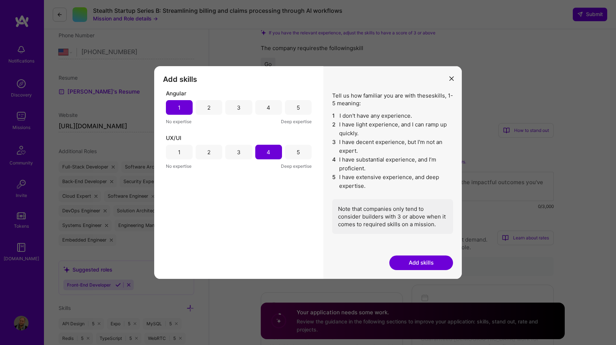
click at [434, 261] on button "Add skills" at bounding box center [421, 263] width 64 height 15
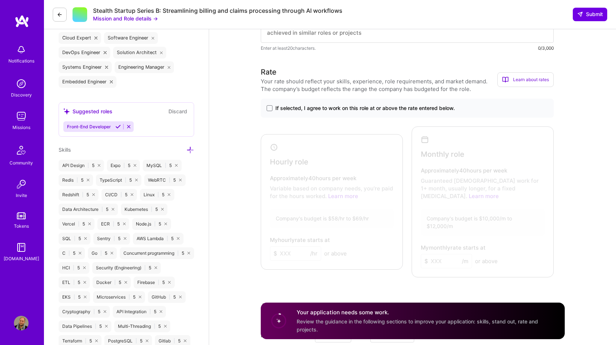
scroll to position [307, 0]
click at [485, 194] on div at bounding box center [481, 201] width 134 height 143
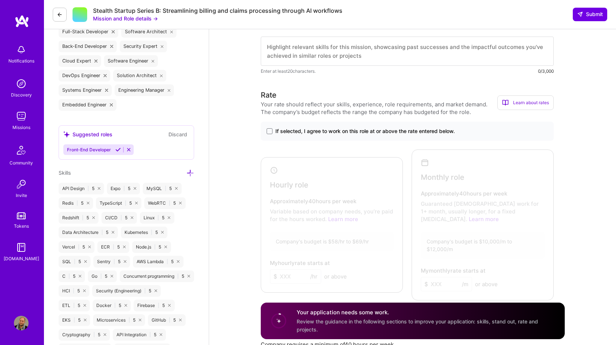
scroll to position [286, 0]
click at [525, 230] on div at bounding box center [481, 221] width 134 height 143
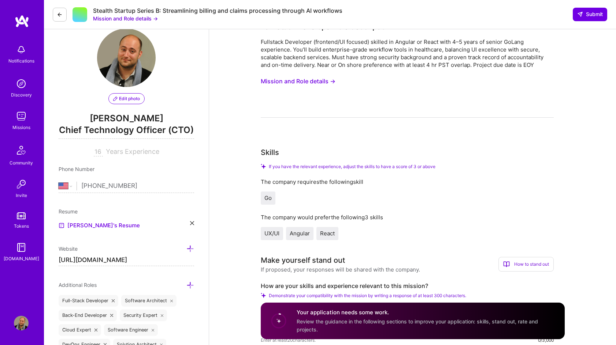
scroll to position [0, 0]
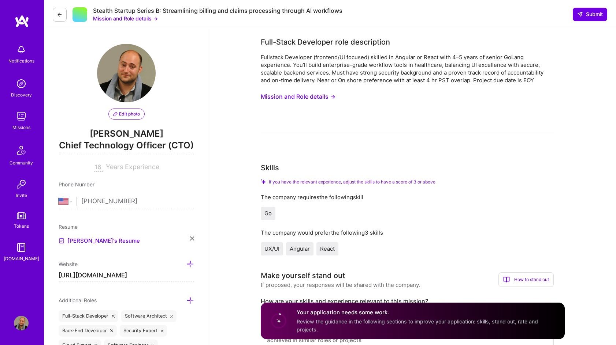
click at [315, 102] on button "Mission and Role details →" at bounding box center [298, 97] width 75 height 14
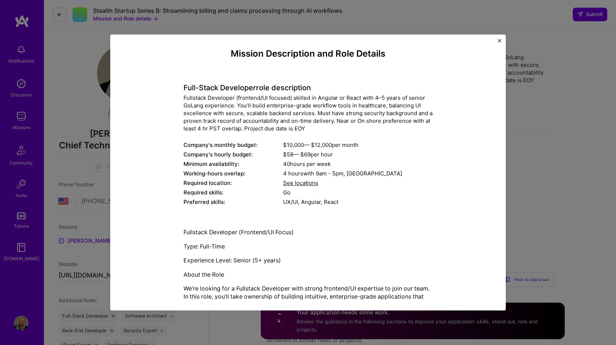
scroll to position [3, 0]
drag, startPoint x: 349, startPoint y: 118, endPoint x: 357, endPoint y: 121, distance: 8.2
click at [357, 121] on div "Fullstack Developer (frontend/UI focused) skilled in Angular or React with 4–5 …" at bounding box center [307, 113] width 249 height 38
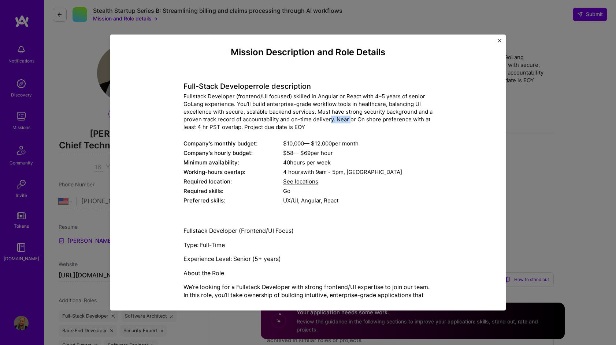
scroll to position [7, 0]
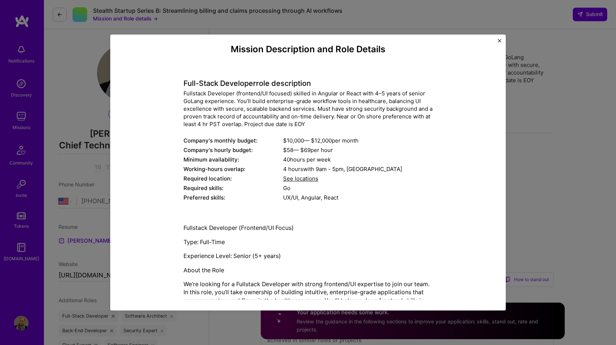
click at [384, 113] on div "Fullstack Developer (frontend/UI focused) skilled in Angular or React with 4–5 …" at bounding box center [307, 109] width 249 height 38
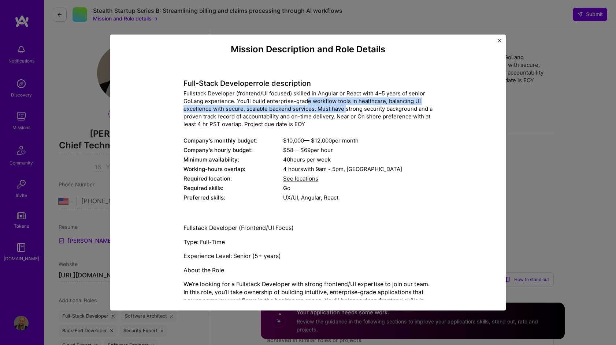
drag, startPoint x: 314, startPoint y: 104, endPoint x: 347, endPoint y: 109, distance: 32.9
click at [347, 109] on div "Fullstack Developer (frontend/UI focused) skilled in Angular or React with 4–5 …" at bounding box center [307, 109] width 249 height 38
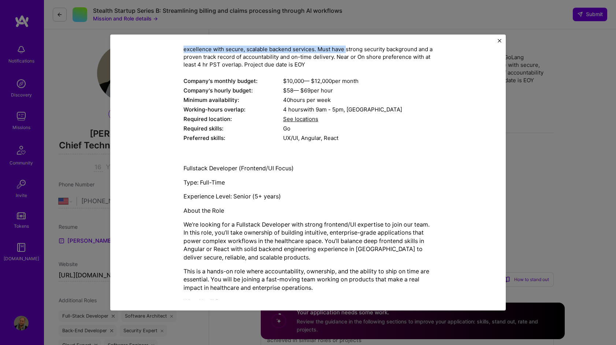
scroll to position [86, 0]
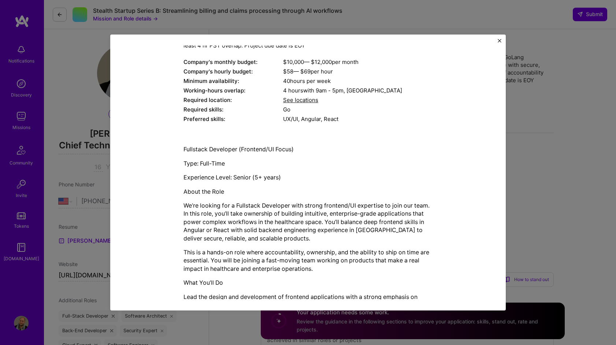
click at [304, 217] on p "We’re looking for a Fullstack Developer with strong frontend/UI expertise to jo…" at bounding box center [307, 222] width 249 height 41
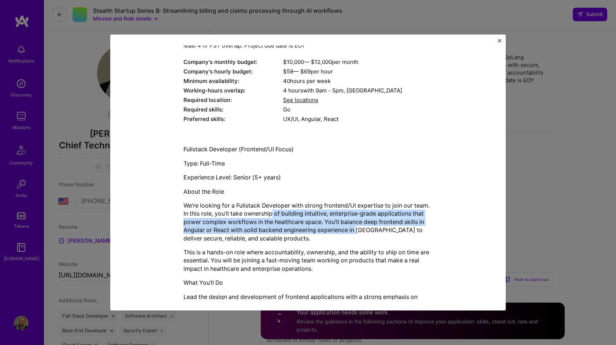
drag, startPoint x: 272, startPoint y: 212, endPoint x: 356, endPoint y: 233, distance: 87.2
click at [356, 234] on p "We’re looking for a Fullstack Developer with strong frontend/UI expertise to jo…" at bounding box center [307, 222] width 249 height 41
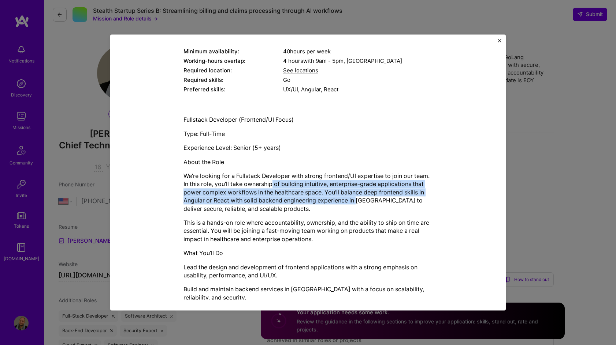
scroll to position [116, 0]
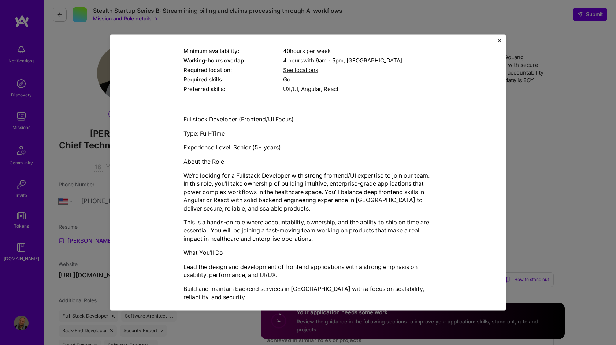
click at [352, 215] on div "Fullstack Developer (Frontend/UI Focus) Type: Full-Time Experience Level: Senio…" at bounding box center [307, 326] width 249 height 420
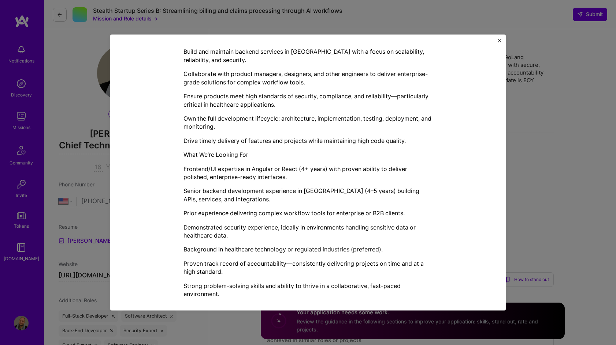
scroll to position [354, 0]
drag, startPoint x: 248, startPoint y: 219, endPoint x: 332, endPoint y: 215, distance: 83.5
click at [332, 215] on p "Prior experience delivering complex workflow tools for enterprise or B2B client…" at bounding box center [307, 213] width 249 height 8
drag, startPoint x: 334, startPoint y: 194, endPoint x: 340, endPoint y: 209, distance: 16.4
click at [340, 209] on div "Fullstack Developer (Frontend/UI Focus) Type: Full-Time Experience Level: Senio…" at bounding box center [307, 87] width 249 height 420
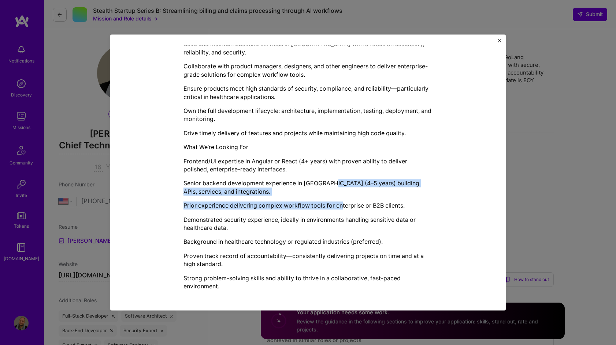
scroll to position [363, 0]
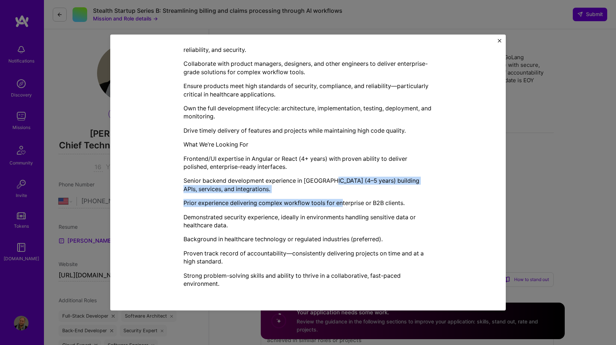
click at [499, 41] on img "Close" at bounding box center [499, 41] width 4 height 4
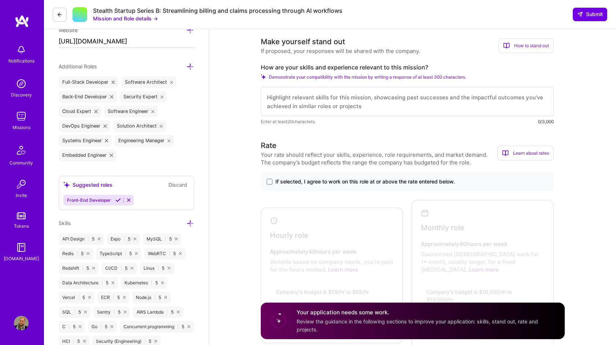
scroll to position [233, 0]
click at [367, 113] on textarea at bounding box center [407, 102] width 293 height 29
paste textarea "L ipsum 89+ dolor sitametc adipiscing elitseddoeiu temp inci utlaboree do magn …"
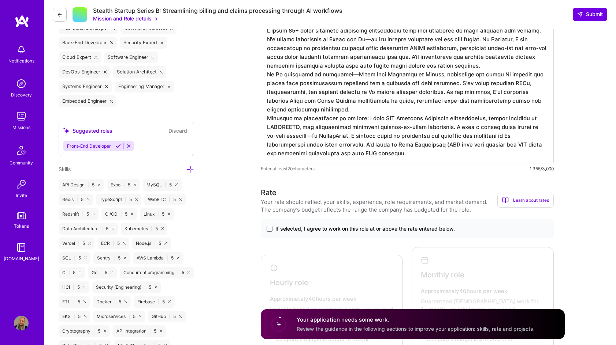
scroll to position [343, 0]
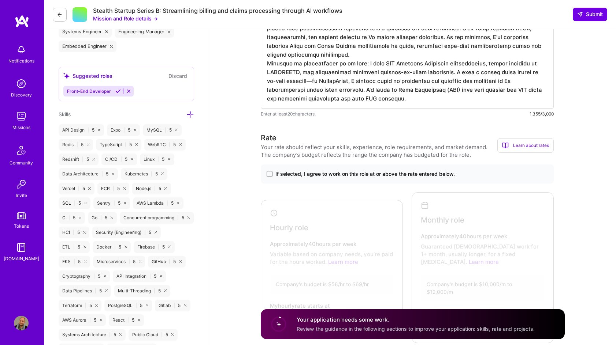
type textarea "L ipsum 89+ dolor sitametc adipiscing elitseddoeiu temp inci utlaboree do magn …"
click at [318, 172] on span "If selected, I agree to work on this role at or above the rate entered below." at bounding box center [364, 174] width 179 height 7
click at [0, 0] on input "If selected, I agree to work on this role at or above the rate entered below." at bounding box center [0, 0] width 0 height 0
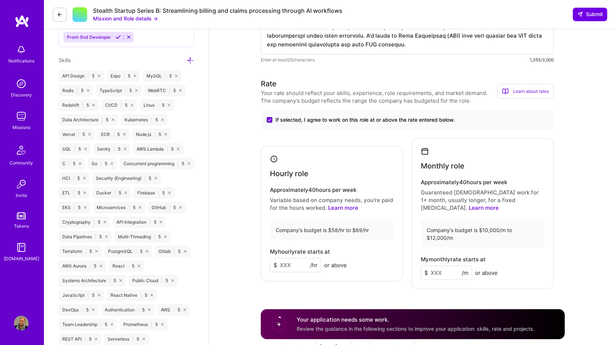
scroll to position [398, 0]
click at [437, 266] on input at bounding box center [445, 273] width 51 height 14
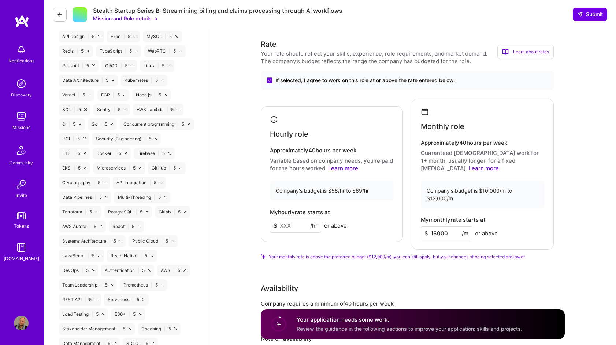
type input "16000"
click at [429, 254] on div "Rate Your rate should reflect your skills, experience, role requirements, and m…" at bounding box center [413, 213] width 304 height 348
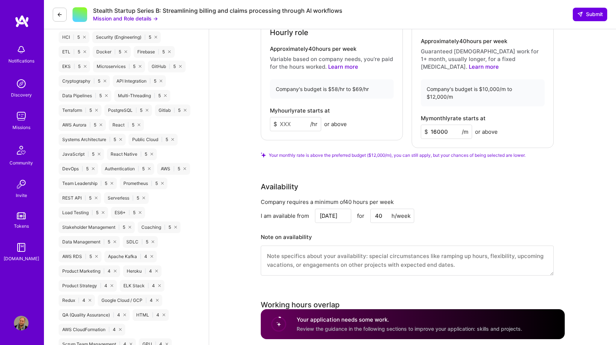
scroll to position [550, 0]
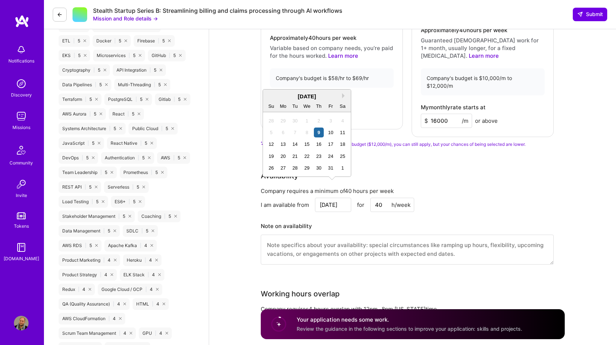
click at [336, 198] on input "[DATE]" at bounding box center [333, 205] width 36 height 14
click at [284, 146] on div "13" at bounding box center [283, 144] width 10 height 10
type input "[DATE]"
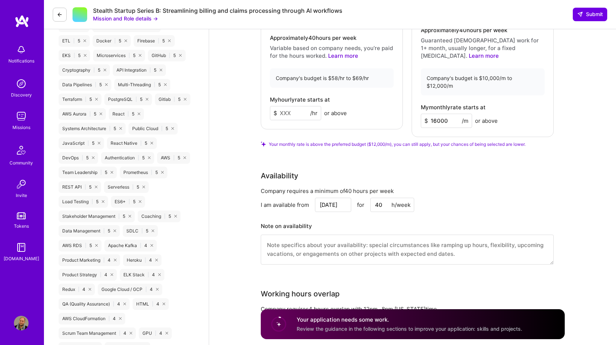
click at [310, 235] on textarea at bounding box center [407, 250] width 293 height 30
click at [335, 267] on div "Full-Stack Developer role description Fullstack Developer (frontend/UI focused)…" at bounding box center [413, 161] width 304 height 1348
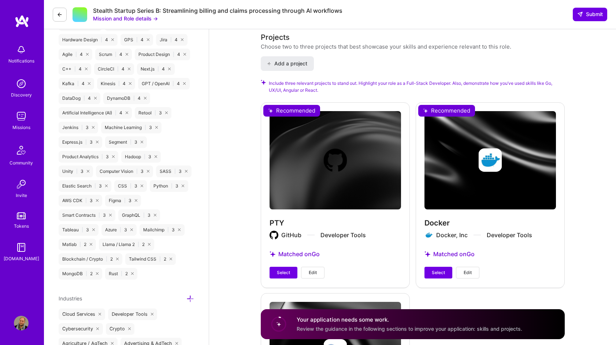
scroll to position [961, 0]
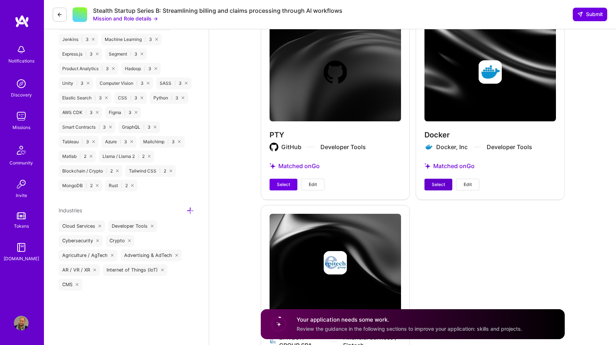
click at [444, 182] on span "Select" at bounding box center [437, 185] width 13 height 7
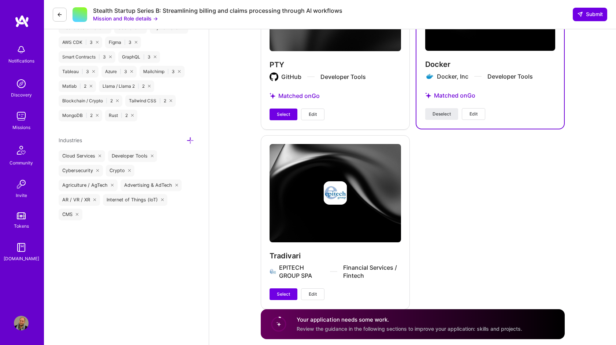
scroll to position [1032, 0]
click at [286, 288] on button "Select" at bounding box center [283, 294] width 28 height 12
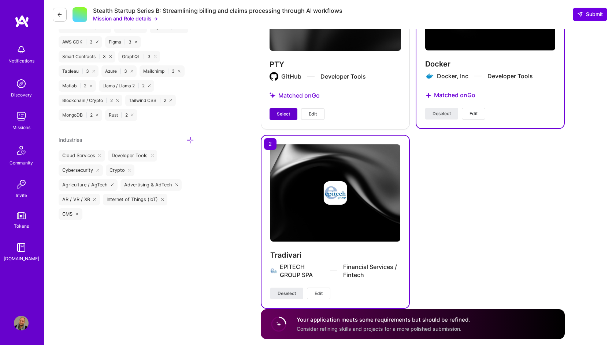
click at [289, 111] on span "Select" at bounding box center [283, 114] width 13 height 7
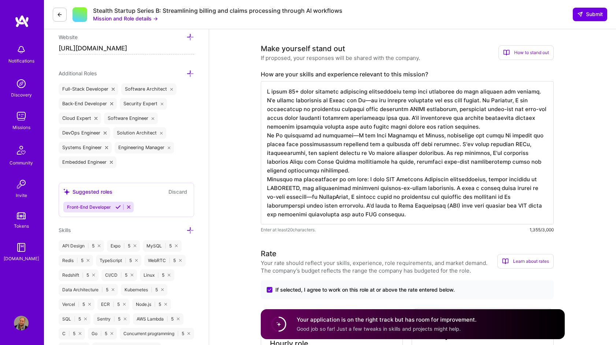
scroll to position [93, 0]
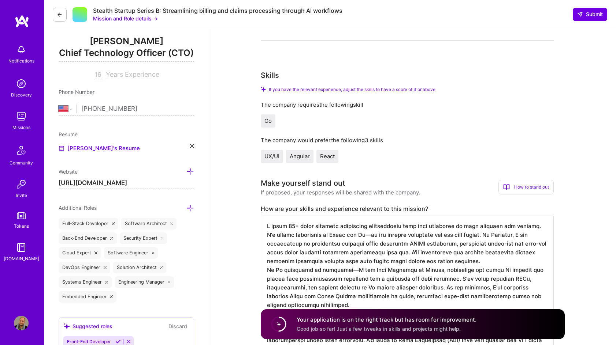
click at [355, 140] on div "The company would prefer the following 3 skills" at bounding box center [407, 141] width 293 height 8
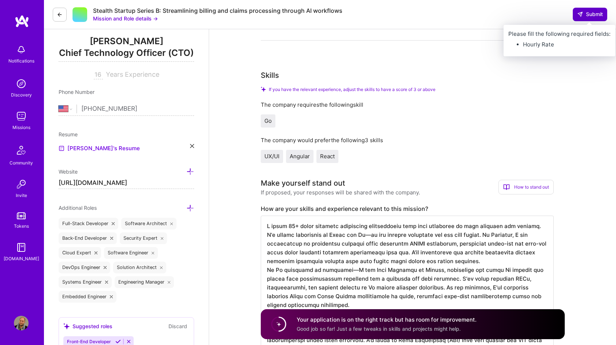
click at [594, 10] on button "Submit" at bounding box center [589, 14] width 34 height 13
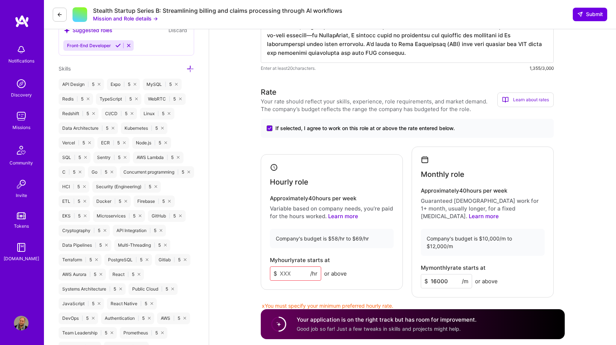
scroll to position [401, 0]
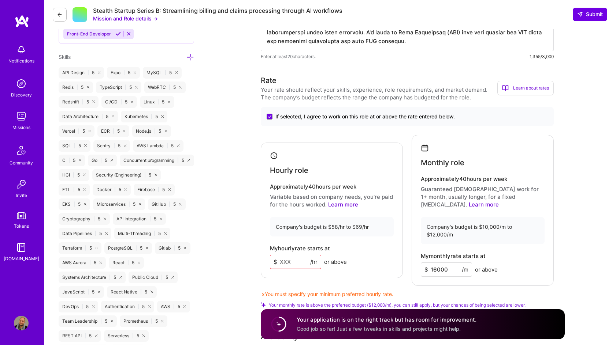
click at [514, 163] on div "Monthly role" at bounding box center [482, 155] width 124 height 23
click at [297, 262] on div "Hourly role Approximately 40 hours per week Variable based on company needs, yo…" at bounding box center [332, 211] width 142 height 136
click at [350, 217] on div "Company's budget is $58/hr to $69/hr" at bounding box center [332, 226] width 124 height 19
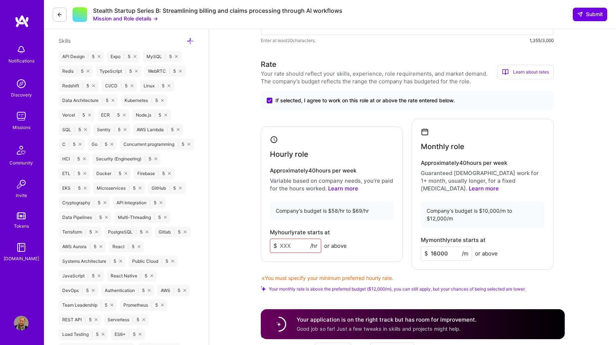
scroll to position [424, 0]
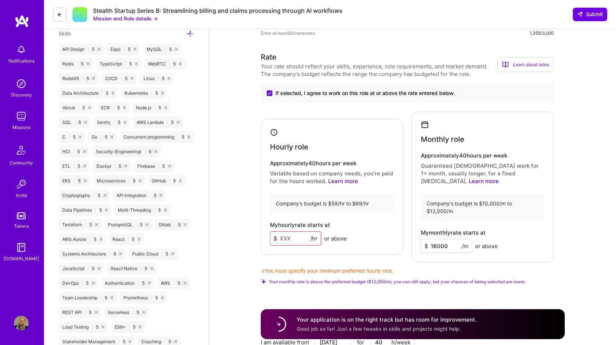
click at [290, 232] on input at bounding box center [295, 239] width 51 height 14
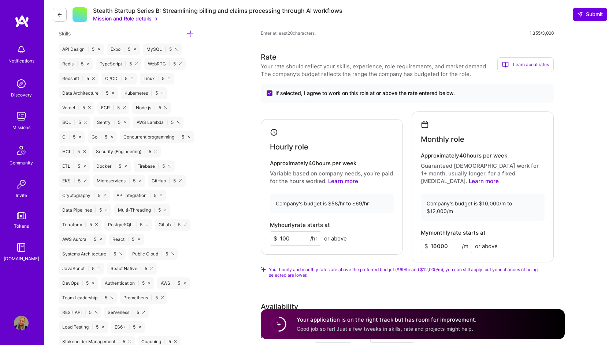
type input "100"
click at [375, 267] on span "Your hourly and monthly rates are above the preferred budget ($69/hr and $12,00…" at bounding box center [411, 272] width 285 height 11
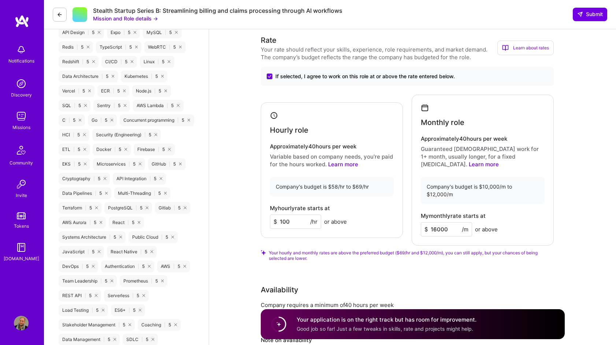
scroll to position [546, 0]
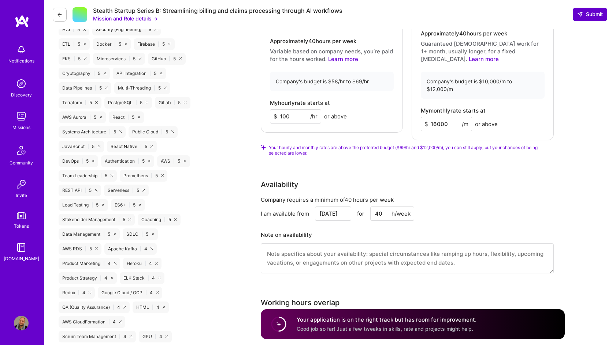
click at [584, 10] on button "Submit" at bounding box center [589, 14] width 34 height 13
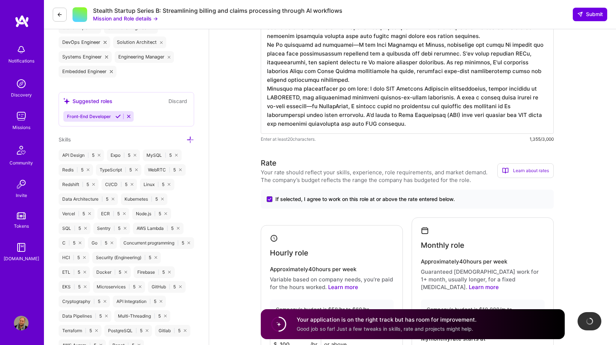
scroll to position [250, 0]
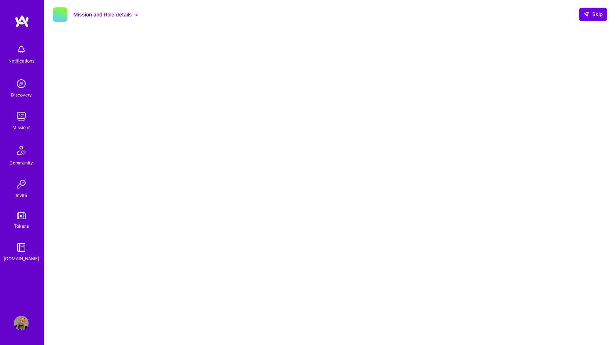
scroll to position [66, 0]
select select "US"
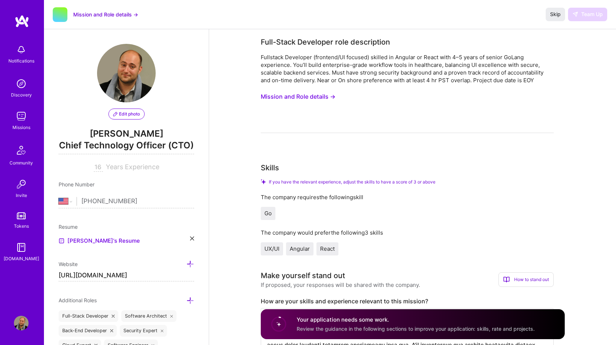
click at [179, 146] on span "Chief Technology Officer (CTO)" at bounding box center [126, 146] width 135 height 15
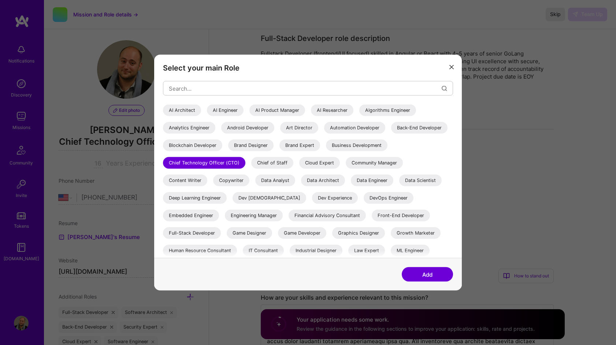
scroll to position [2, 0]
click at [449, 68] on icon "modal" at bounding box center [451, 67] width 4 height 4
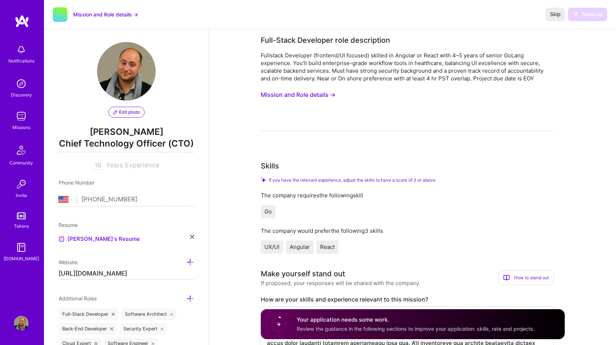
click at [23, 23] on img at bounding box center [22, 21] width 15 height 13
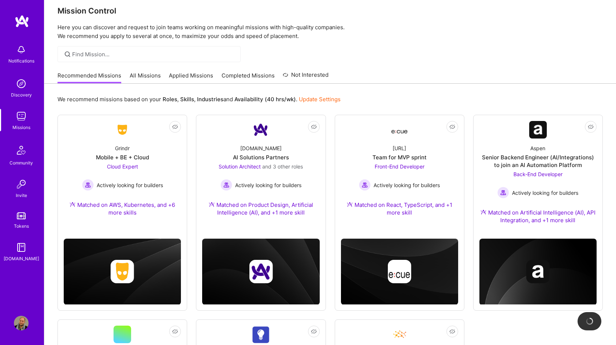
scroll to position [8, 0]
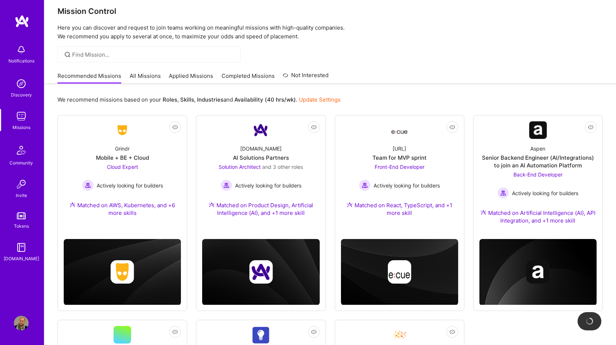
click at [150, 72] on link "All Missions" at bounding box center [145, 78] width 31 height 12
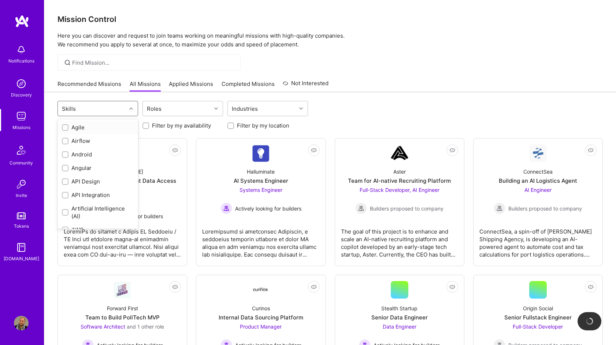
click at [69, 107] on div "Skills" at bounding box center [69, 109] width 18 height 11
type input "go"
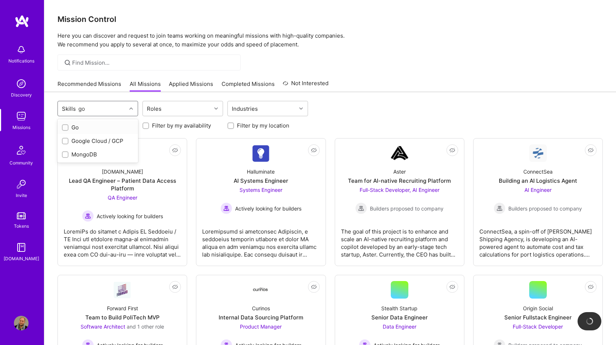
click at [90, 125] on div "Go" at bounding box center [98, 128] width 72 height 8
checkbox input "true"
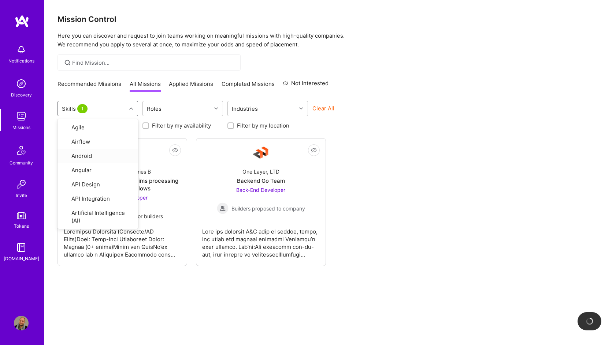
click at [452, 202] on div "Not Interested Stealth Startup Series B Streamlining billing and claims process…" at bounding box center [329, 202] width 545 height 128
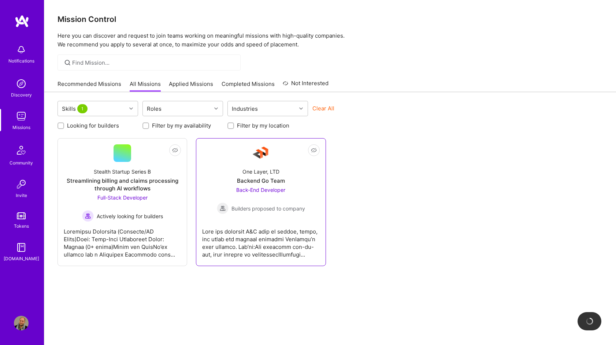
click at [264, 254] on div at bounding box center [260, 240] width 117 height 37
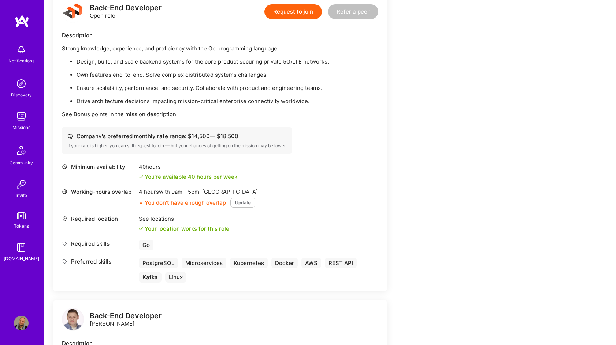
scroll to position [213, 0]
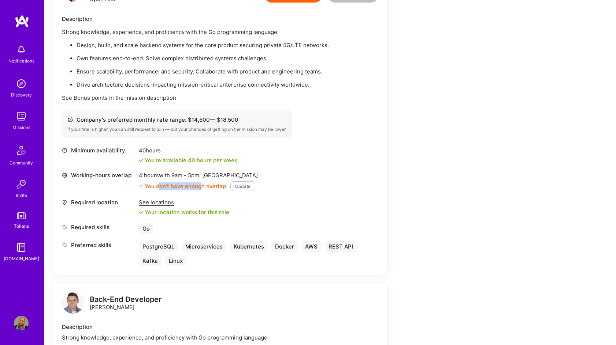
drag, startPoint x: 161, startPoint y: 184, endPoint x: 200, endPoint y: 188, distance: 39.3
click at [201, 188] on div "You don’t have enough overlap" at bounding box center [182, 187] width 87 height 8
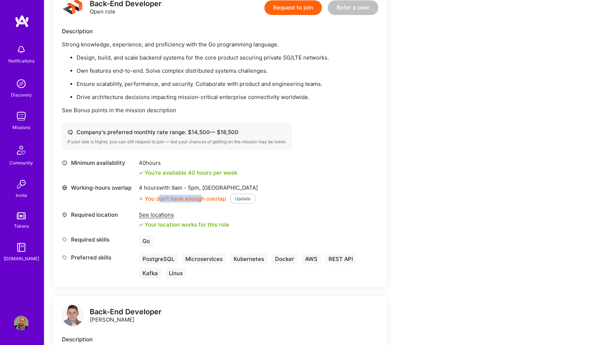
scroll to position [165, 0]
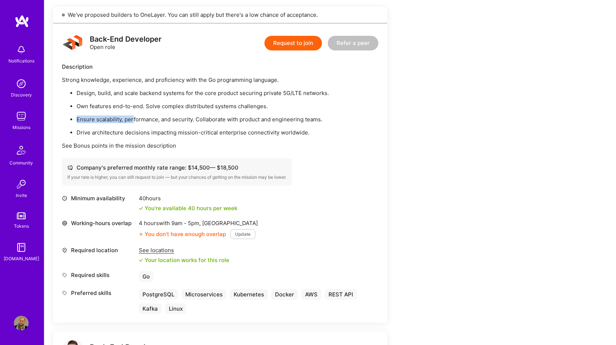
drag, startPoint x: 133, startPoint y: 116, endPoint x: 271, endPoint y: 112, distance: 138.0
click at [271, 112] on ul "Design, build, and scale backend systems for the core product securing private …" at bounding box center [220, 112] width 316 height 47
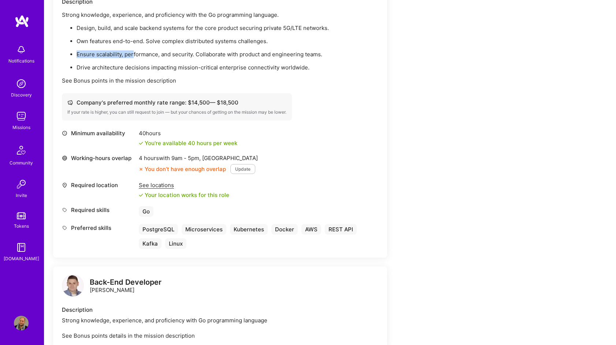
scroll to position [78, 0]
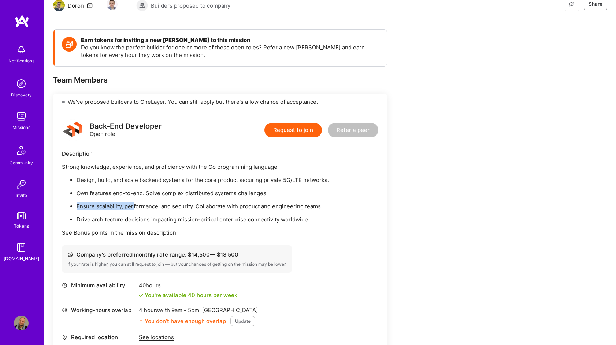
click at [283, 131] on button "Request to join" at bounding box center [292, 130] width 57 height 15
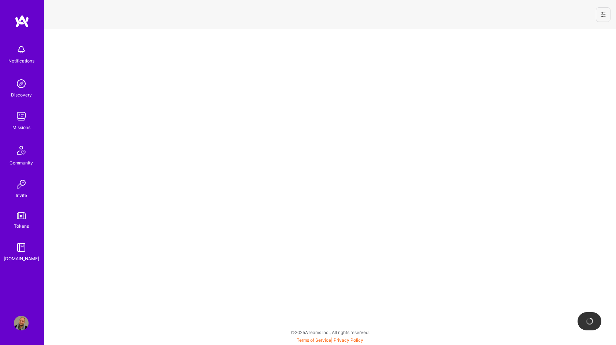
select select "US"
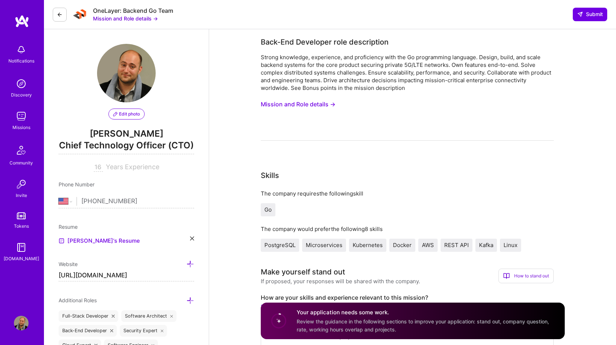
click at [330, 104] on button "Mission and Role details →" at bounding box center [298, 105] width 75 height 14
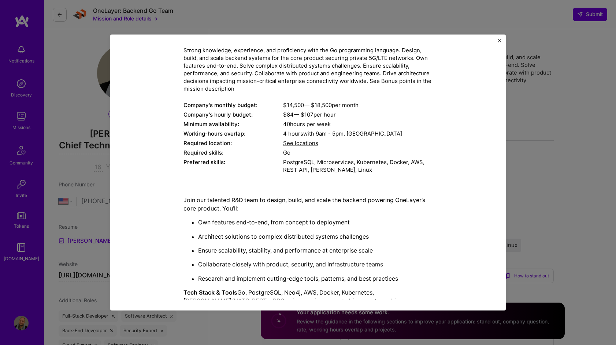
scroll to position [51, 0]
click at [308, 139] on span "See locations" at bounding box center [300, 142] width 35 height 7
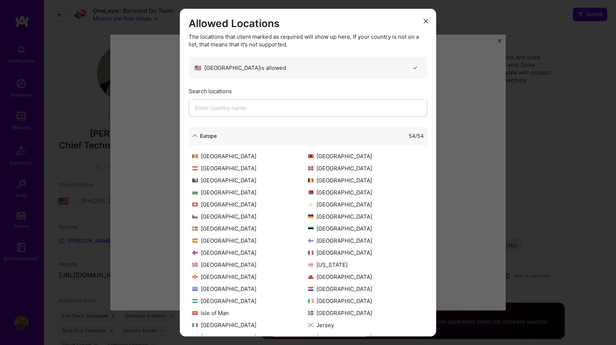
drag, startPoint x: 426, startPoint y: 21, endPoint x: 426, endPoint y: 25, distance: 3.7
click at [426, 21] on icon "modal" at bounding box center [425, 21] width 4 height 4
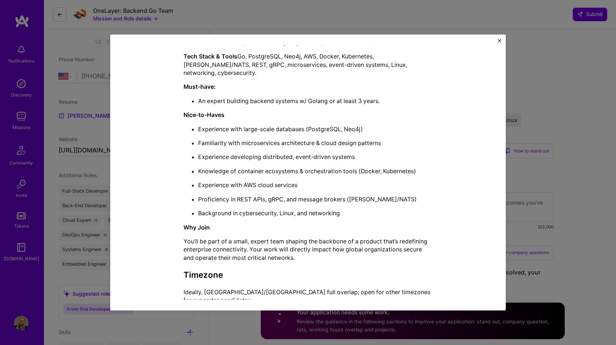
scroll to position [139, 0]
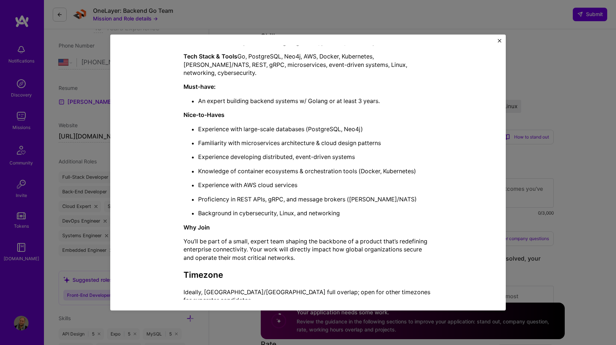
click at [307, 201] on ul "Experience with large-scale databases (PostgreSQL, Neo4j) Familiarity with micr…" at bounding box center [307, 171] width 249 height 93
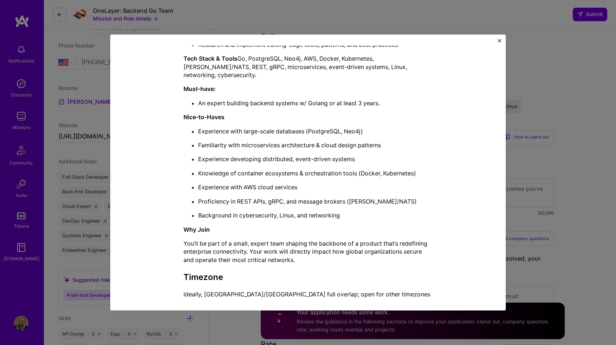
scroll to position [284, 0]
click at [290, 198] on ul "Experience with large-scale databases (PostgreSQL, Neo4j) Familiarity with micr…" at bounding box center [307, 174] width 249 height 93
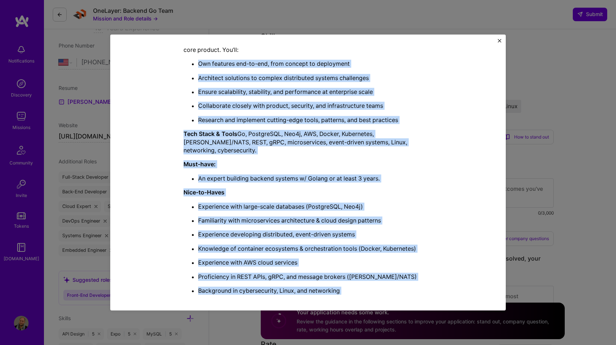
scroll to position [0, 0]
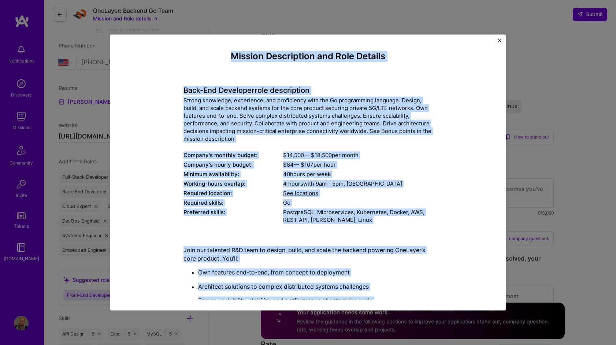
drag, startPoint x: 425, startPoint y: 289, endPoint x: 181, endPoint y: 52, distance: 340.1
click at [181, 52] on div "Mission Description and Role Details Back-End Developer role description Strong…" at bounding box center [308, 324] width 362 height 546
copy div "Loremip Dolorsitame con Adip Elitsed Doei-Tem Incididun utla etdoloremag Aliqua…"
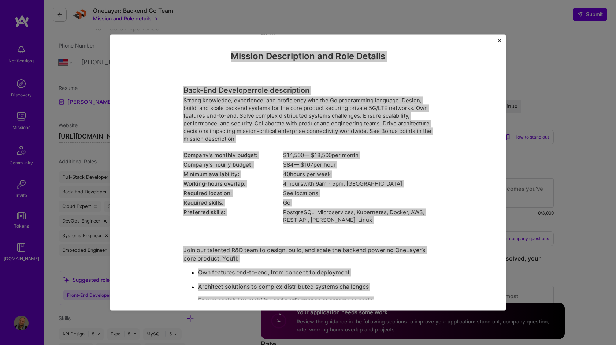
copy div "Loremip Dolorsitame con Adip Elitsed Doei-Tem Incididun utla etdoloremag Aliqua…"
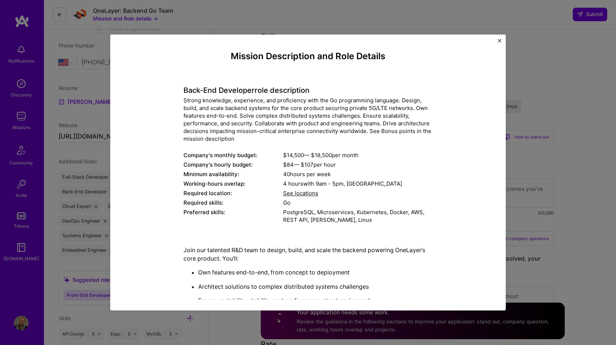
click at [549, 167] on div "Mission Description and Role Details Back-End Developer role description Strong…" at bounding box center [308, 172] width 616 height 345
click at [503, 40] on div "Mission Description and Role Details Back-End Developer role description Strong…" at bounding box center [307, 172] width 395 height 276
click at [495, 43] on div "Mission Description and Role Details Back-End Developer role description Strong…" at bounding box center [307, 172] width 395 height 276
click at [500, 42] on img "Close" at bounding box center [499, 41] width 4 height 4
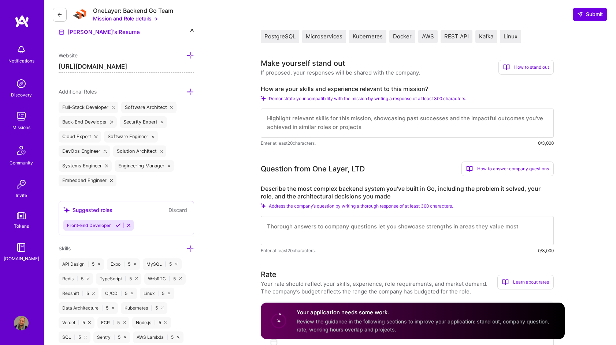
scroll to position [177, 0]
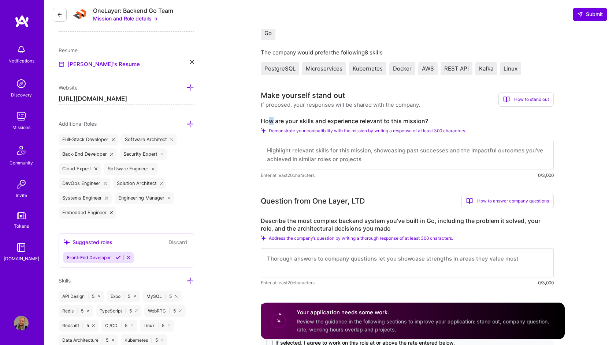
drag, startPoint x: 271, startPoint y: 122, endPoint x: 267, endPoint y: 123, distance: 3.7
click at [268, 123] on label "How are your skills and experience relevant to this mission?" at bounding box center [407, 121] width 293 height 8
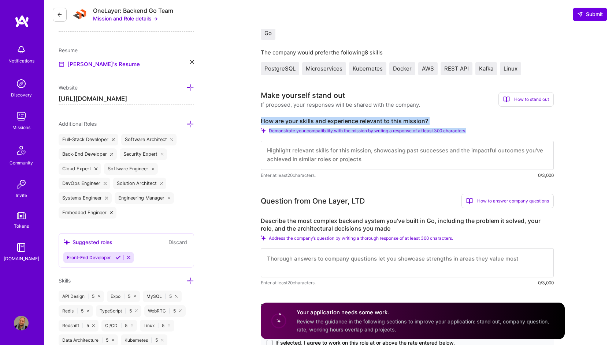
drag, startPoint x: 256, startPoint y: 116, endPoint x: 532, endPoint y: 138, distance: 277.6
copy div "How are your skills and experience relevant to this mission? Demonstrate your c…"
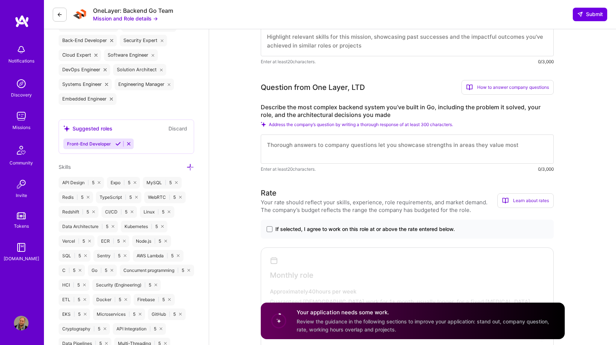
scroll to position [291, 0]
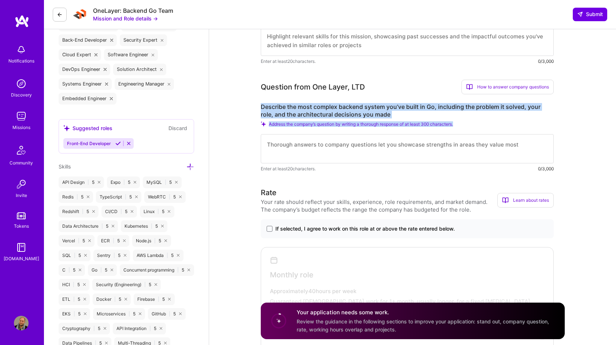
drag, startPoint x: 254, startPoint y: 106, endPoint x: 525, endPoint y: 124, distance: 271.8
copy div "Describe the most complex backend system you’ve built in Go, including the prob…"
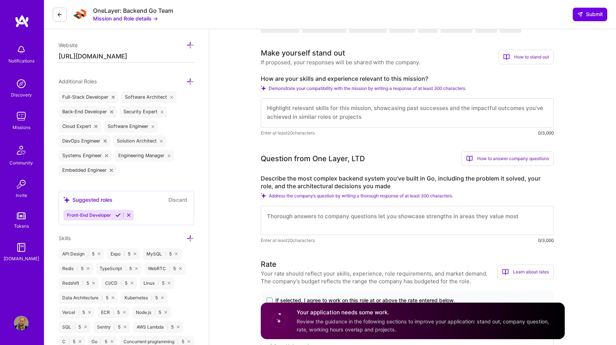
scroll to position [0, 0]
click at [337, 119] on textarea at bounding box center [407, 112] width 293 height 29
paste textarea "L'i do sitame Co adipiscin elit sedd e tempor in utlaboreet dolorema aliquaenim…"
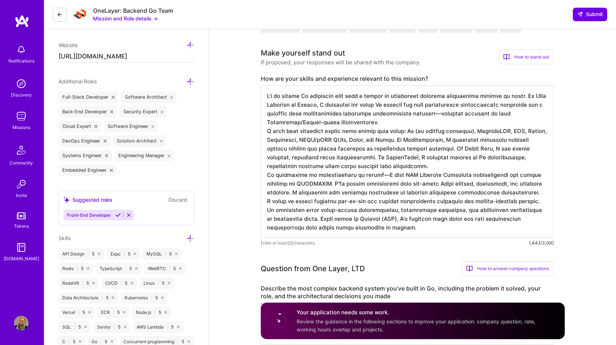
click at [426, 173] on textarea at bounding box center [407, 162] width 293 height 152
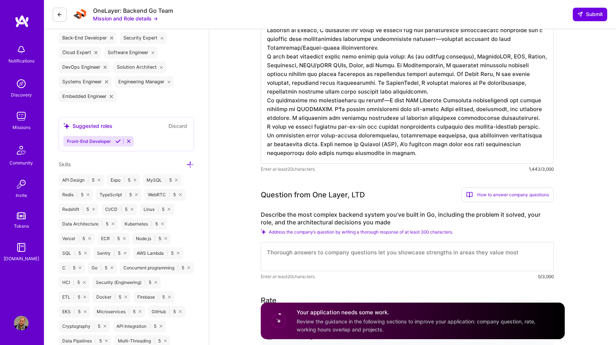
scroll to position [297, 0]
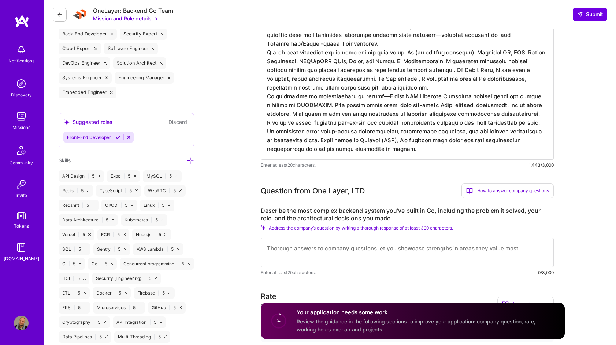
type textarea "L'i do sitame Co adipiscin elit sedd e tempor in utlaboreet dolorema aliquaenim…"
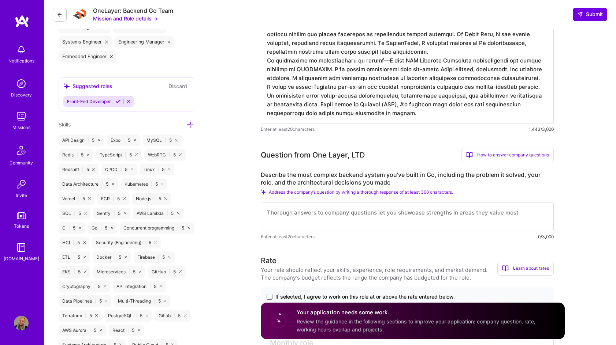
scroll to position [341, 0]
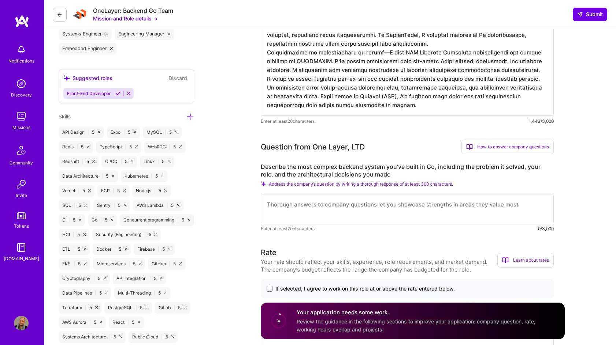
click at [322, 165] on label "Describe the most complex backend system you’ve built in Go, including the prob…" at bounding box center [407, 170] width 293 height 15
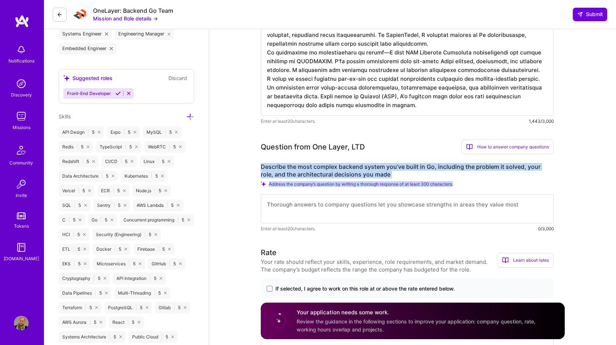
drag, startPoint x: 258, startPoint y: 164, endPoint x: 543, endPoint y: 198, distance: 287.1
copy div "Describe the most complex backend system you’ve built in Go, including the prob…"
click at [408, 173] on label "Describe the most complex backend system you’ve built in Go, including the prob…" at bounding box center [407, 170] width 293 height 15
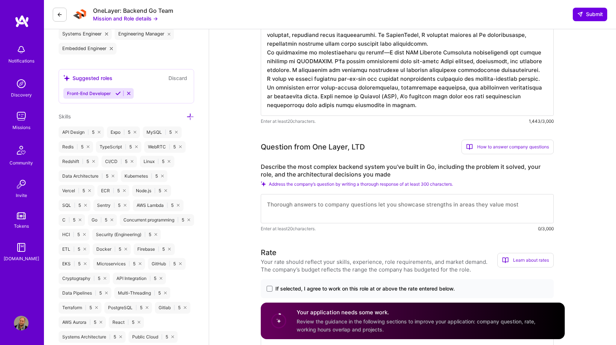
click at [408, 173] on label "Describe the most complex backend system you’ve built in Go, including the prob…" at bounding box center [407, 170] width 293 height 15
click at [348, 210] on textarea at bounding box center [407, 208] width 293 height 29
paste textarea "The most complex Go system I built was Docker's core container runtime—the foun…"
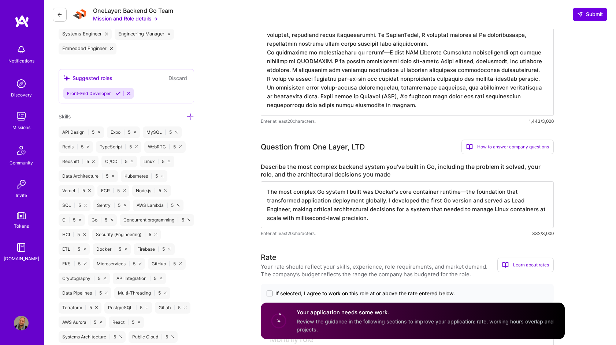
click at [378, 195] on textarea "The most complex Go system I built was Docker's core container runtime—the foun…" at bounding box center [407, 205] width 293 height 47
drag, startPoint x: 417, startPoint y: 198, endPoint x: 431, endPoint y: 202, distance: 14.6
click at [418, 198] on textarea "The most complex Go system I built was Docker's core container runtime—the foun…" at bounding box center [407, 205] width 293 height 47
click at [471, 189] on textarea "The most complex Go system I built was Docker's core container runtime—the foun…" at bounding box center [407, 205] width 293 height 47
click at [471, 209] on textarea "The most complex Go system I built was Docker's core container runtime—the foun…" at bounding box center [407, 205] width 293 height 47
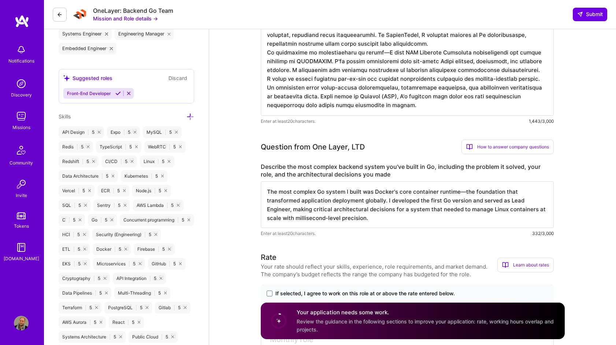
drag, startPoint x: 337, startPoint y: 195, endPoint x: 380, endPoint y: 197, distance: 43.2
click at [380, 197] on textarea "The most complex Go system I built was Docker's core container runtime—the foun…" at bounding box center [407, 205] width 293 height 47
click at [405, 214] on textarea "The most complex Go system I built was Docker's core container runtime—the foun…" at bounding box center [407, 205] width 293 height 47
drag, startPoint x: 393, startPoint y: 199, endPoint x: 414, endPoint y: 206, distance: 22.7
click at [416, 206] on textarea "The most complex Go system I built was Docker's core container runtime—the foun…" at bounding box center [407, 205] width 293 height 47
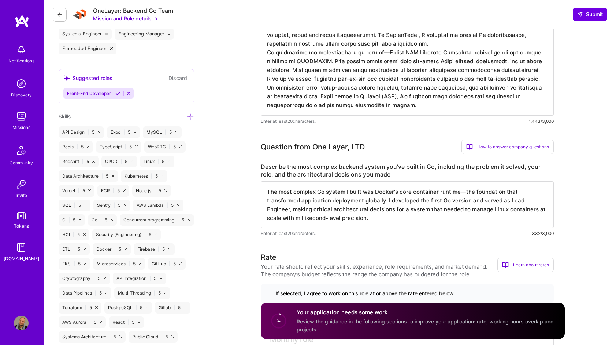
click at [414, 206] on textarea "The most complex Go system I built was Docker's core container runtime—the foun…" at bounding box center [407, 205] width 293 height 47
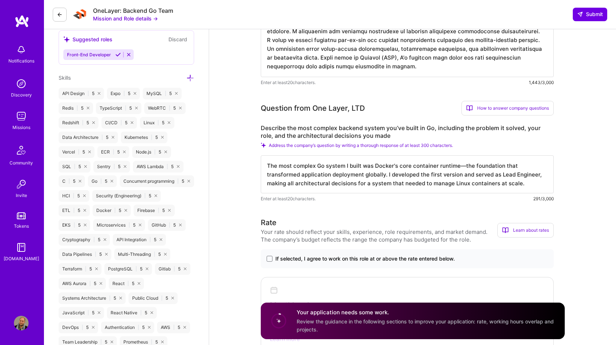
type textarea "The most complex Go system I built was Docker's core container runtime—the foun…"
click at [349, 256] on span "If selected, I agree to work on this role at or above the rate entered below." at bounding box center [364, 258] width 179 height 7
click at [0, 0] on input "If selected, I agree to work on this role at or above the rate entered below." at bounding box center [0, 0] width 0 height 0
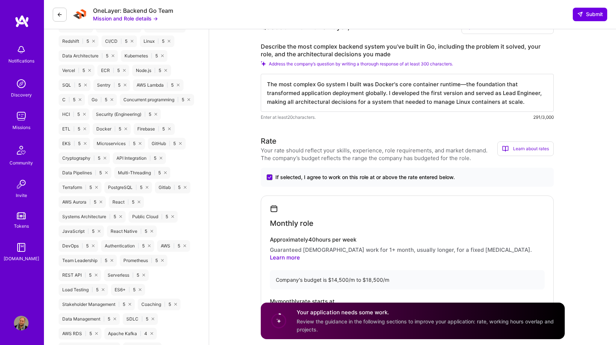
scroll to position [501, 0]
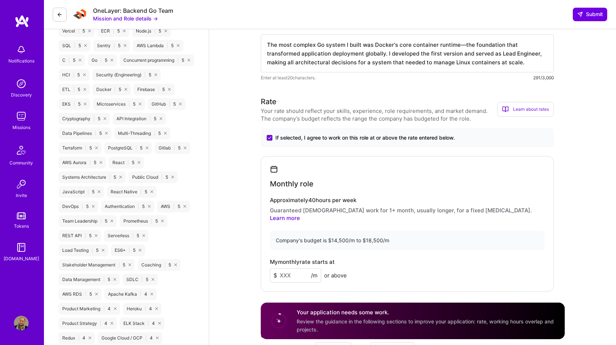
click at [297, 269] on input at bounding box center [295, 276] width 51 height 14
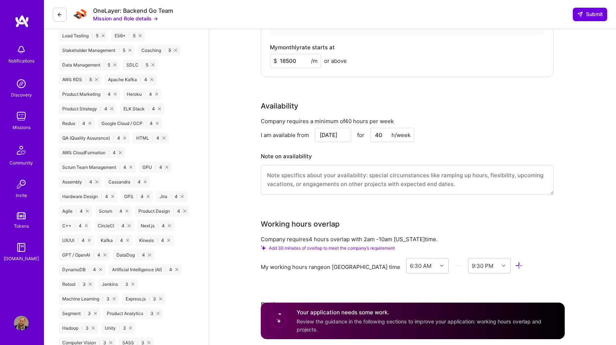
scroll to position [814, 0]
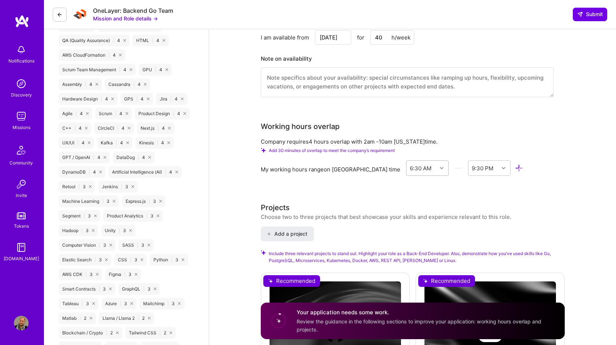
type input "18500"
click at [440, 167] on icon at bounding box center [442, 169] width 4 height 4
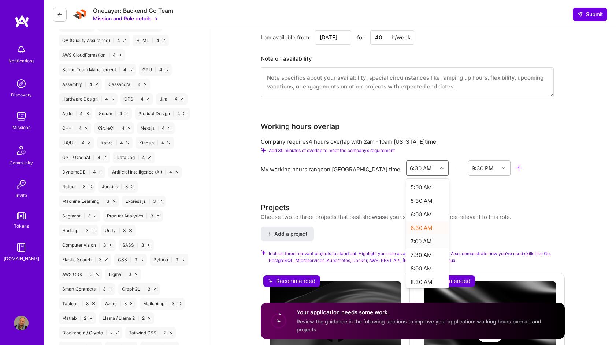
scroll to position [143, 0]
click at [407, 200] on div "6:00 AM" at bounding box center [427, 207] width 43 height 14
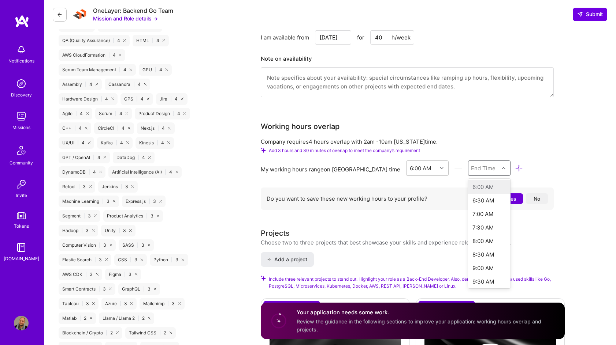
click at [479, 165] on div "End Time" at bounding box center [483, 168] width 31 height 15
click at [479, 241] on div "10:30 PM" at bounding box center [489, 245] width 43 height 14
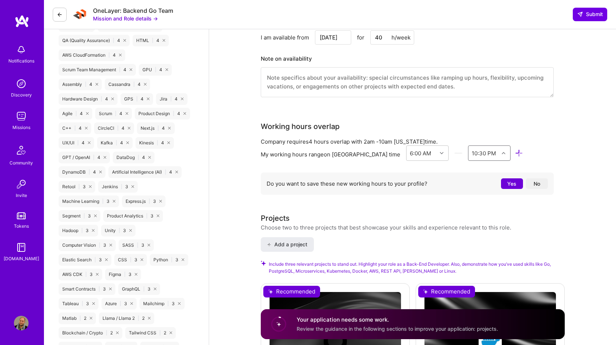
click at [470, 224] on div "Choose two to three projects that best showcase your skills and experience rele…" at bounding box center [386, 228] width 250 height 8
click at [517, 179] on button "Yes" at bounding box center [512, 184] width 22 height 11
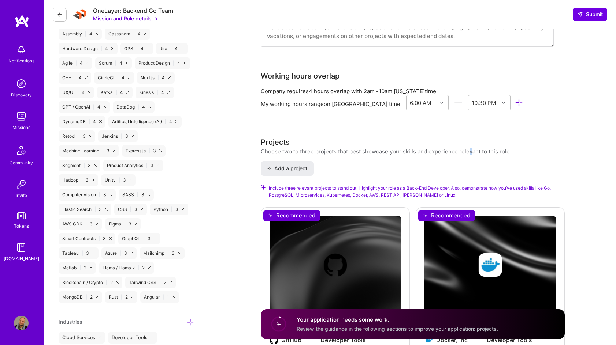
scroll to position [1135, 0]
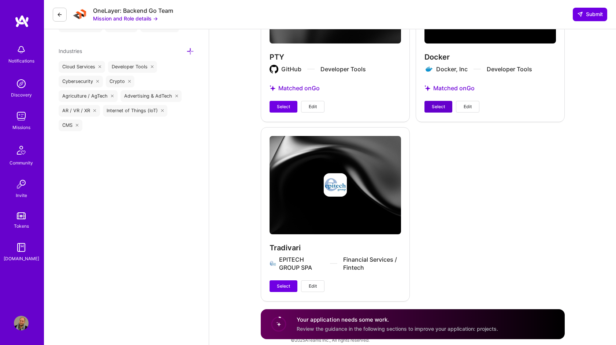
click at [440, 104] on span "Select" at bounding box center [437, 107] width 13 height 7
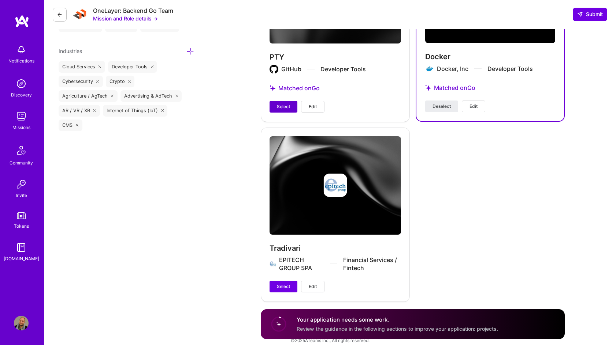
click at [284, 104] on span "Select" at bounding box center [283, 107] width 13 height 7
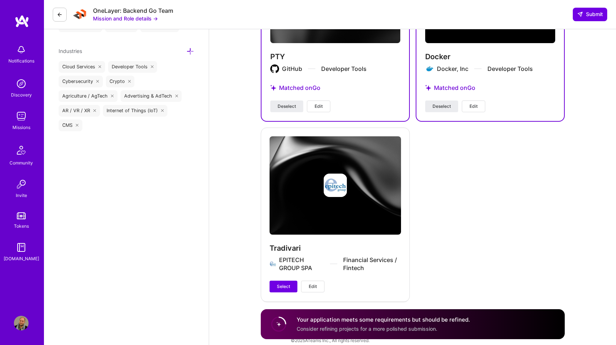
drag, startPoint x: 279, startPoint y: 278, endPoint x: 410, endPoint y: 280, distance: 131.0
click at [279, 284] on span "Select" at bounding box center [283, 287] width 13 height 7
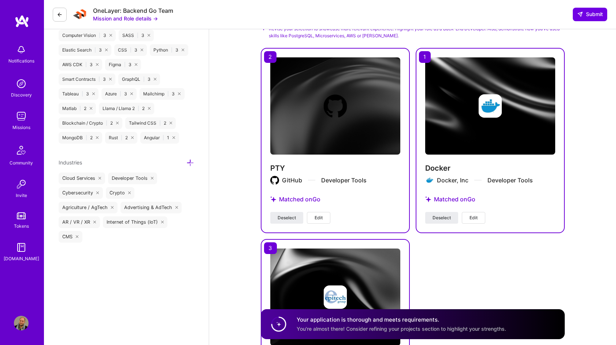
scroll to position [940, 0]
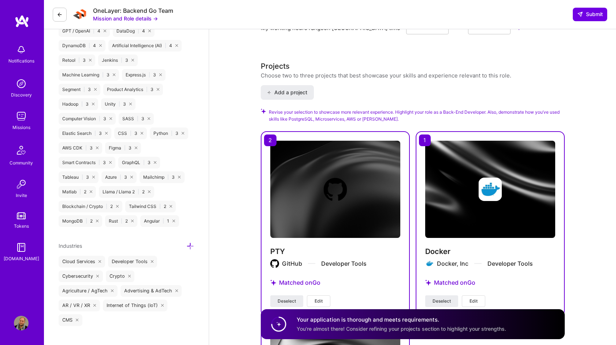
click at [449, 94] on div "Add a project Revise your selection to showcase more relevant experience. Highl…" at bounding box center [413, 291] width 304 height 412
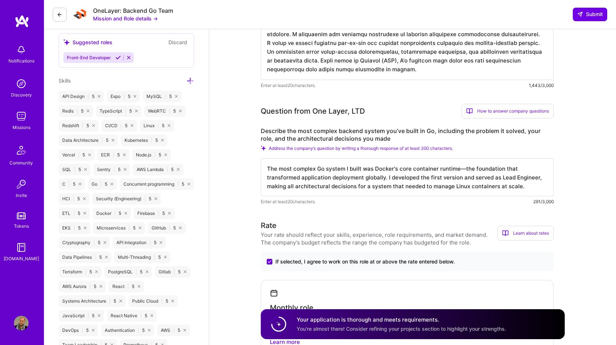
scroll to position [253, 0]
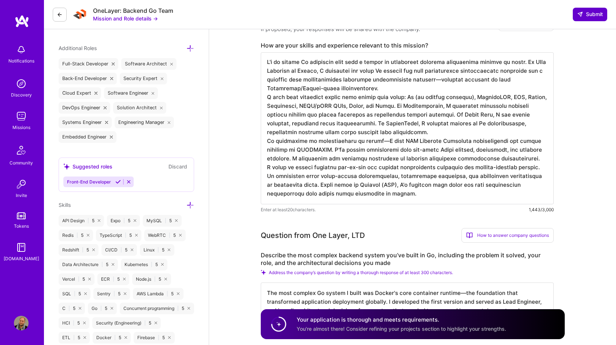
click at [581, 13] on icon at bounding box center [580, 14] width 6 height 6
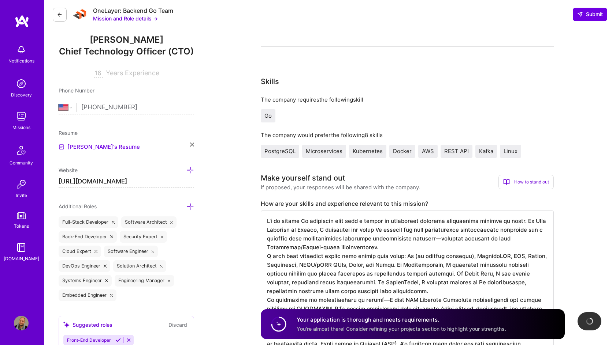
scroll to position [0, 0]
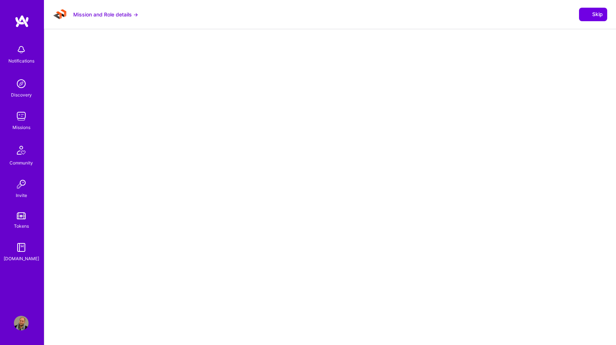
select select "US"
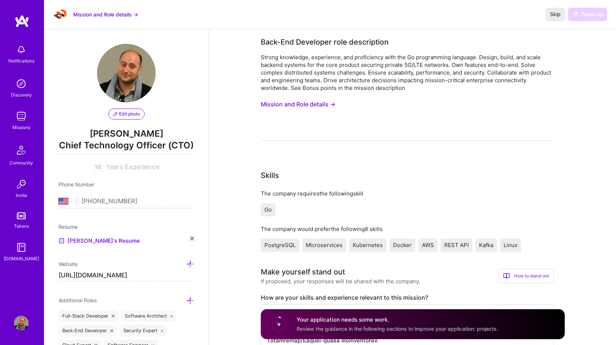
click at [18, 26] on img at bounding box center [22, 21] width 15 height 13
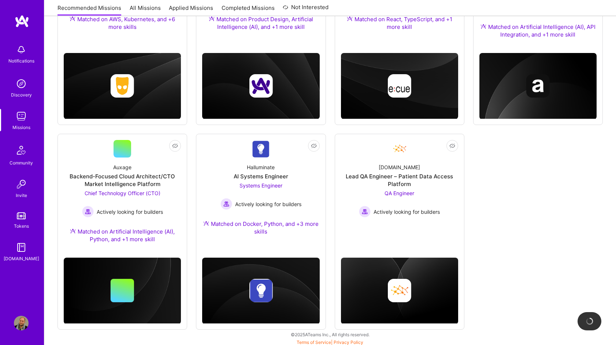
scroll to position [197, 0]
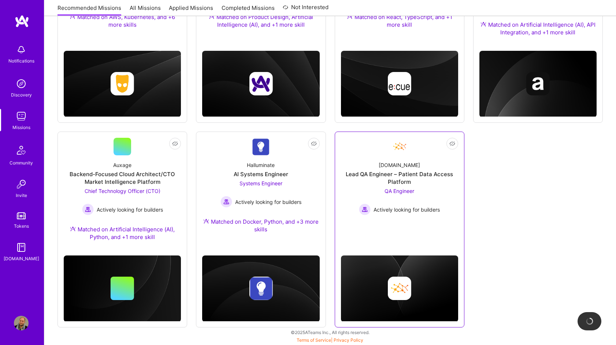
click at [422, 171] on div "Lead QA Engineer – Patient Data Access Platform" at bounding box center [399, 178] width 117 height 15
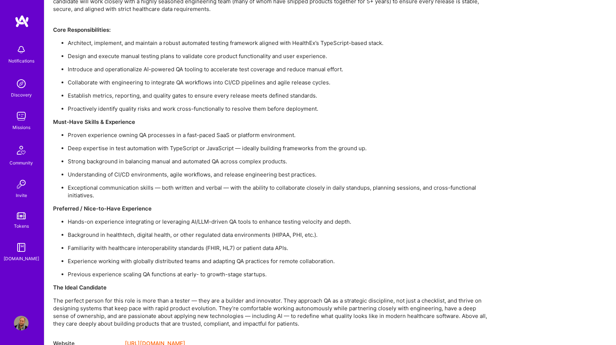
scroll to position [588, 0]
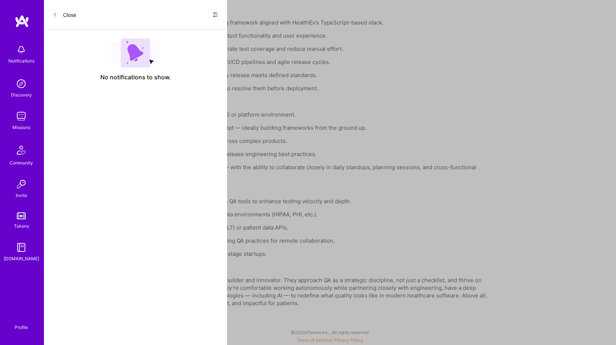
scroll to position [197, 0]
